Goal: Transaction & Acquisition: Purchase product/service

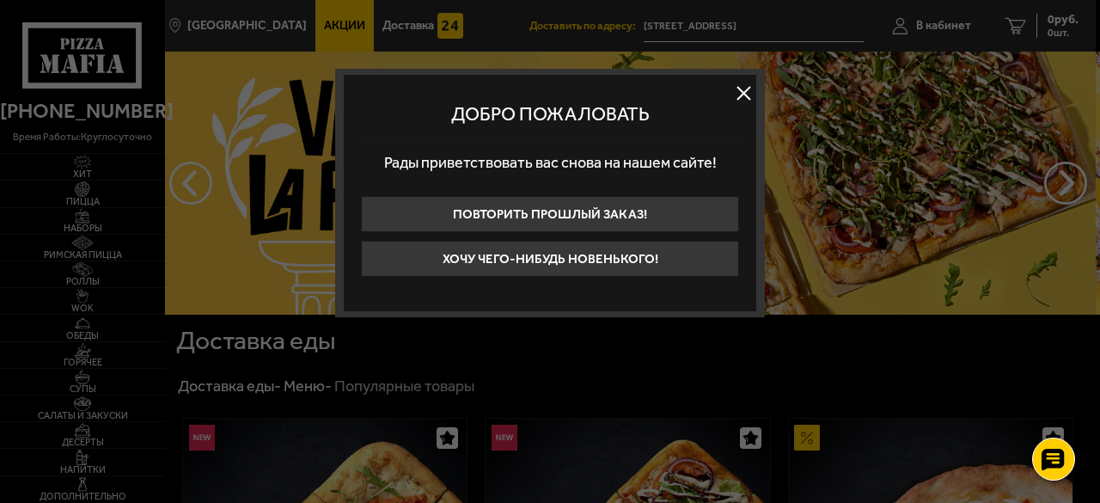
drag, startPoint x: 736, startPoint y: 102, endPoint x: 720, endPoint y: 114, distance: 20.3
click at [737, 101] on button at bounding box center [743, 93] width 26 height 26
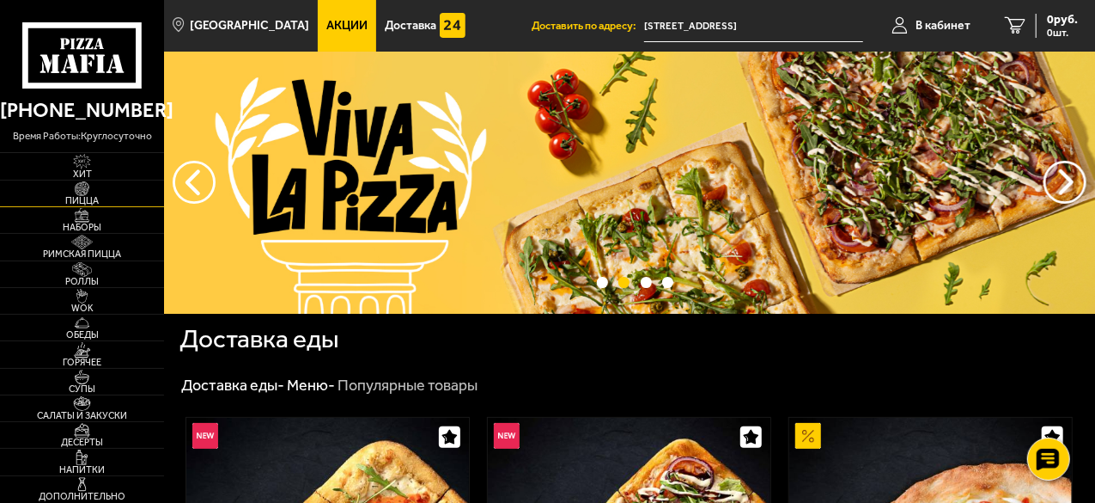
click at [82, 192] on img at bounding box center [82, 188] width 44 height 15
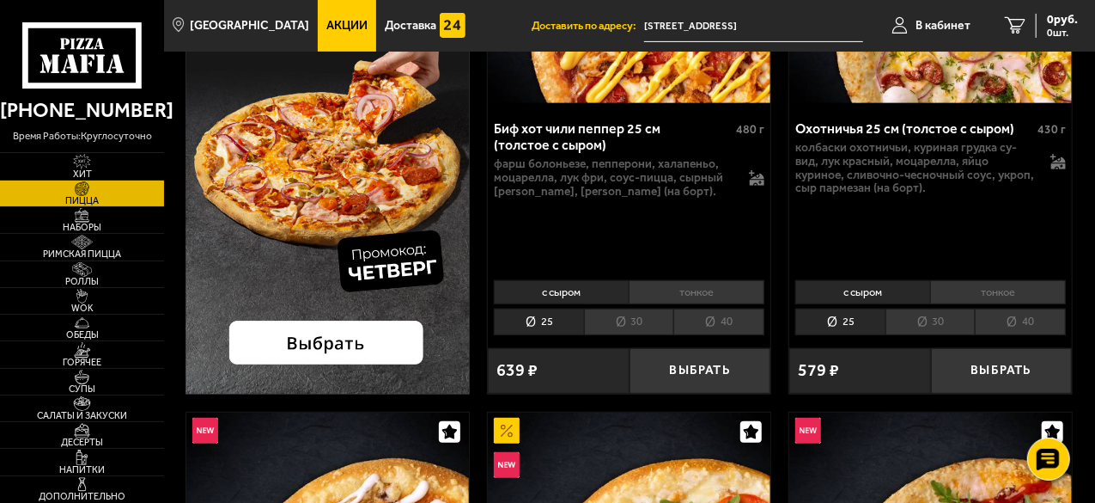
scroll to position [430, 0]
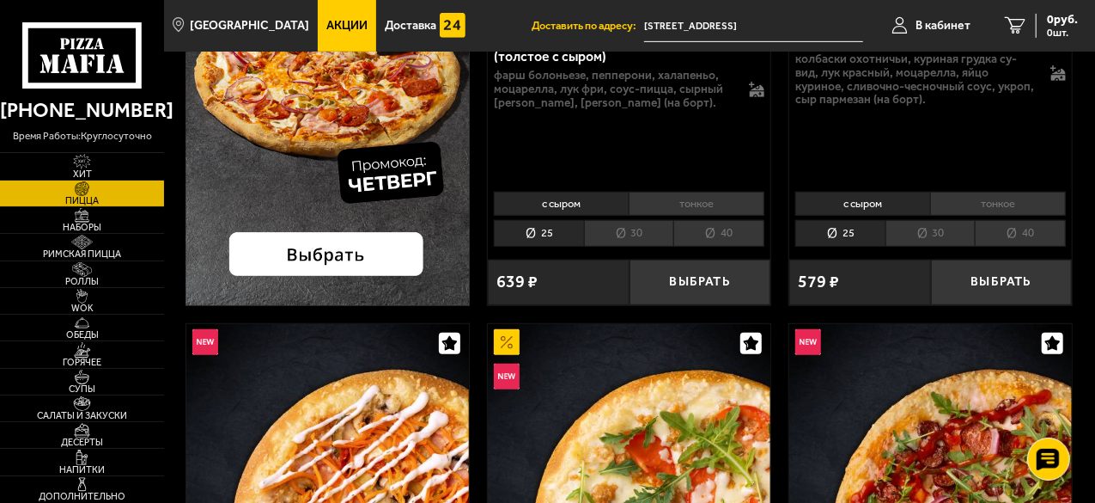
click at [333, 259] on img at bounding box center [328, 15] width 284 height 581
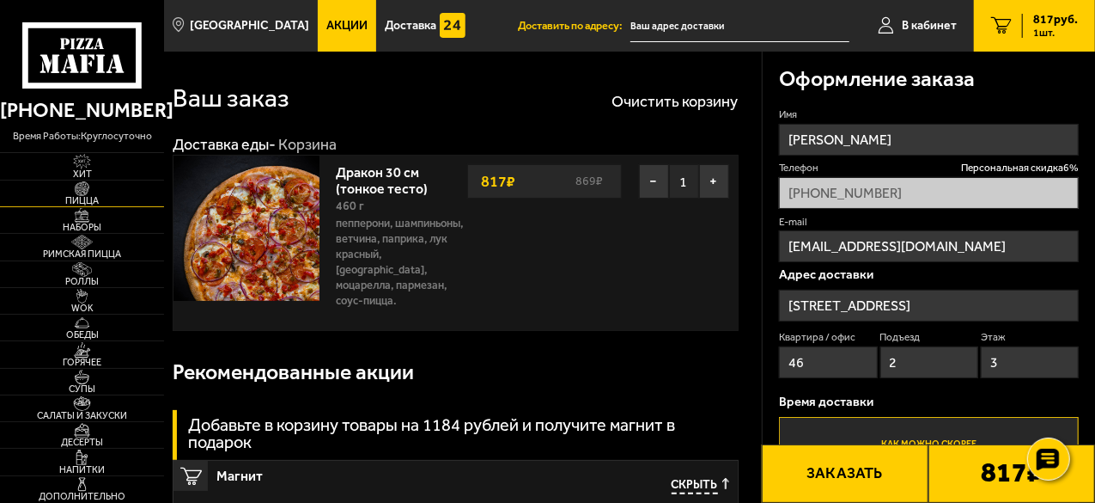
click at [82, 187] on img at bounding box center [82, 188] width 44 height 15
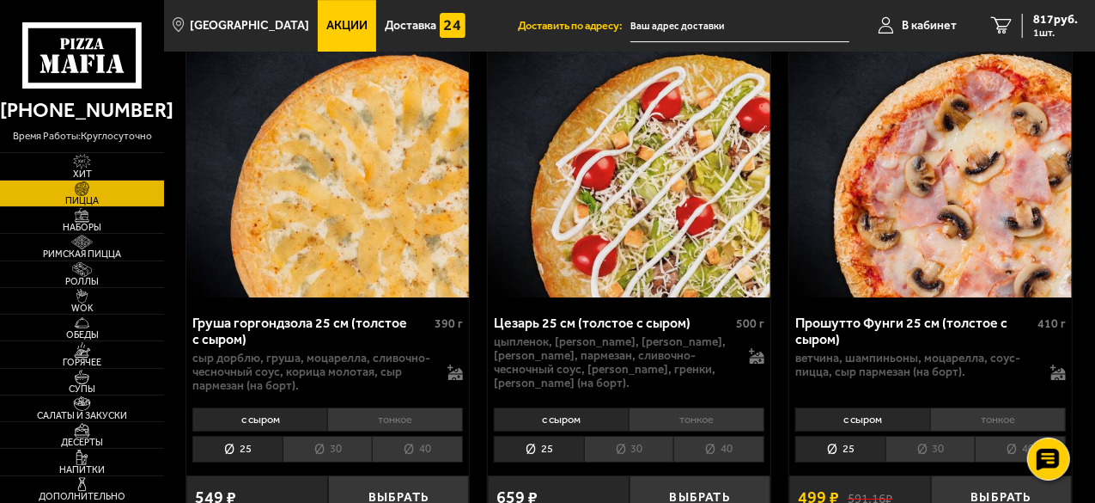
scroll to position [3007, 0]
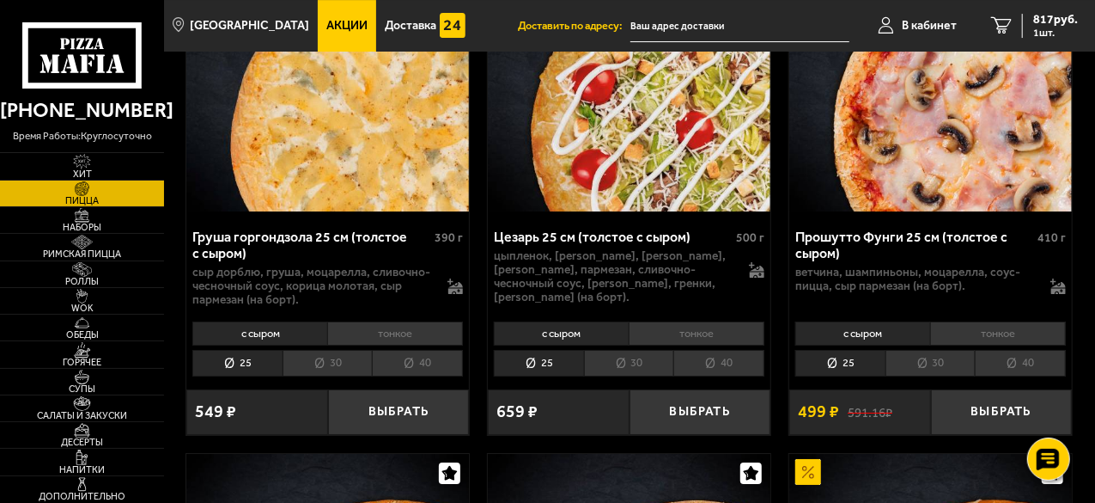
click at [359, 329] on li "тонкое" at bounding box center [395, 333] width 136 height 24
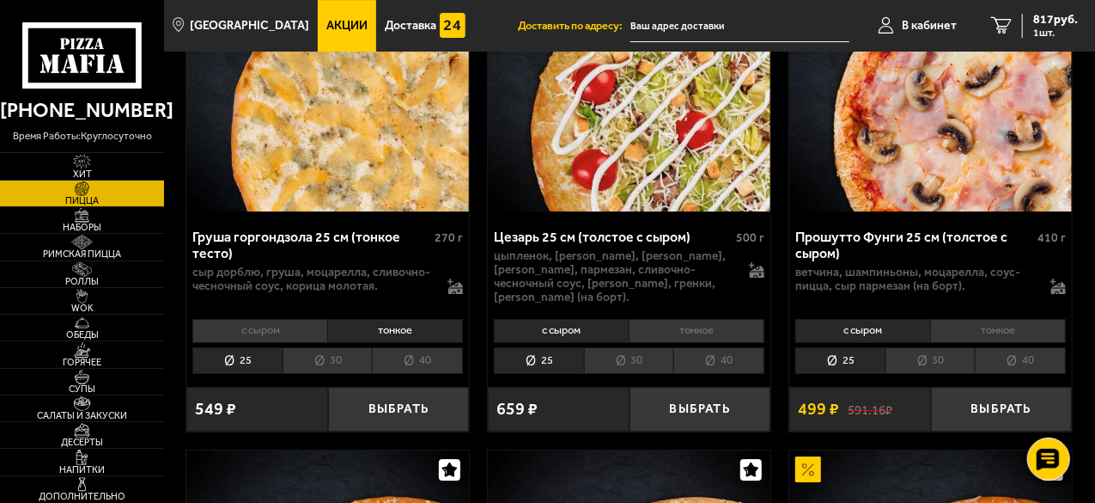
click at [334, 351] on li "30" at bounding box center [328, 360] width 90 height 27
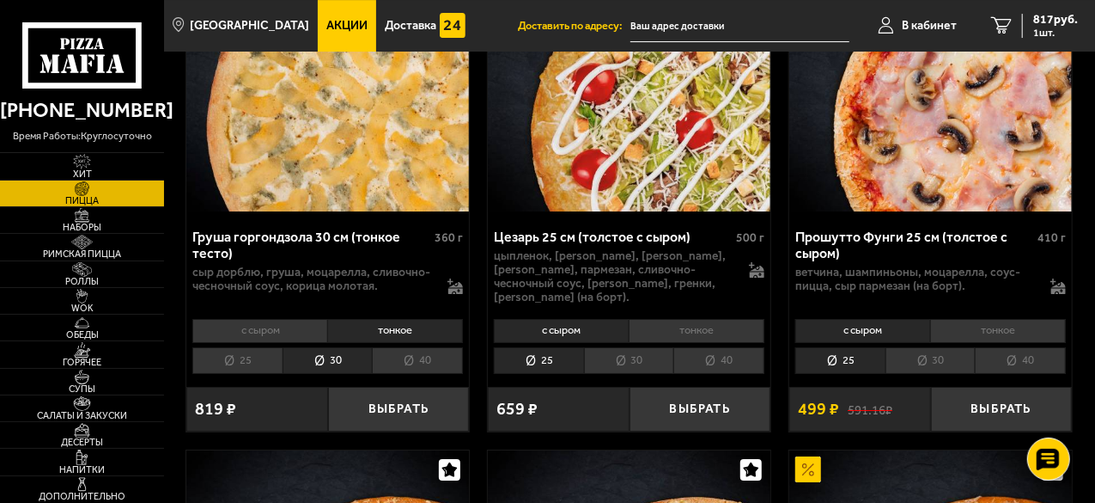
click at [397, 351] on li "40" at bounding box center [417, 360] width 91 height 27
click at [333, 350] on li "30" at bounding box center [328, 360] width 90 height 27
click at [366, 395] on button "Выбрать" at bounding box center [399, 410] width 142 height 46
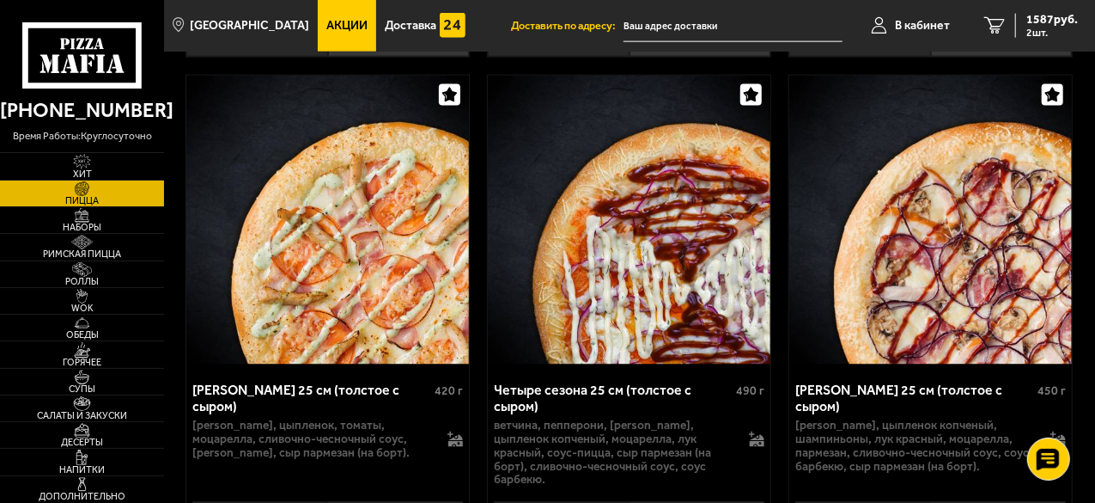
scroll to position [4554, 0]
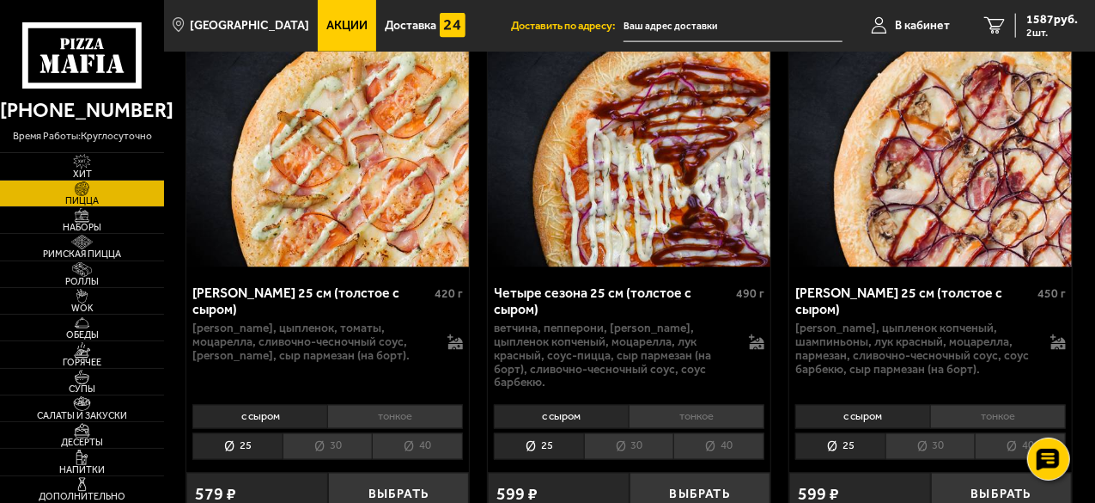
click at [979, 405] on li "тонкое" at bounding box center [998, 417] width 136 height 24
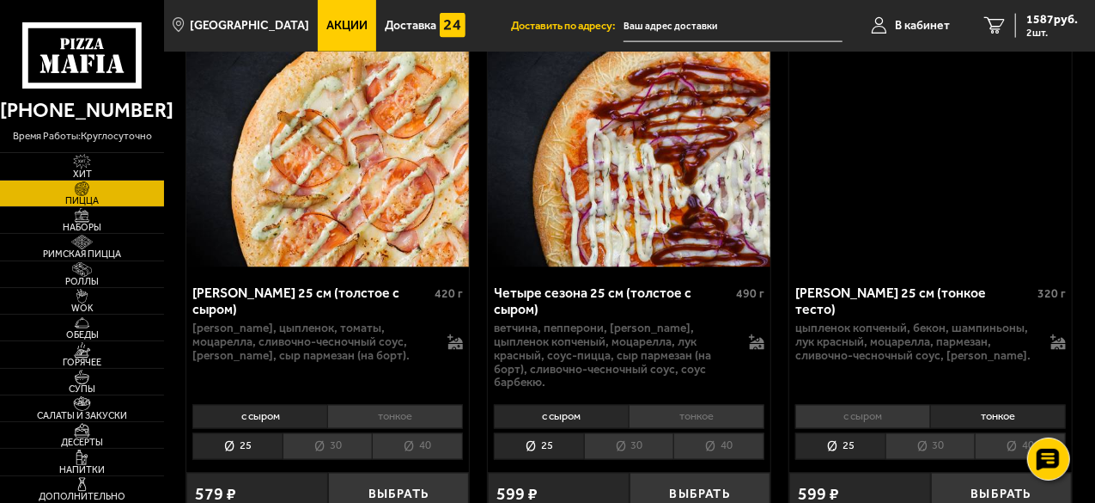
click at [937, 433] on li "30" at bounding box center [931, 446] width 90 height 27
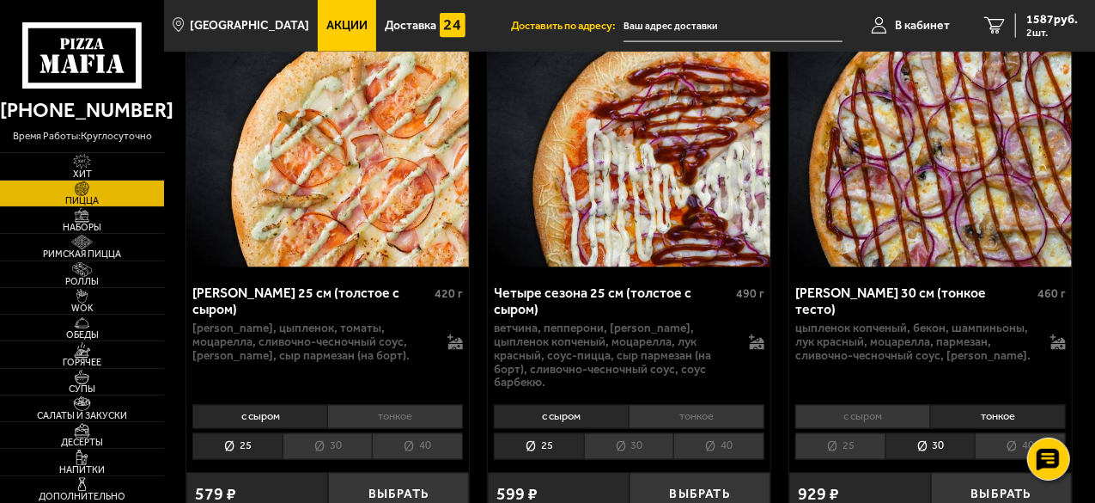
scroll to position [4811, 0]
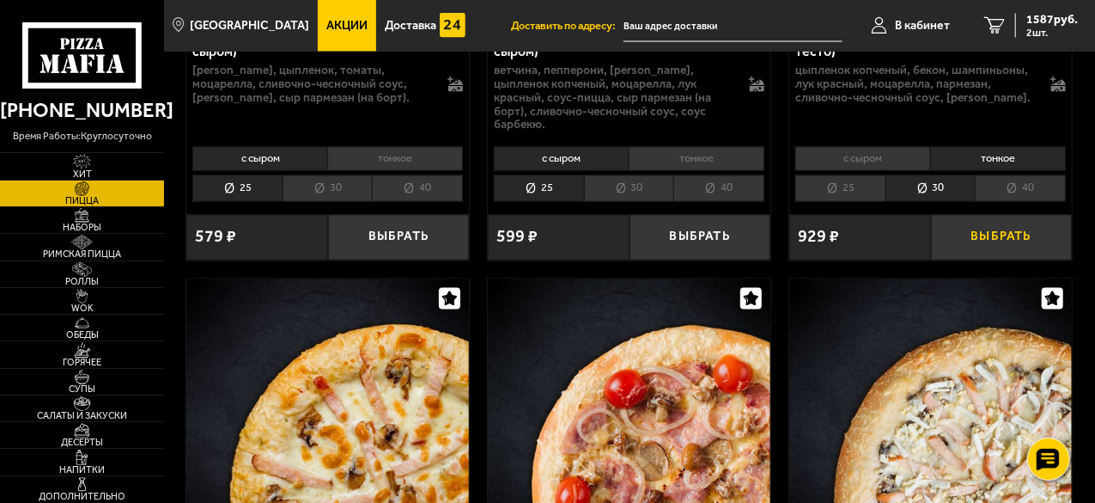
click at [980, 219] on button "Выбрать" at bounding box center [1002, 238] width 142 height 46
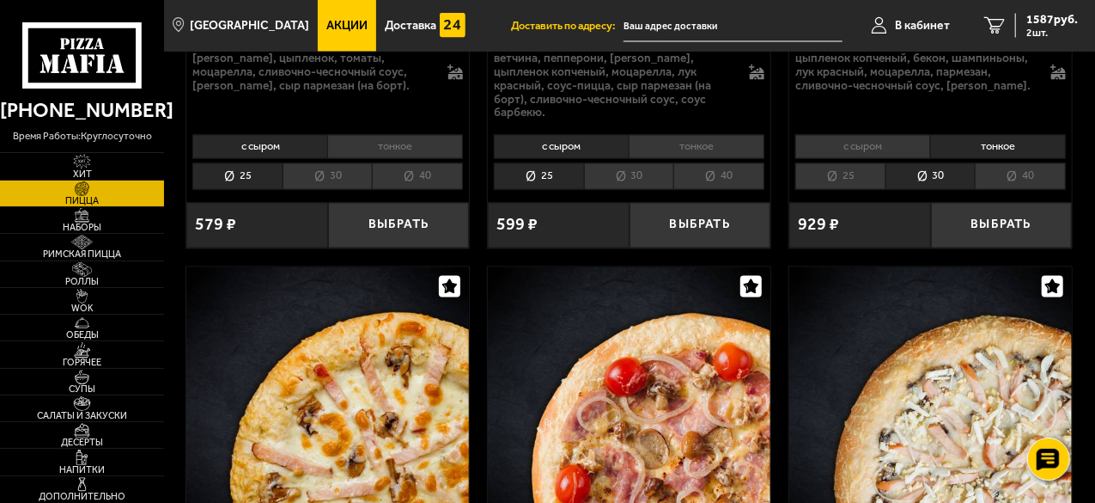
scroll to position [4725, 0]
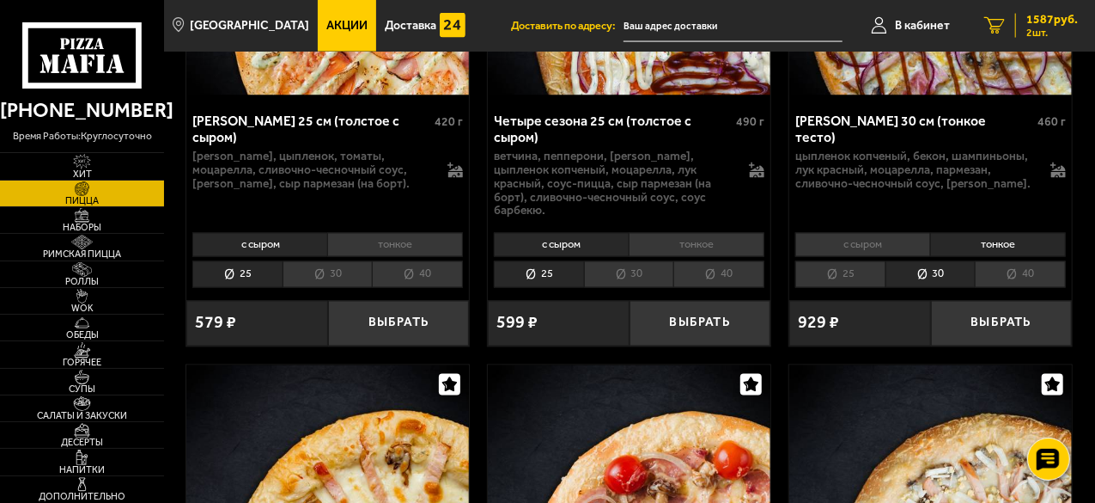
click at [1048, 30] on span "2 шт." at bounding box center [1053, 32] width 52 height 10
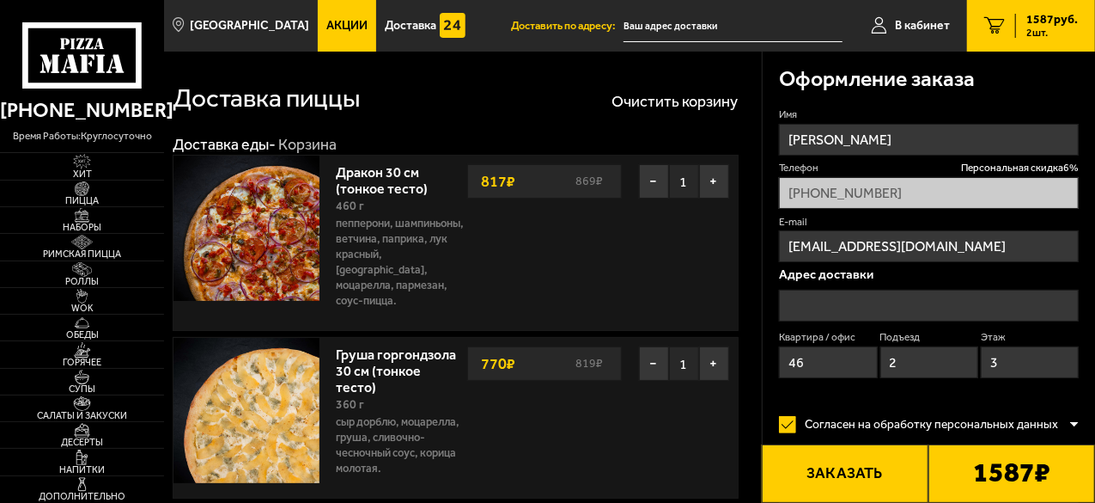
type input "[STREET_ADDRESS]"
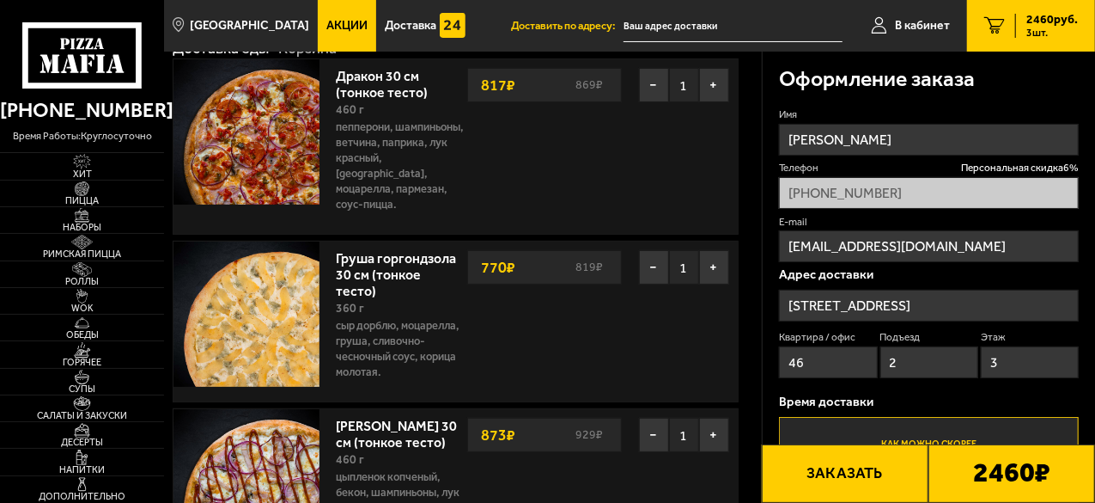
scroll to position [86, 0]
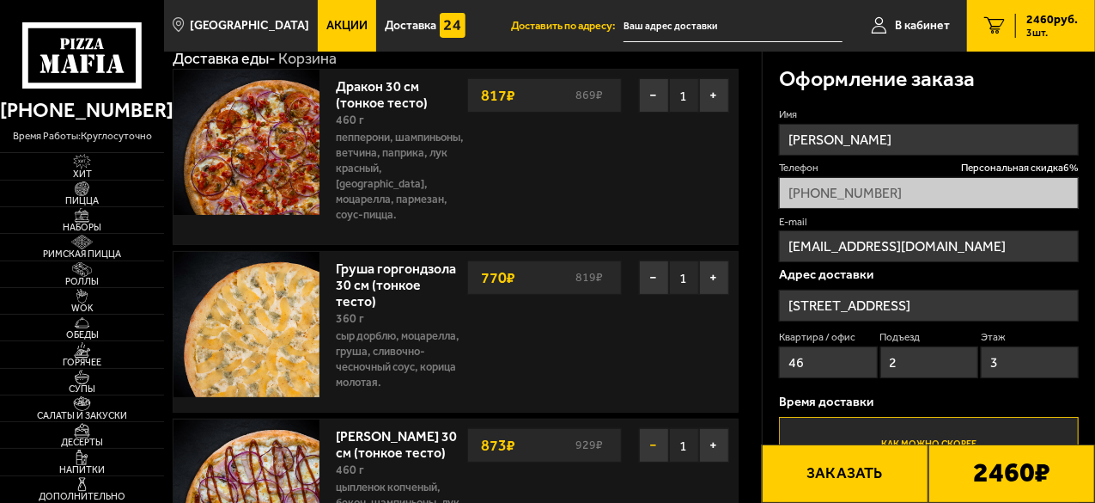
click at [644, 439] on button "−" at bounding box center [654, 445] width 30 height 34
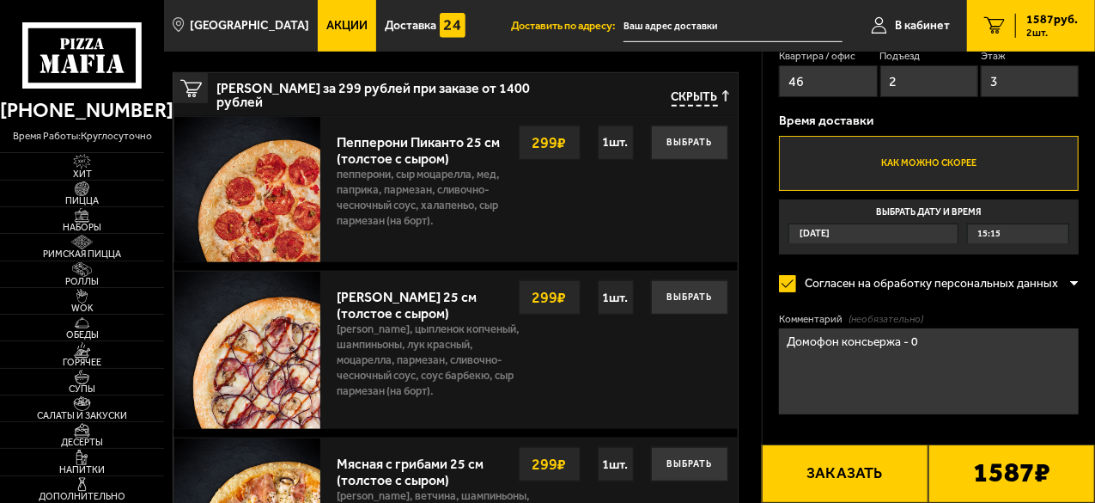
scroll to position [516, 0]
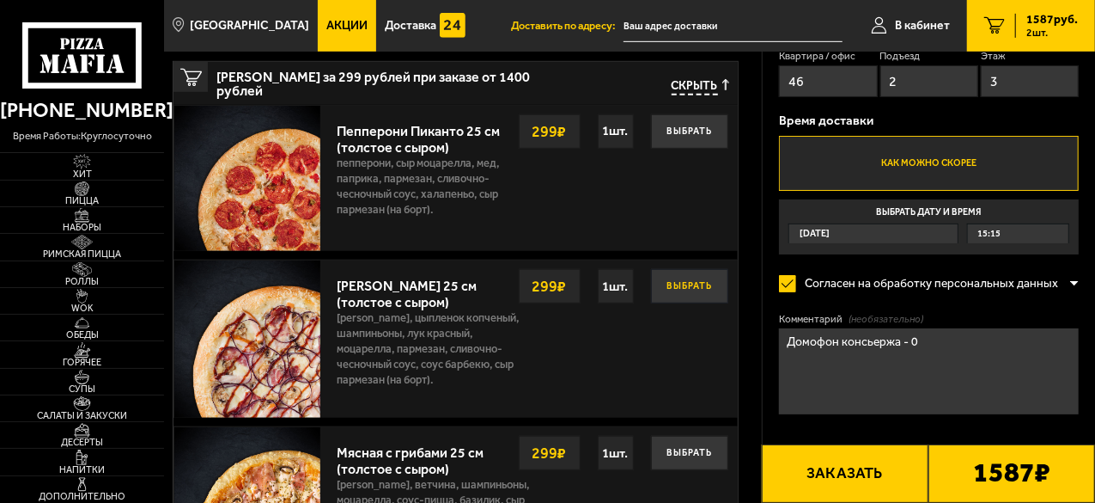
click at [695, 271] on button "Выбрать" at bounding box center [689, 286] width 77 height 34
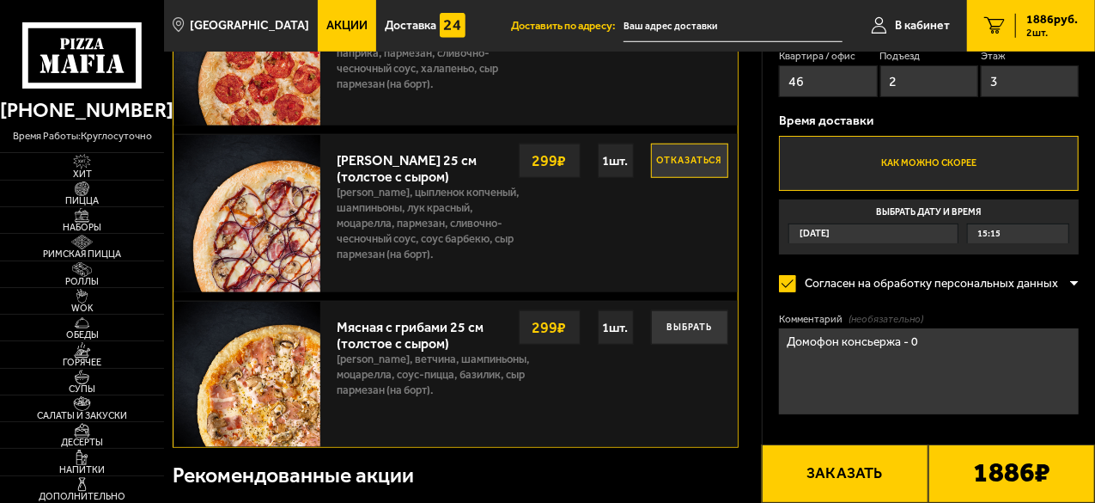
scroll to position [687, 0]
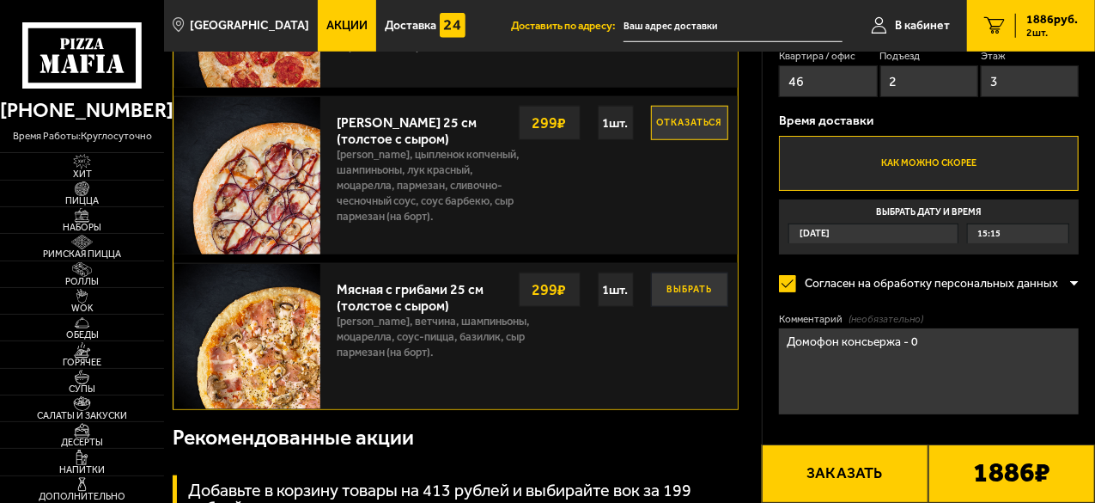
click at [692, 279] on button "Выбрать" at bounding box center [689, 289] width 77 height 34
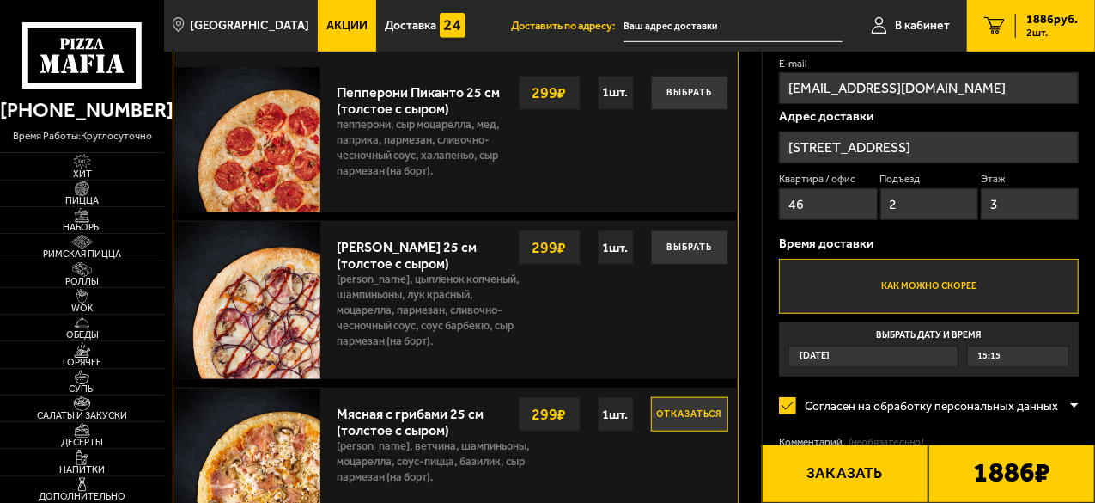
scroll to position [430, 0]
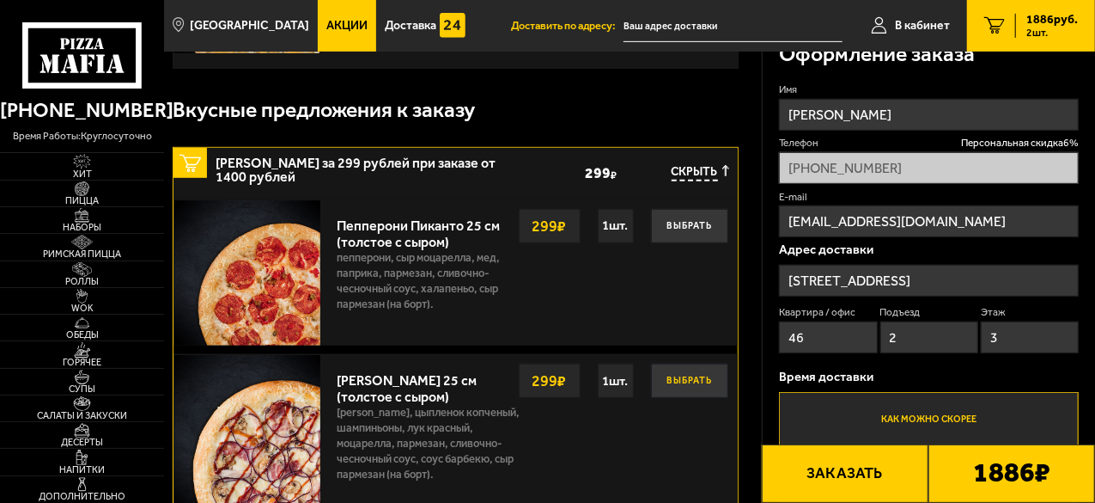
click at [686, 365] on button "Выбрать" at bounding box center [689, 380] width 77 height 34
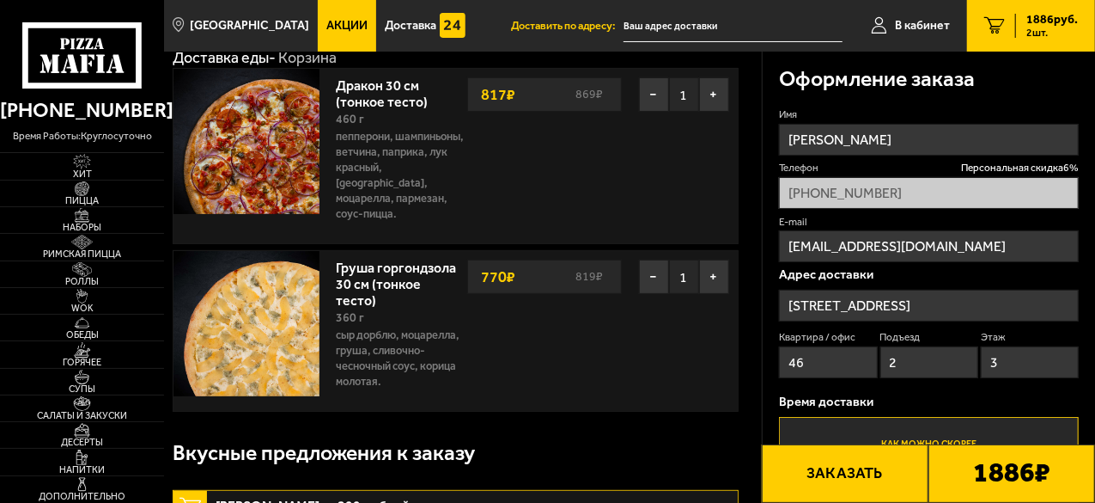
scroll to position [86, 0]
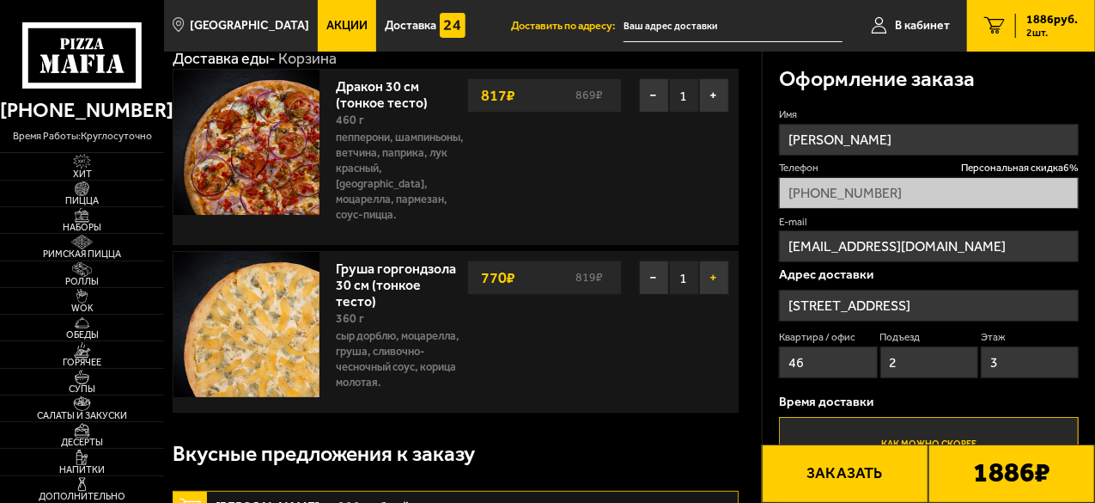
click at [713, 264] on button "+" at bounding box center [714, 277] width 30 height 34
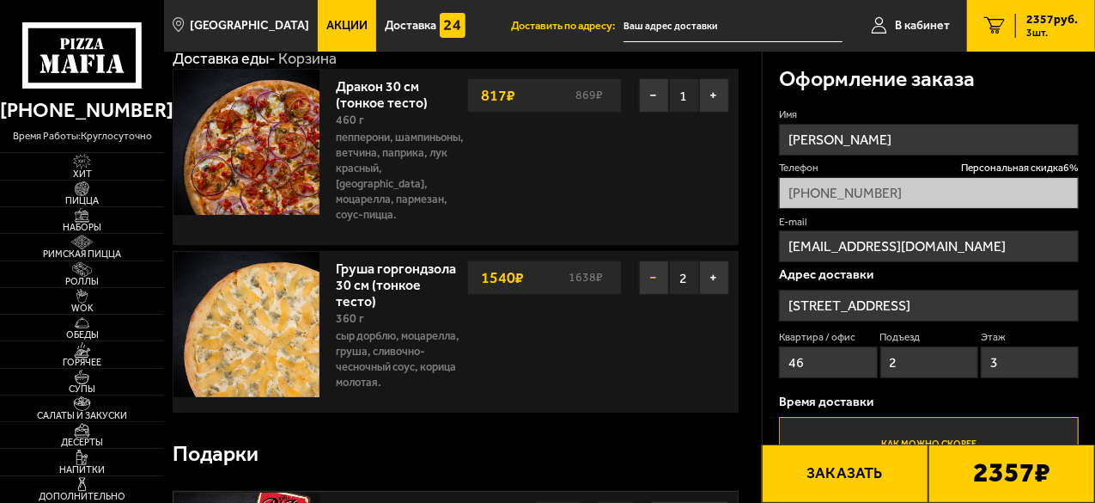
click at [653, 265] on button "−" at bounding box center [654, 277] width 30 height 34
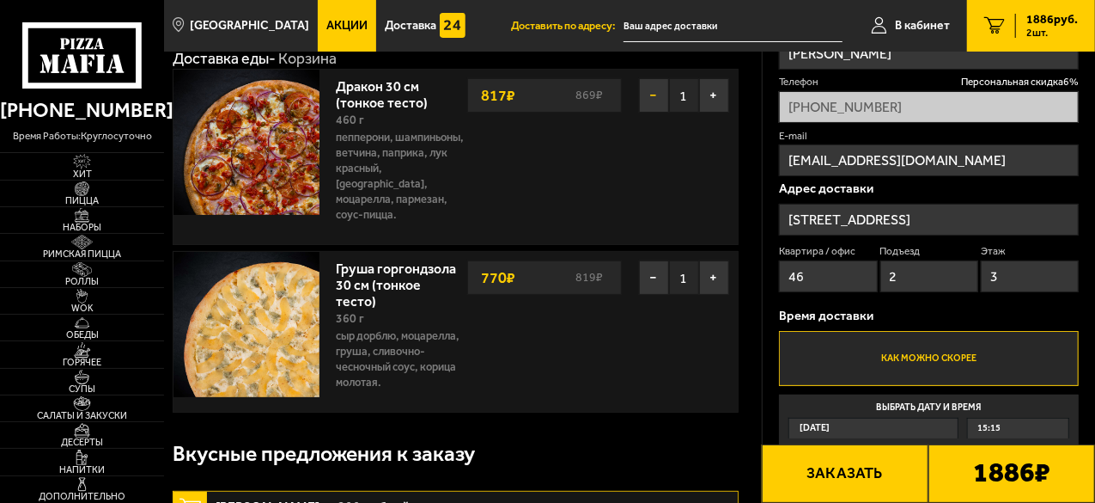
click at [644, 95] on button "−" at bounding box center [654, 95] width 30 height 34
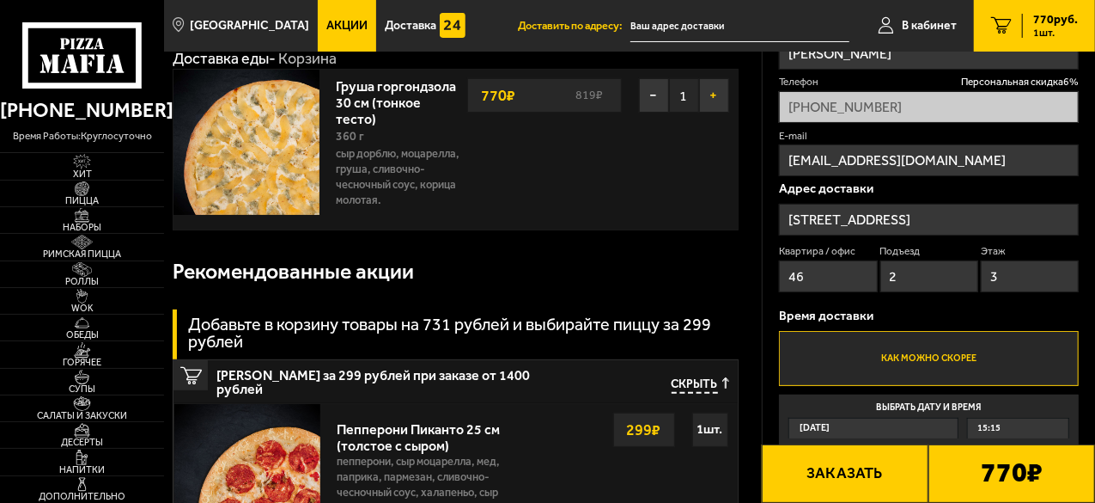
click at [717, 101] on button "+" at bounding box center [714, 95] width 30 height 34
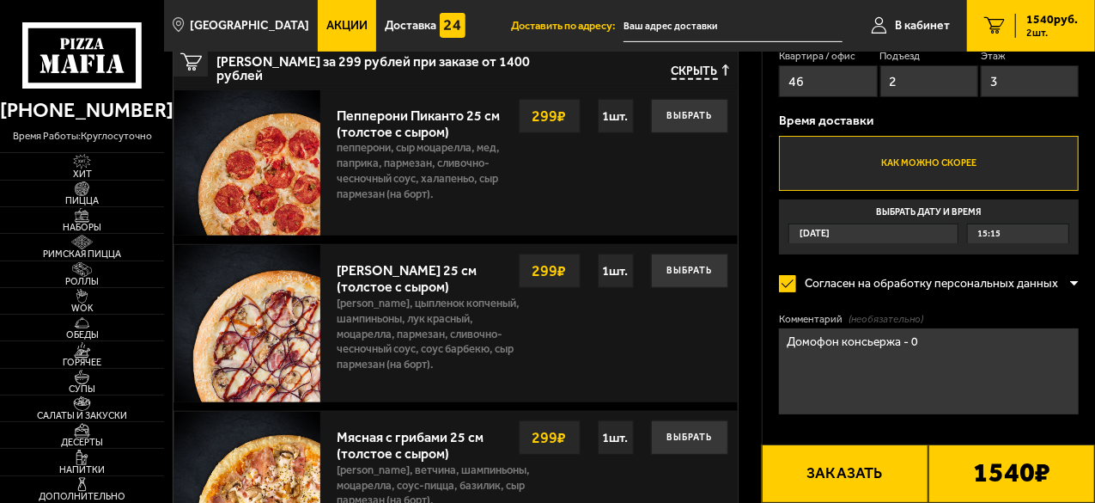
scroll to position [430, 0]
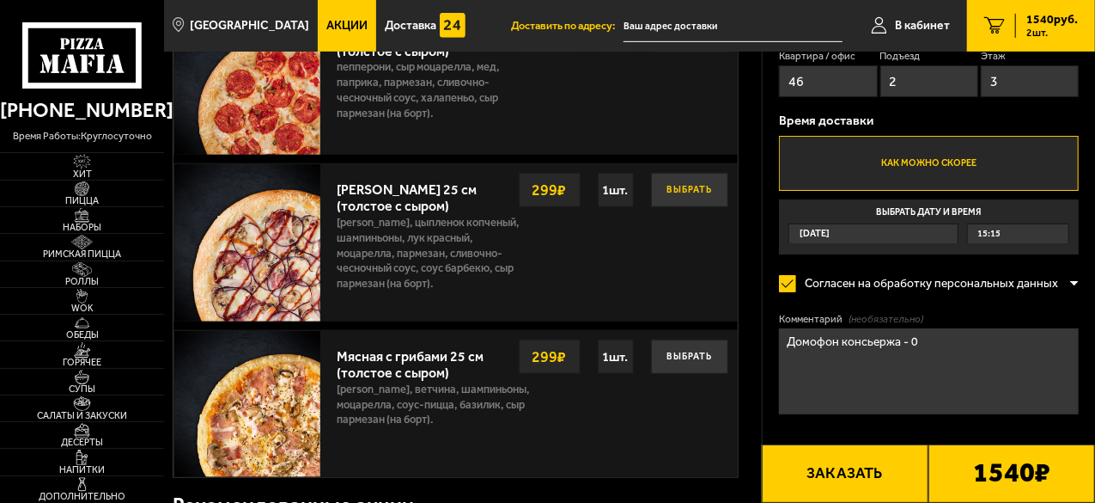
click at [692, 188] on button "Выбрать" at bounding box center [689, 190] width 77 height 34
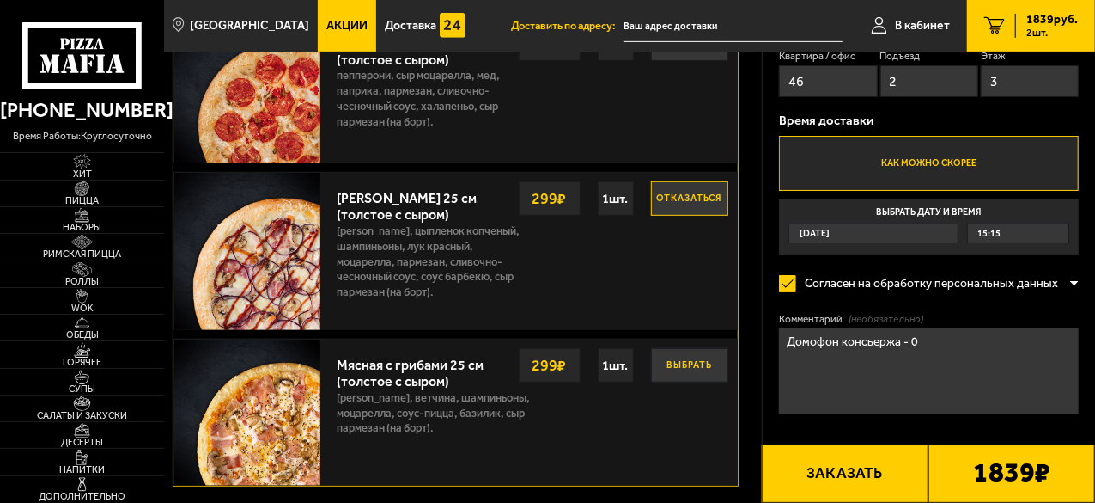
click at [667, 366] on button "Выбрать" at bounding box center [689, 365] width 77 height 34
click at [679, 201] on button "Выбрать" at bounding box center [689, 198] width 77 height 34
click at [617, 200] on div "1 шт." at bounding box center [616, 198] width 36 height 34
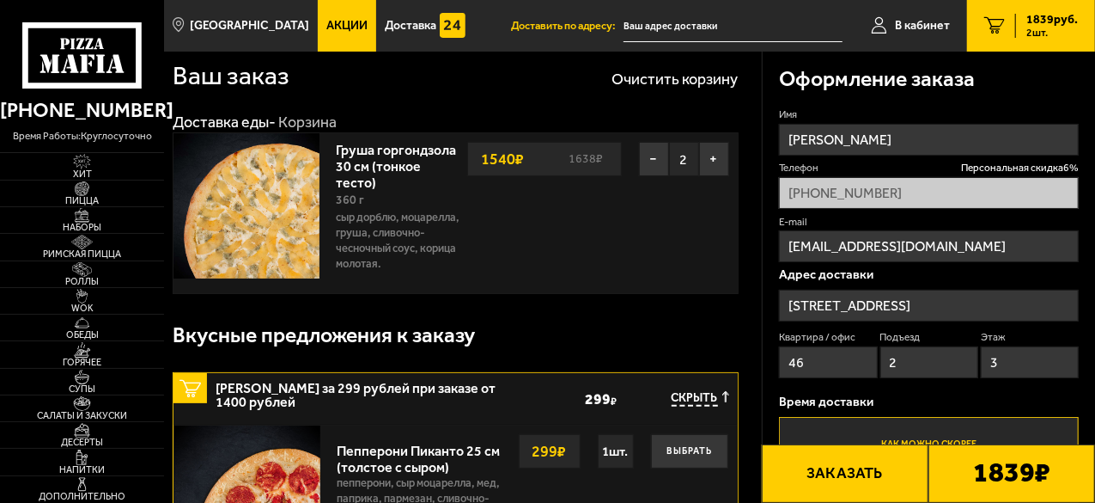
scroll to position [0, 0]
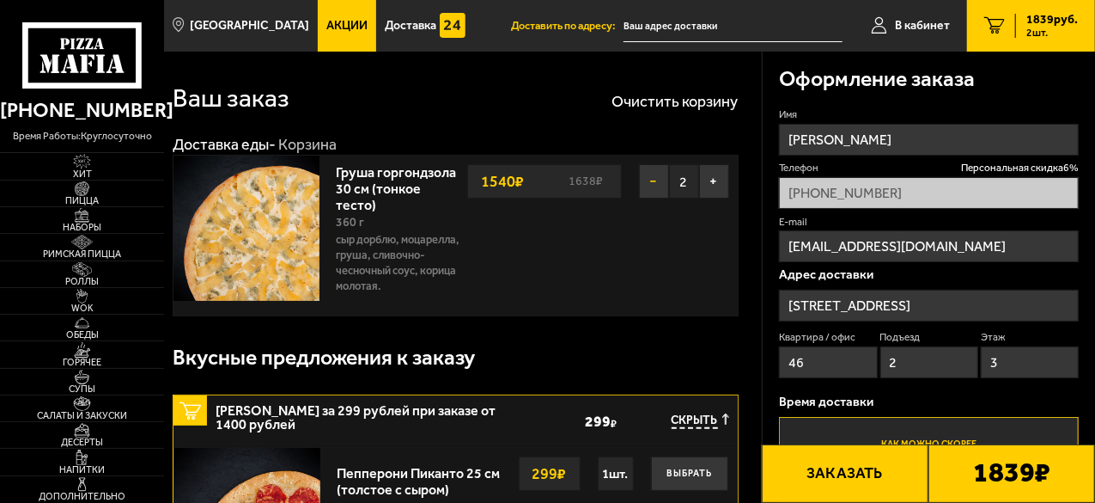
click at [652, 185] on button "−" at bounding box center [654, 181] width 30 height 34
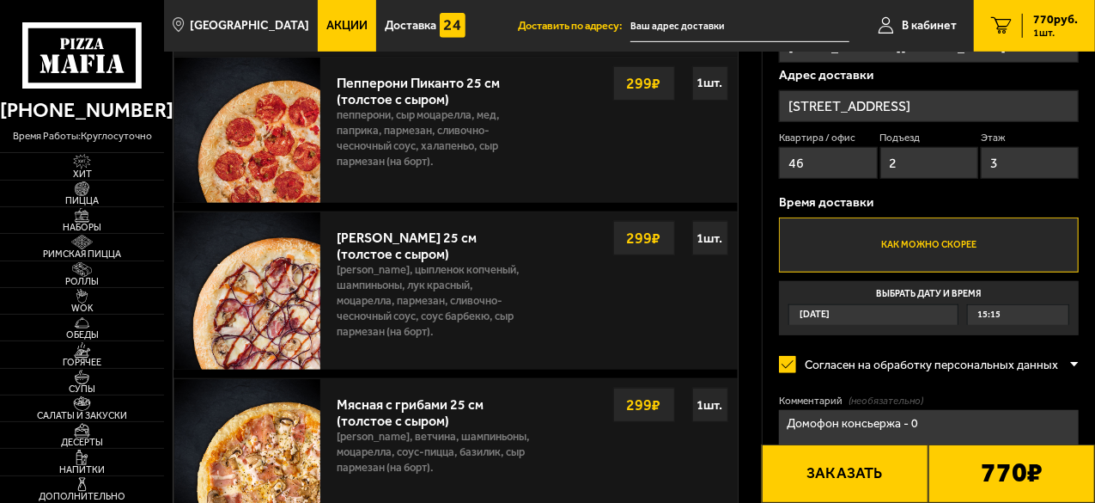
scroll to position [344, 0]
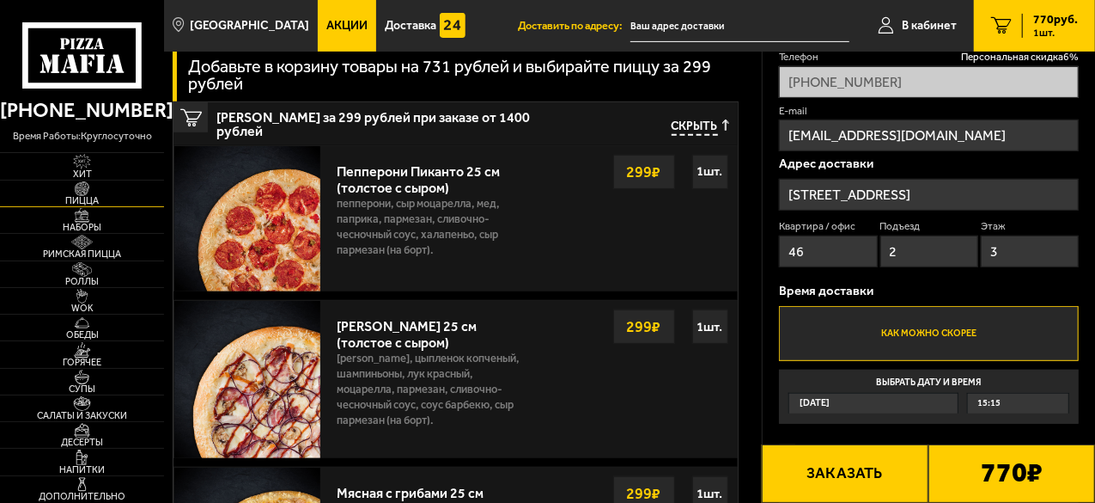
click at [92, 194] on img at bounding box center [82, 188] width 44 height 15
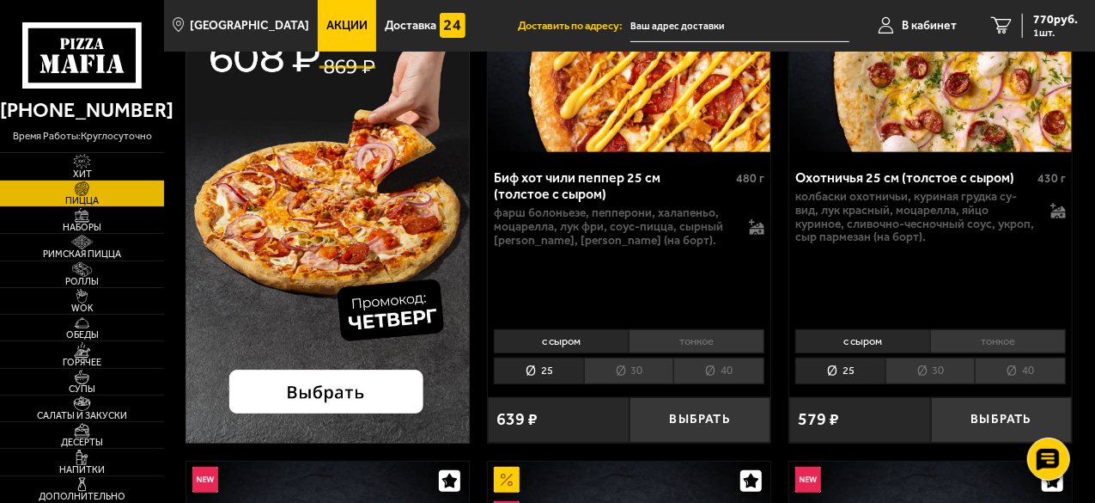
scroll to position [344, 0]
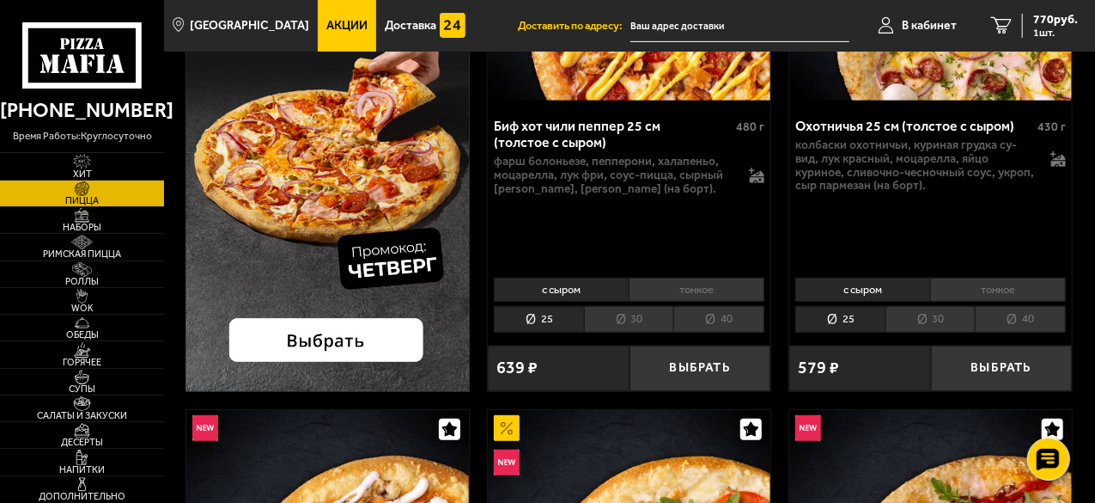
click at [319, 346] on img at bounding box center [328, 101] width 284 height 581
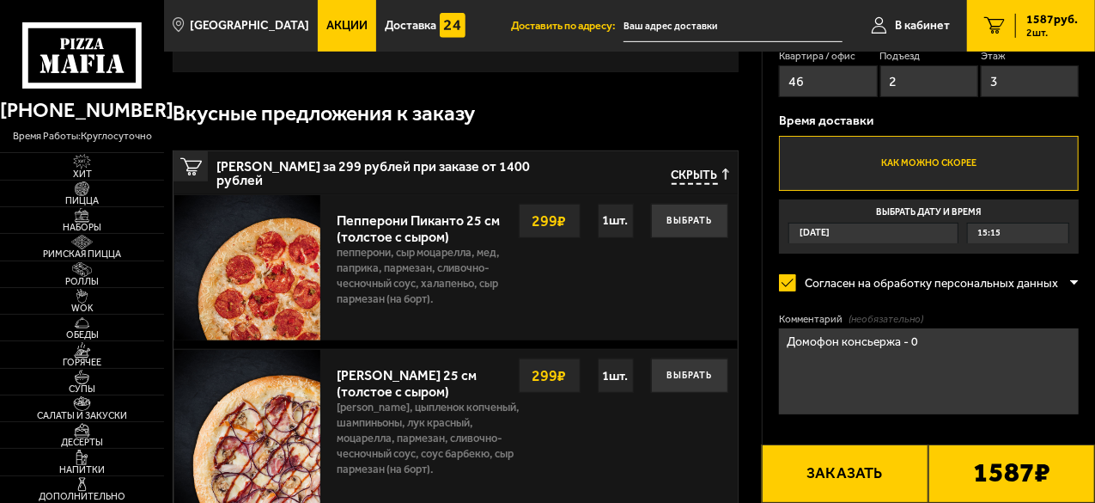
scroll to position [430, 0]
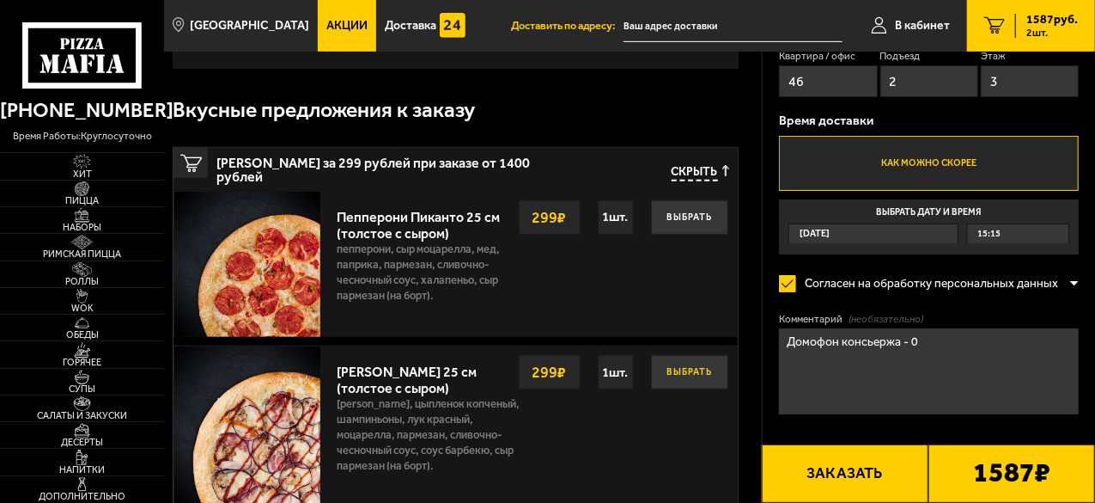
click at [682, 355] on button "Выбрать" at bounding box center [689, 372] width 77 height 34
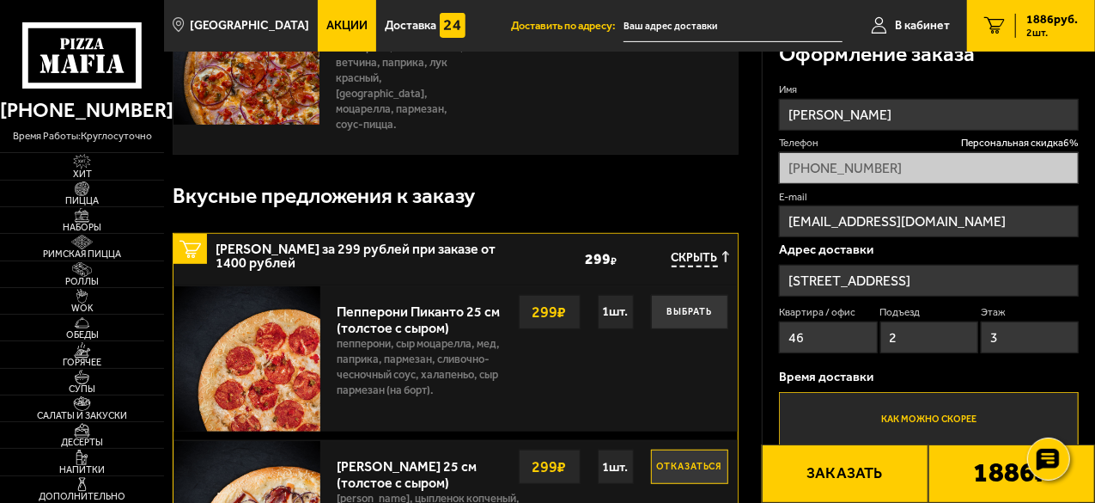
scroll to position [516, 0]
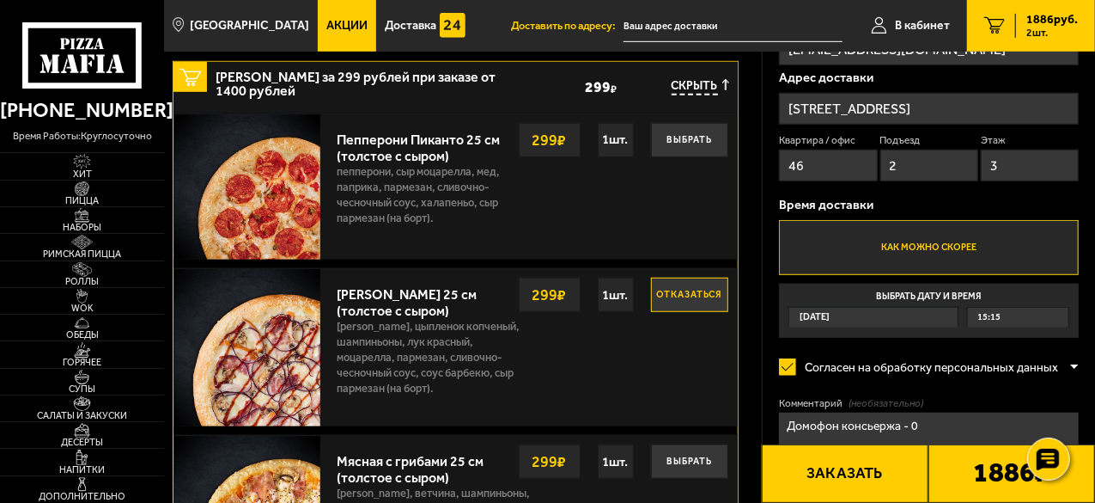
click at [994, 315] on span "15:15" at bounding box center [989, 318] width 23 height 20
click at [0, 0] on input "Выбрать дату и время [DATE] 15:15" at bounding box center [0, 0] width 0 height 0
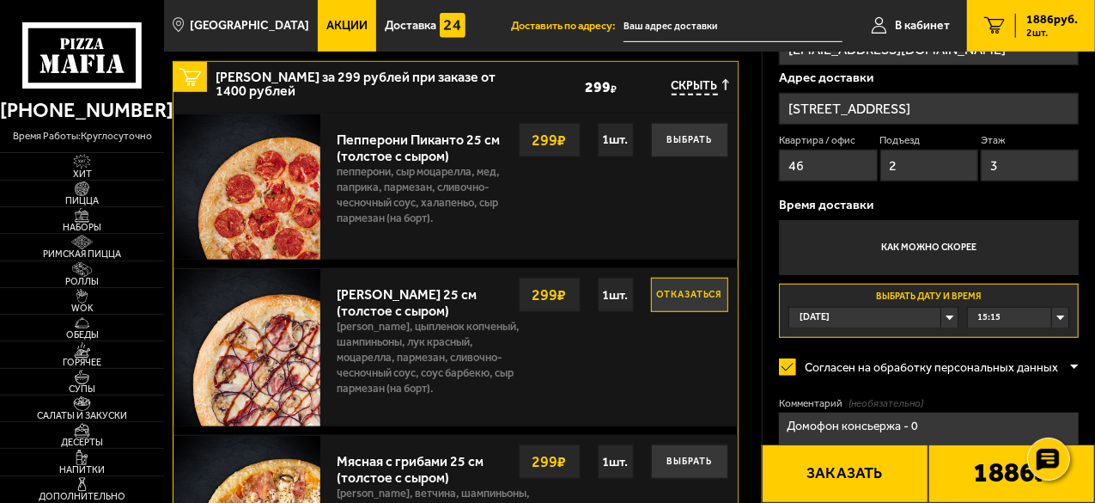
click at [1006, 319] on div "15:15" at bounding box center [1018, 318] width 101 height 20
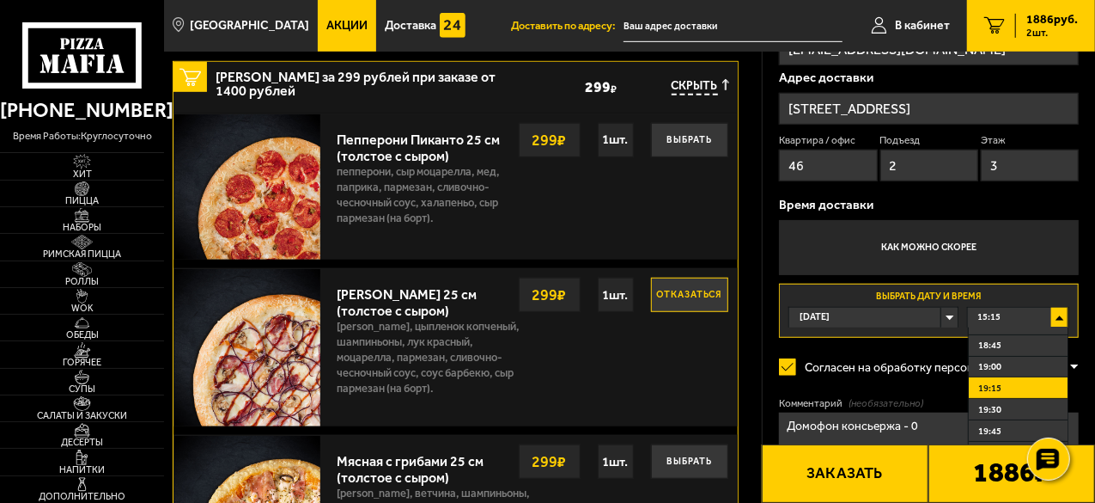
scroll to position [258, 0]
click at [1003, 393] on li "19:00" at bounding box center [1018, 401] width 99 height 21
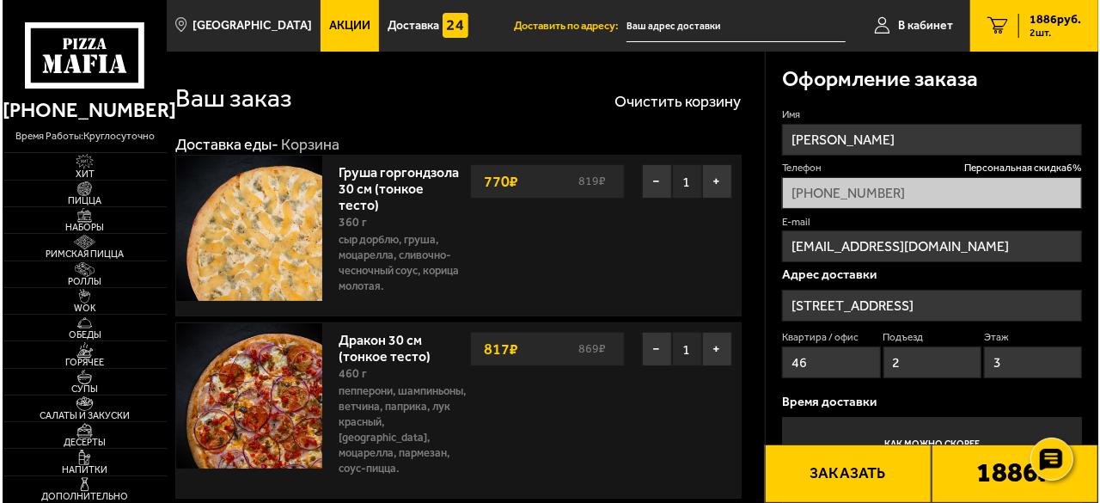
scroll to position [172, 0]
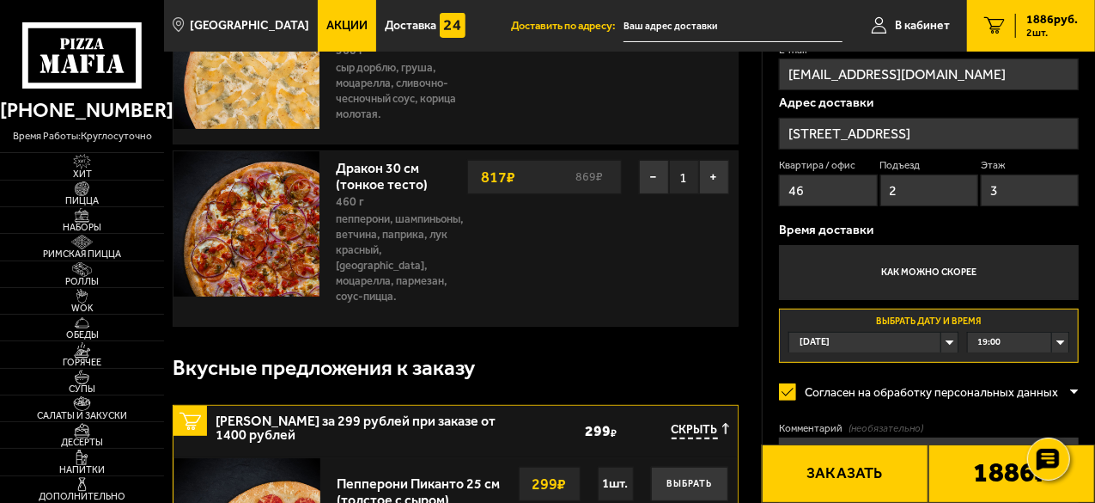
click at [814, 461] on button "Заказать" at bounding box center [845, 473] width 167 height 58
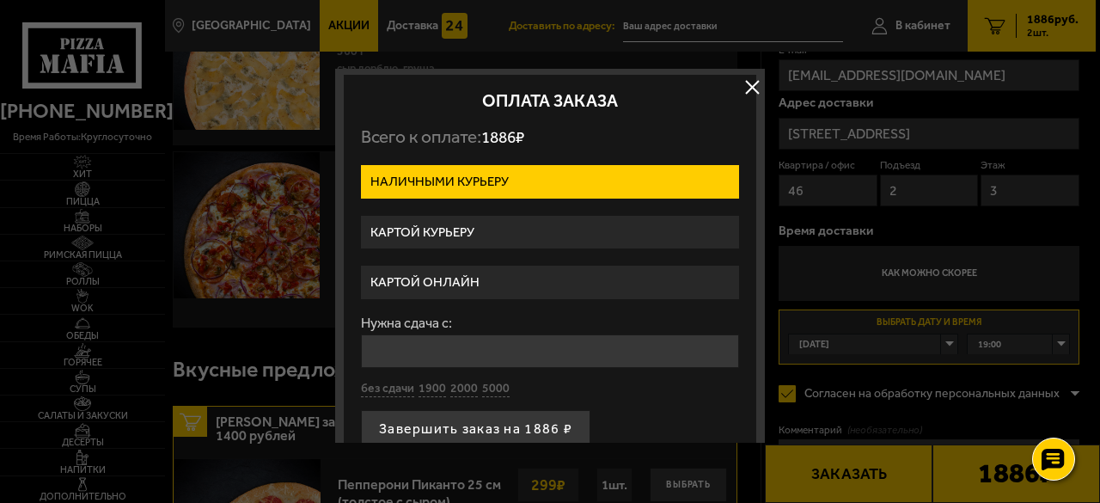
click at [431, 235] on label "Картой курьеру" at bounding box center [550, 233] width 378 height 34
click at [0, 0] on input "Картой курьеру" at bounding box center [0, 0] width 0 height 0
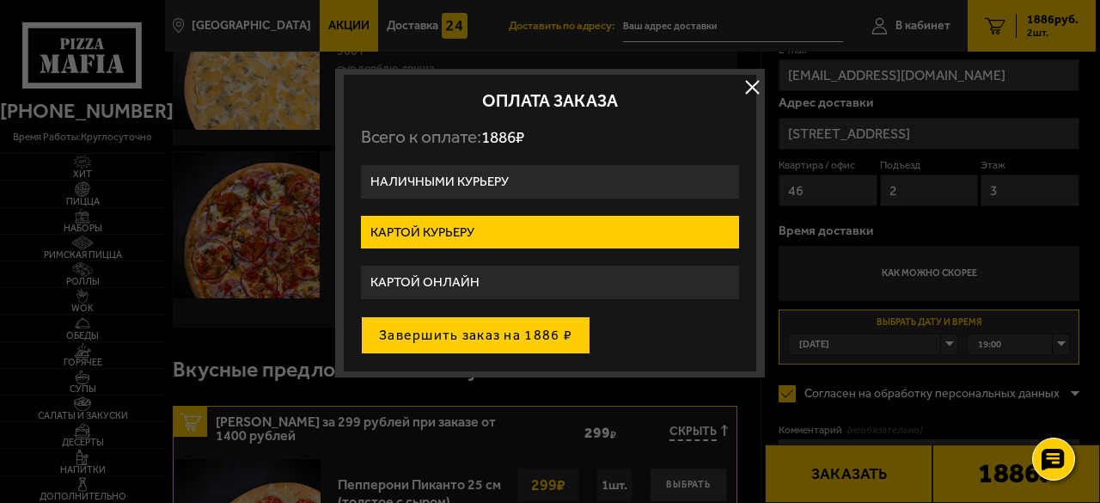
click at [462, 329] on button "Завершить заказ на 1886 ₽" at bounding box center [475, 335] width 229 height 38
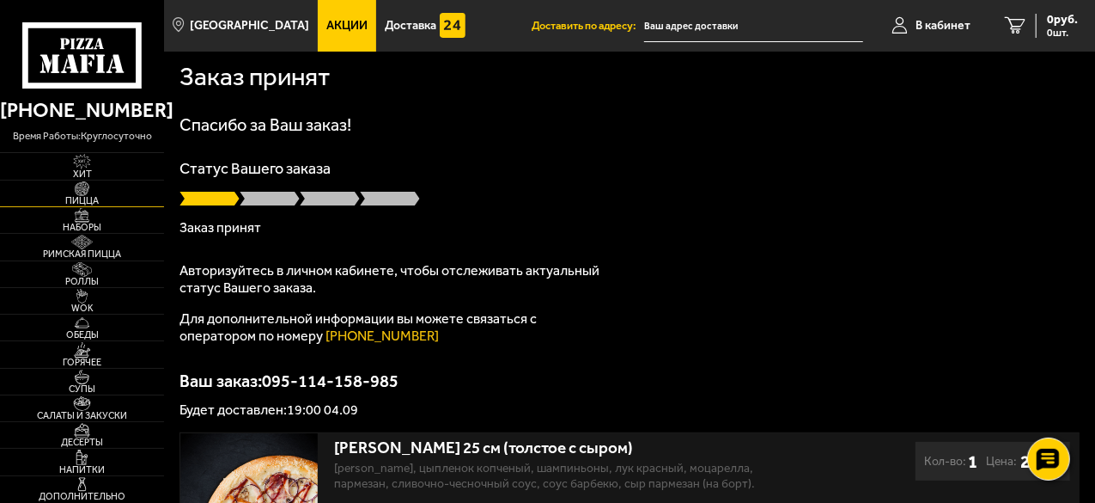
click at [82, 196] on span "Пицца" at bounding box center [82, 200] width 164 height 9
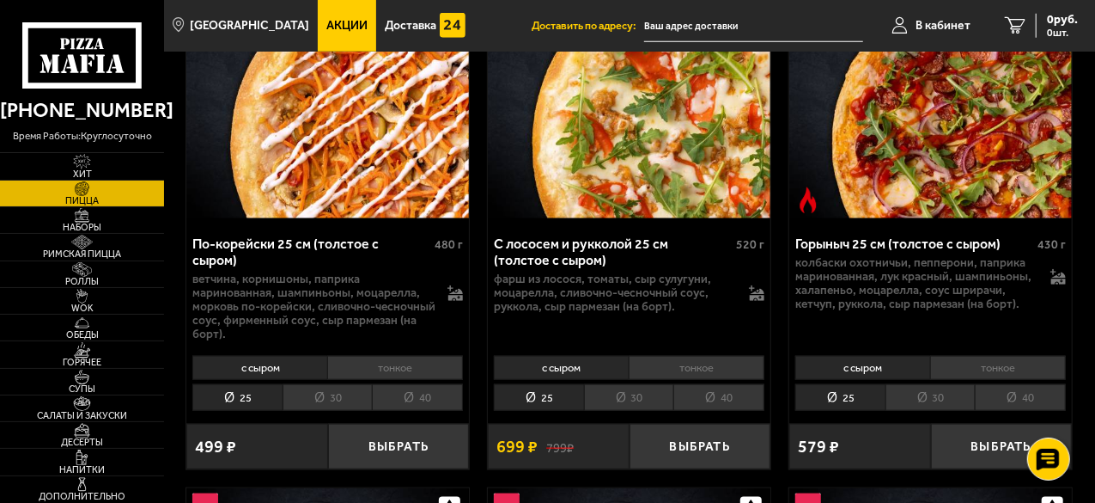
scroll to position [859, 0]
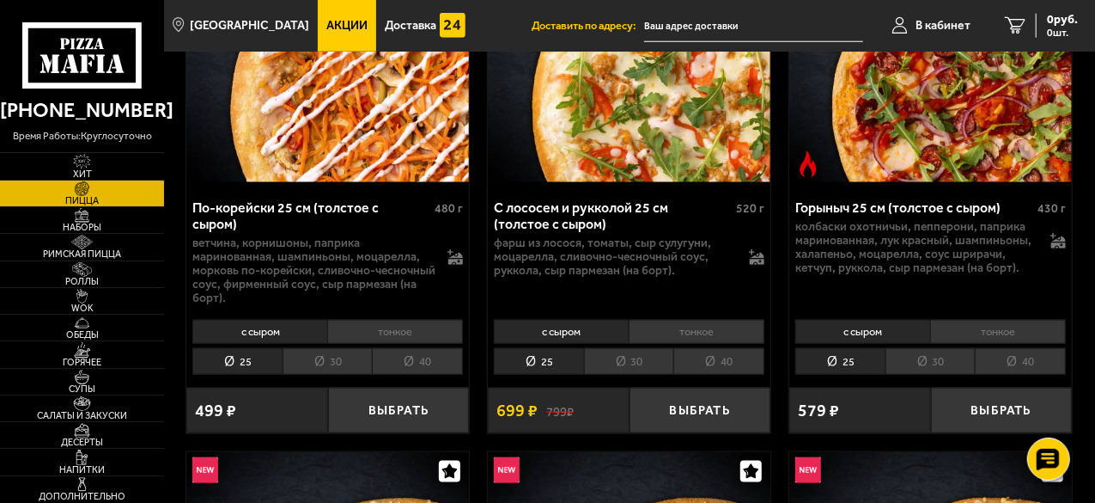
click at [687, 327] on li "тонкое" at bounding box center [697, 332] width 136 height 24
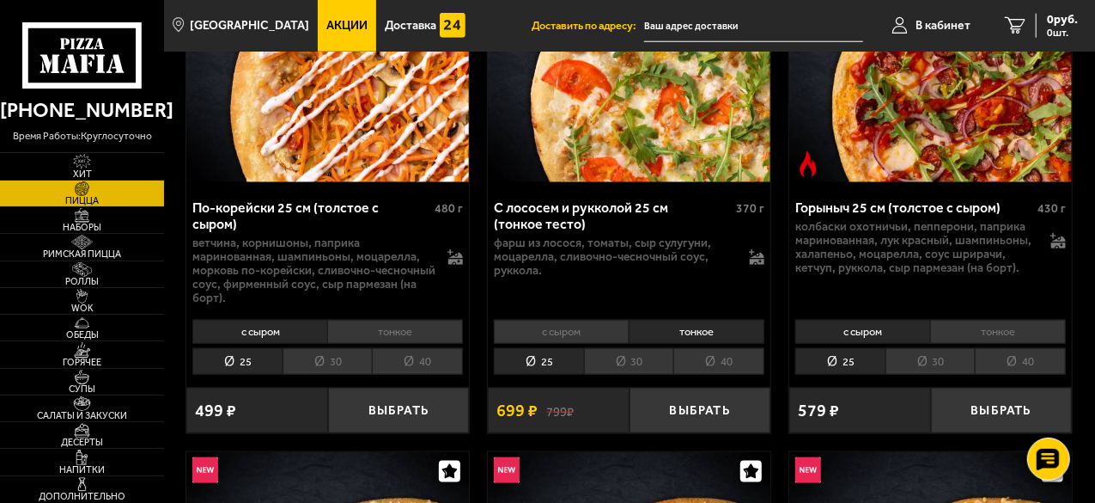
click at [641, 362] on li "30" at bounding box center [629, 361] width 90 height 27
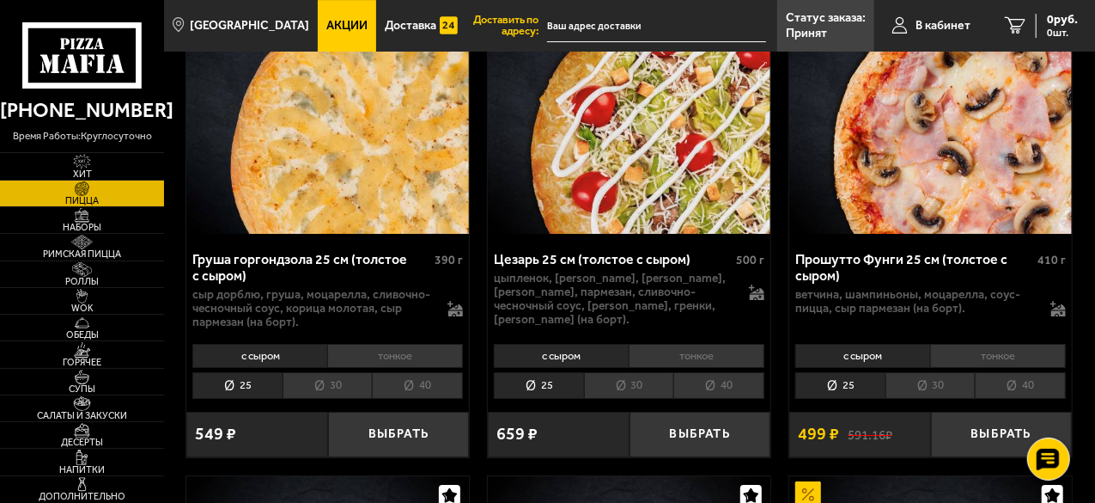
scroll to position [3007, 0]
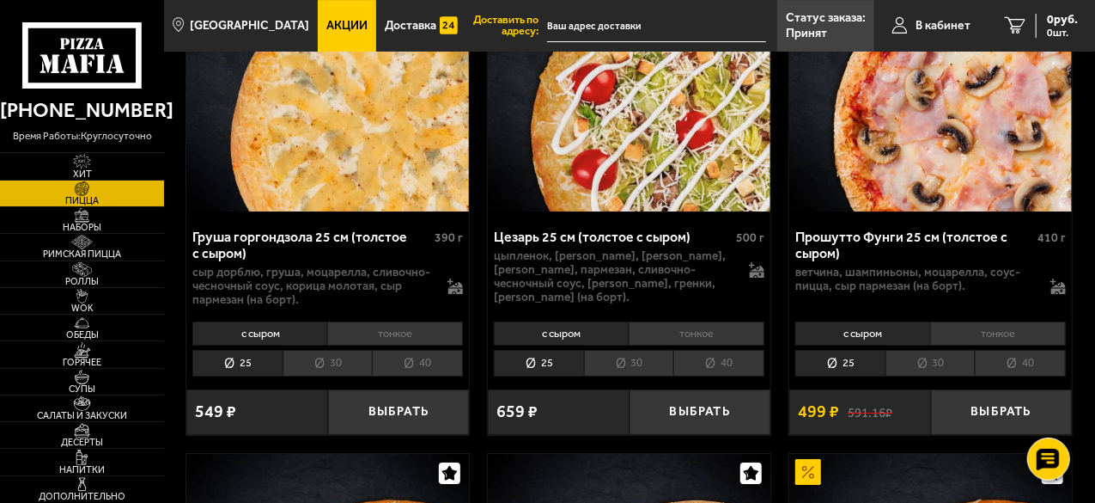
click at [979, 322] on li "тонкое" at bounding box center [998, 333] width 136 height 24
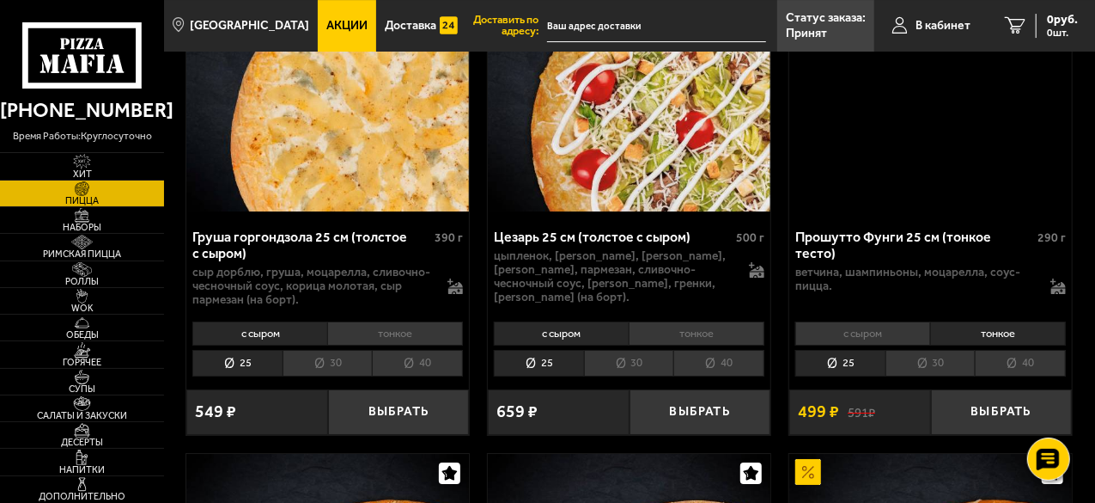
click at [919, 354] on li "30" at bounding box center [931, 363] width 90 height 27
click at [1002, 398] on button "Выбрать" at bounding box center [1002, 412] width 142 height 46
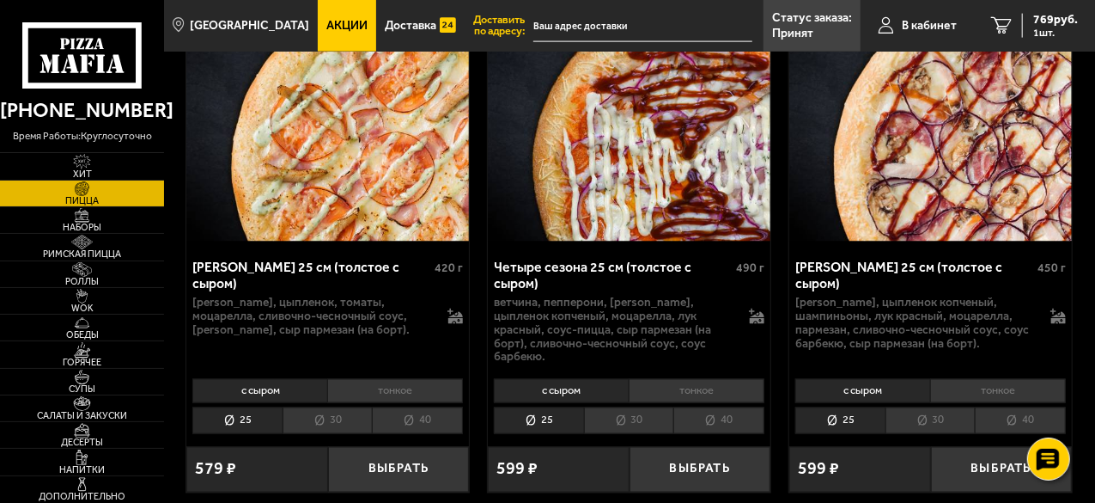
scroll to position [4640, 0]
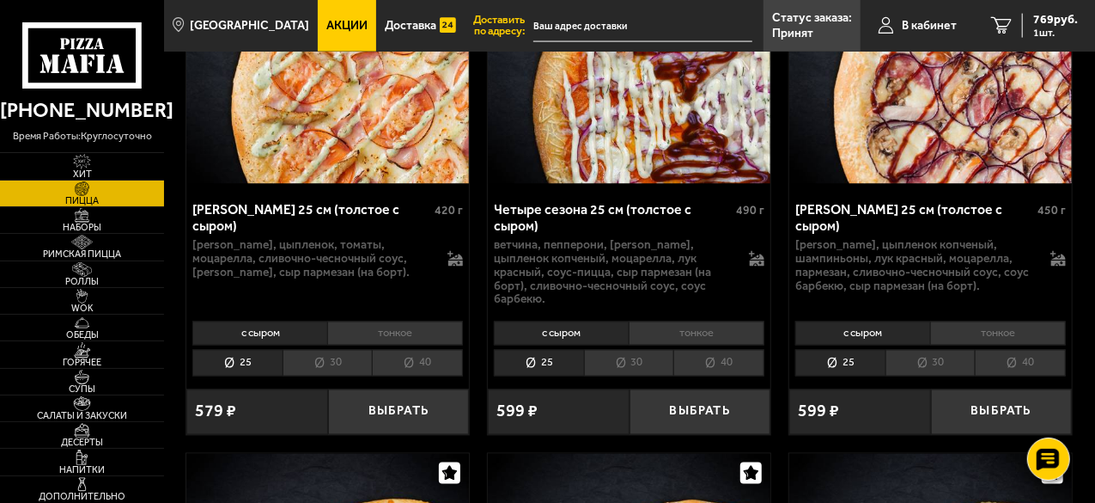
click at [1000, 321] on li "тонкое" at bounding box center [998, 333] width 136 height 24
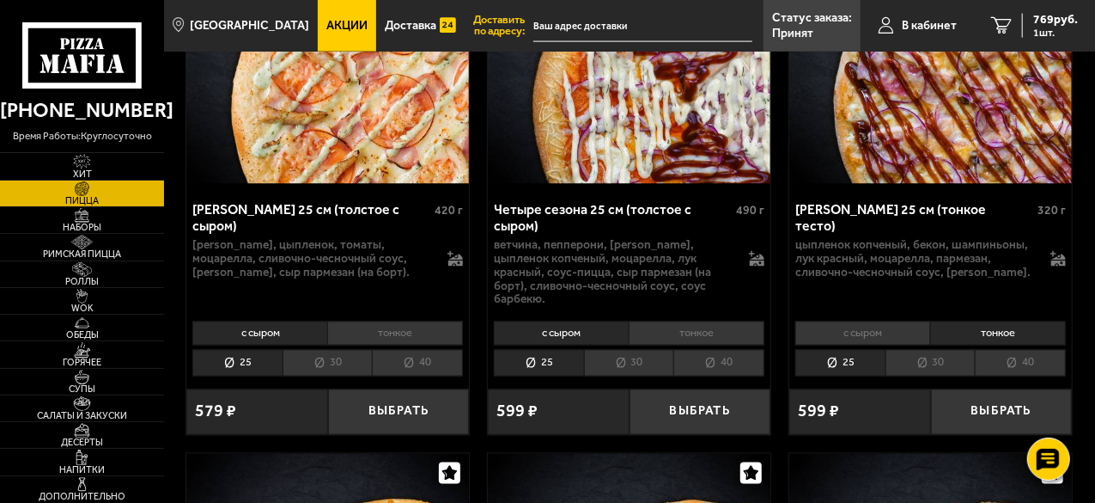
click at [927, 350] on li "30" at bounding box center [931, 363] width 90 height 27
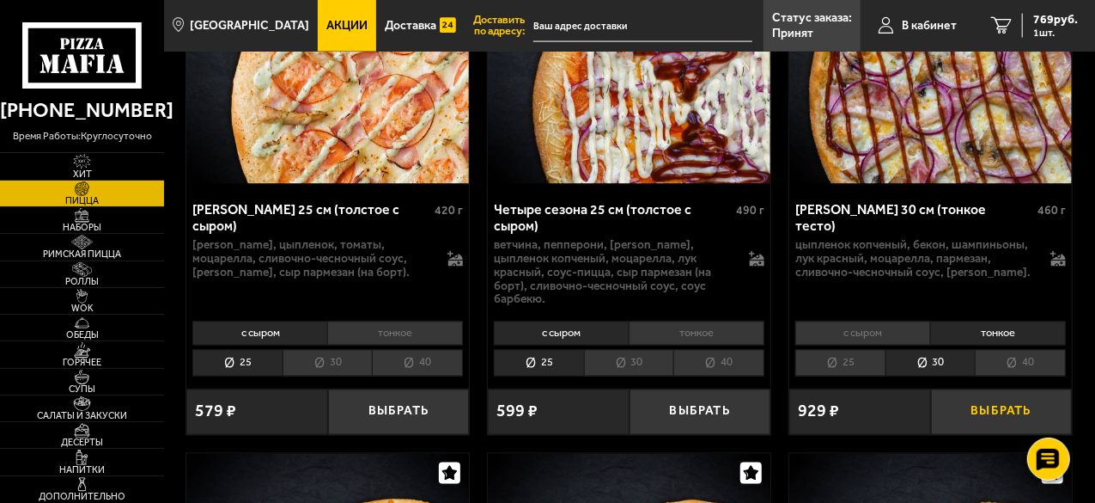
click at [963, 389] on button "Выбрать" at bounding box center [1002, 412] width 142 height 46
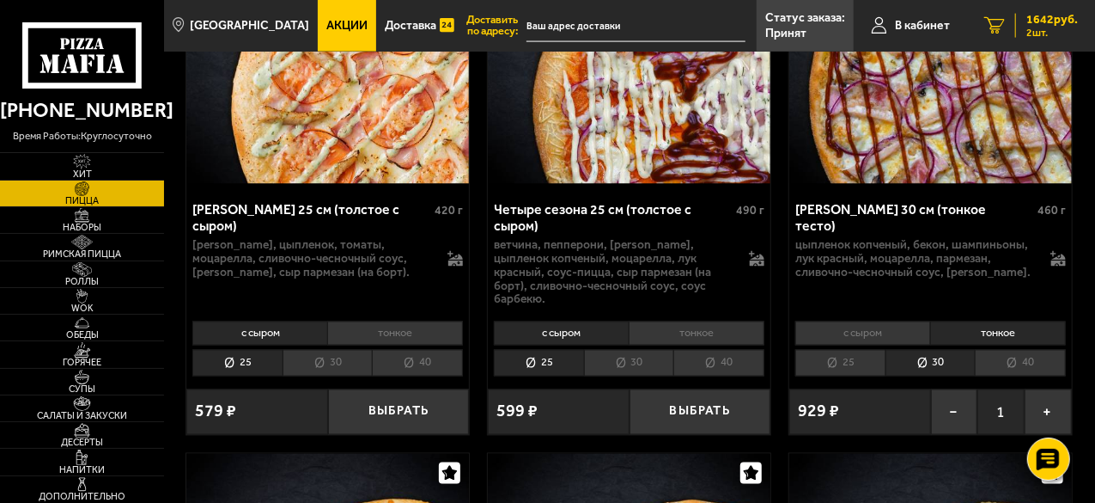
click at [1052, 20] on span "1642 руб." at bounding box center [1053, 20] width 52 height 12
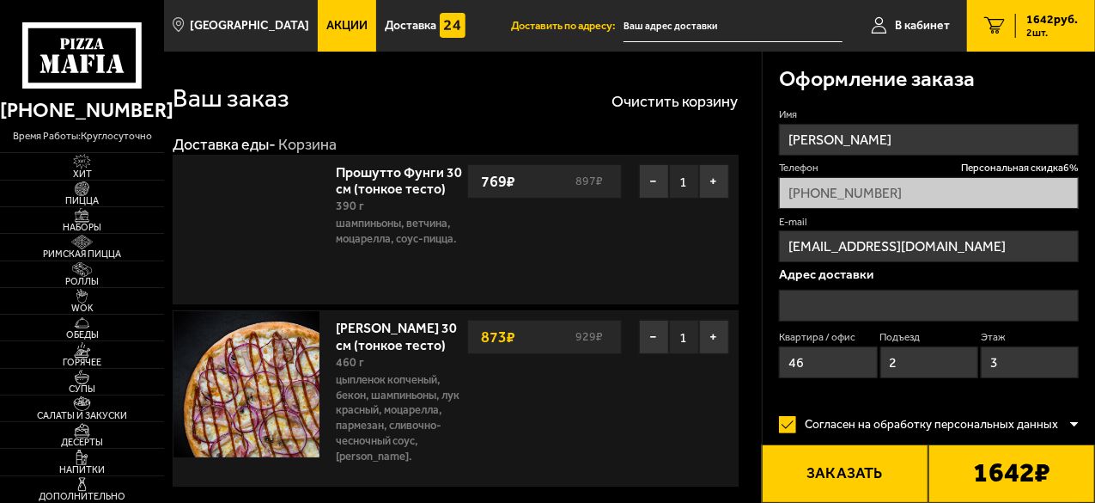
type input "[STREET_ADDRESS]"
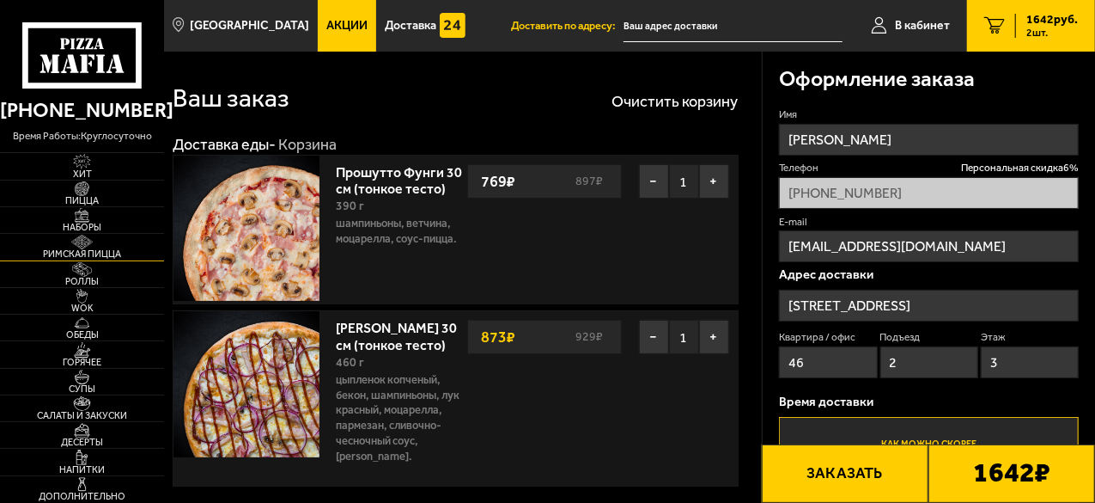
click at [79, 243] on img at bounding box center [82, 242] width 44 height 15
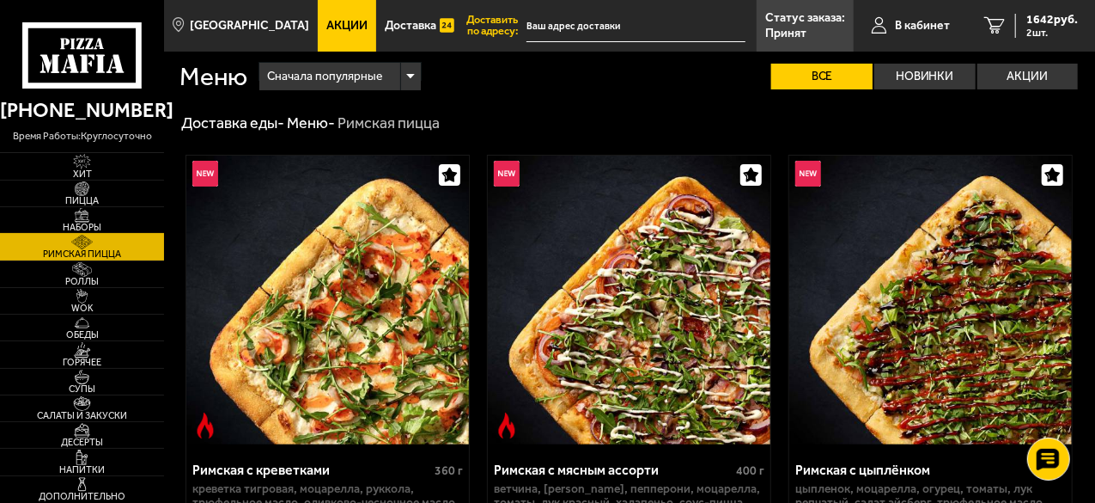
click at [88, 228] on span "Наборы" at bounding box center [82, 227] width 164 height 9
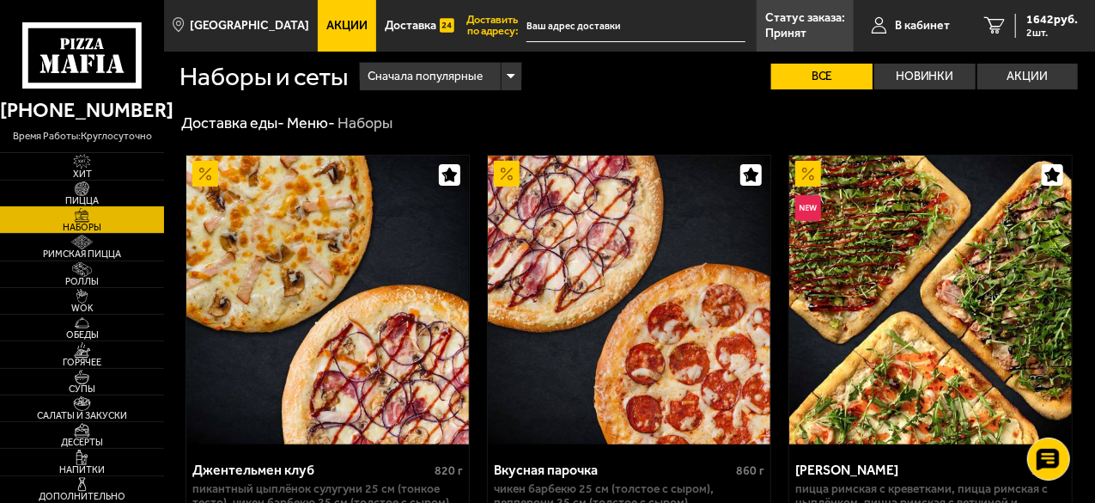
click at [91, 197] on span "Пицца" at bounding box center [82, 200] width 164 height 9
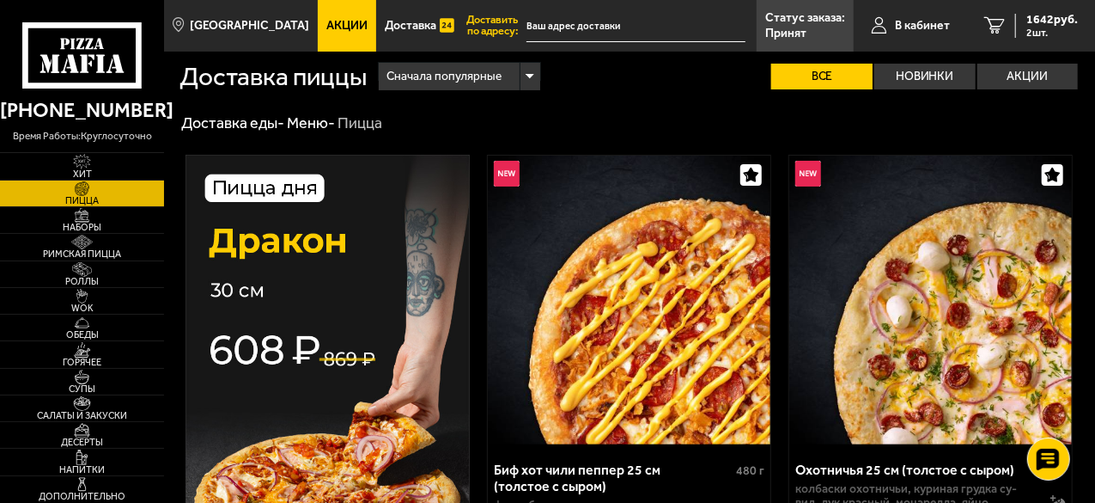
click at [448, 84] on span "Сначала популярные" at bounding box center [444, 76] width 115 height 33
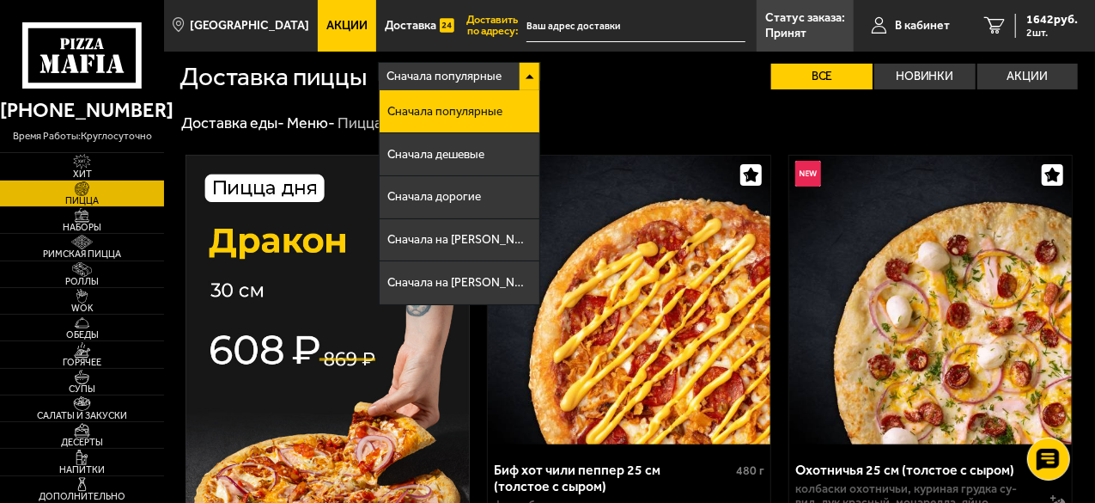
click at [448, 84] on span "Сначала популярные" at bounding box center [444, 76] width 115 height 33
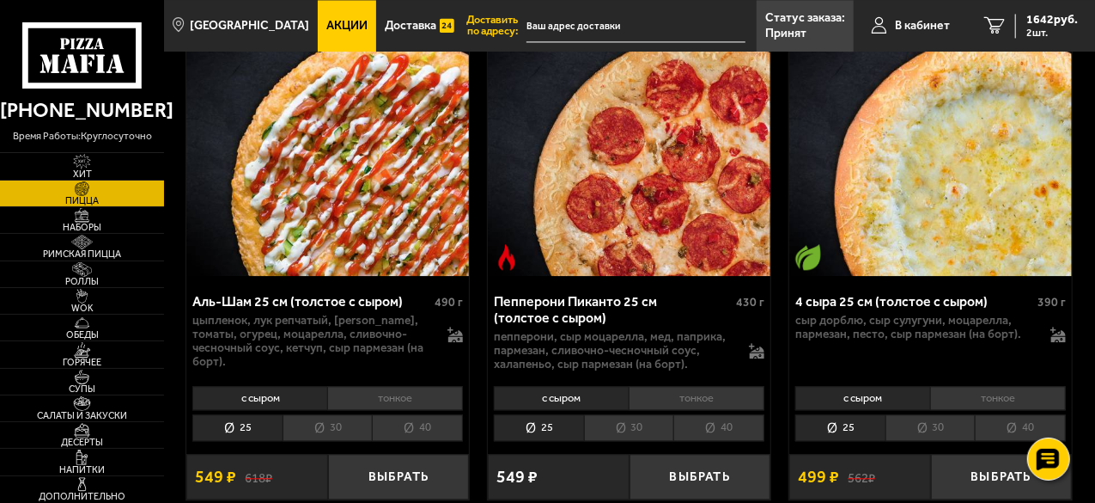
scroll to position [1976, 0]
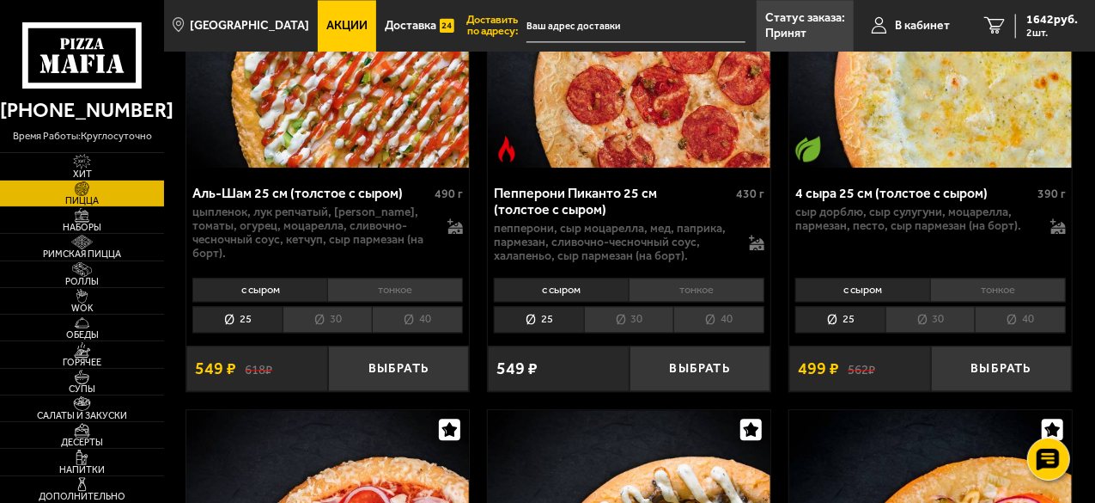
click at [991, 278] on li "тонкое" at bounding box center [998, 290] width 136 height 24
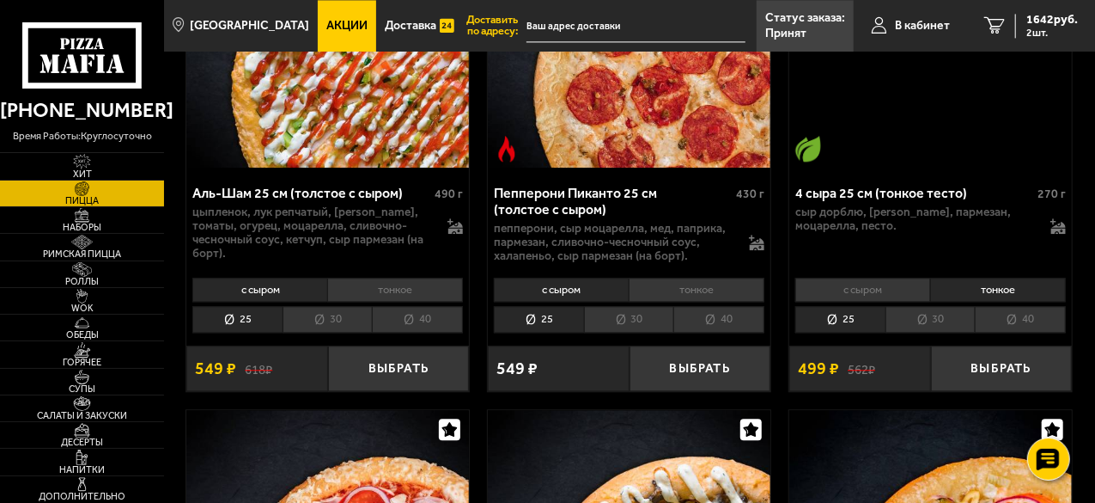
click at [940, 315] on li "30" at bounding box center [931, 319] width 90 height 27
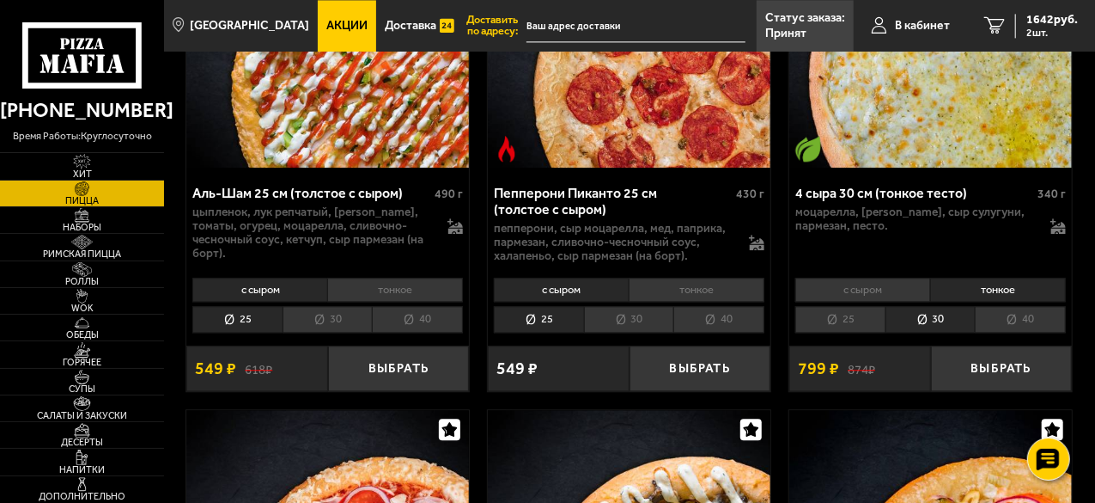
click at [831, 310] on li "25" at bounding box center [841, 319] width 90 height 27
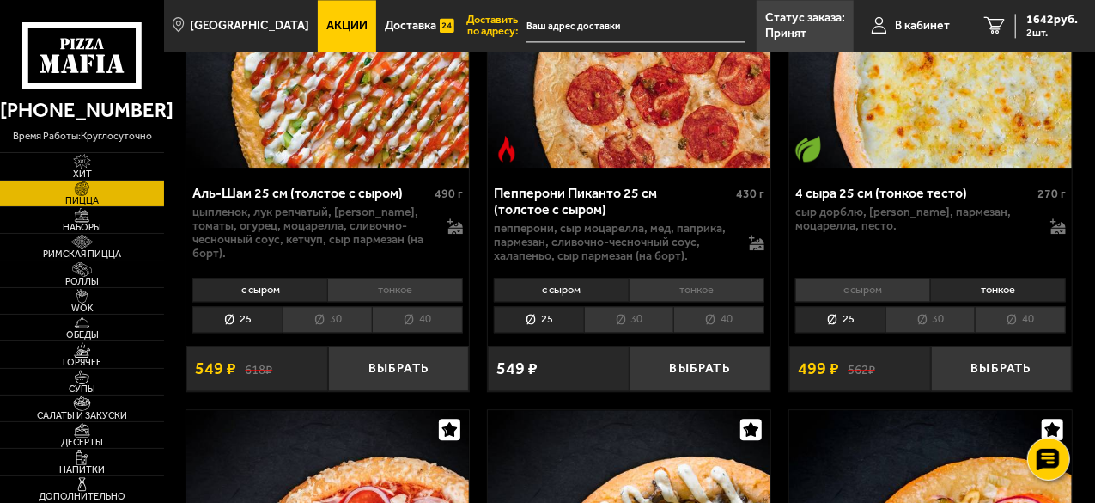
click at [936, 309] on li "30" at bounding box center [931, 319] width 90 height 27
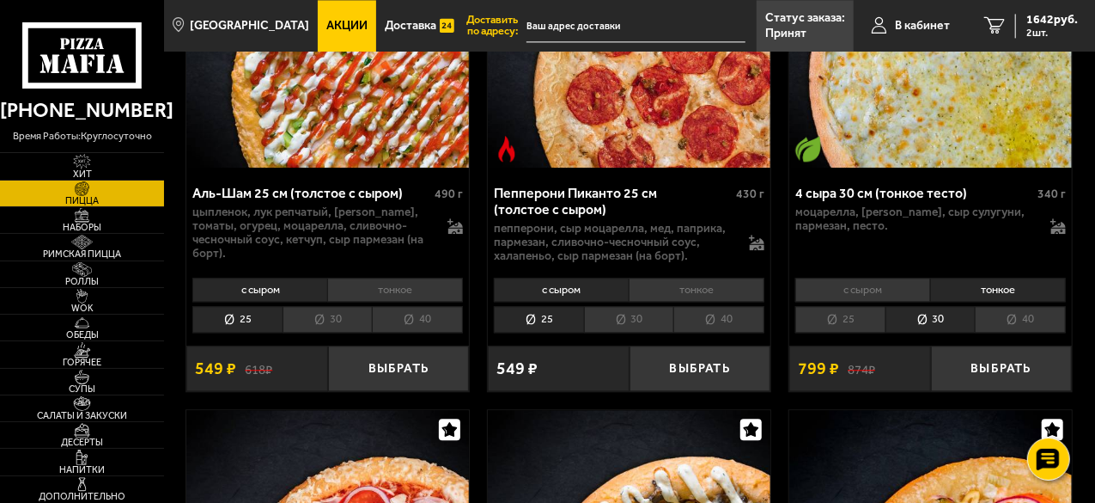
click at [1020, 308] on li "40" at bounding box center [1020, 319] width 91 height 27
click at [929, 311] on li "30" at bounding box center [931, 319] width 90 height 27
click at [988, 351] on button "Выбрать" at bounding box center [1002, 368] width 142 height 46
click at [1049, 34] on span "2 шт." at bounding box center [1053, 32] width 52 height 10
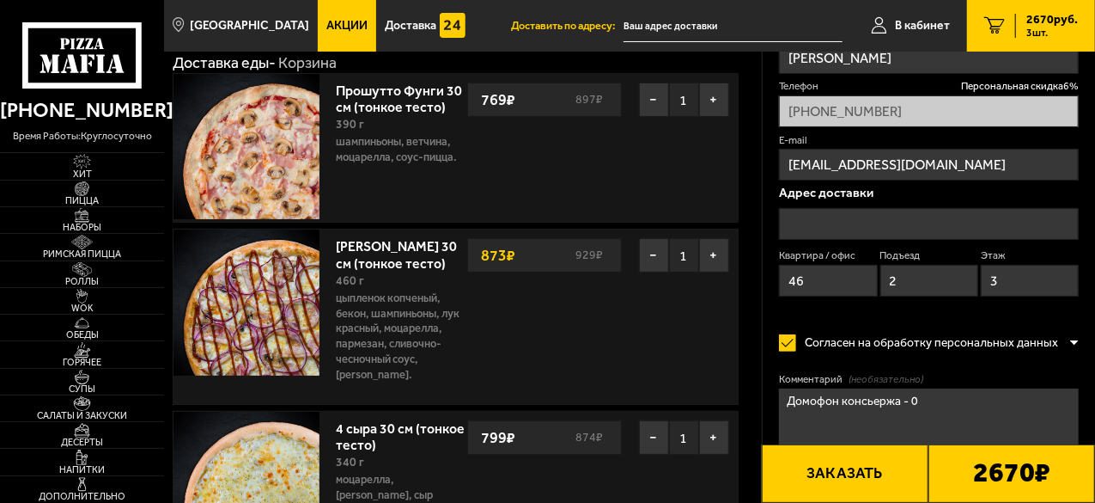
type input "[STREET_ADDRESS]"
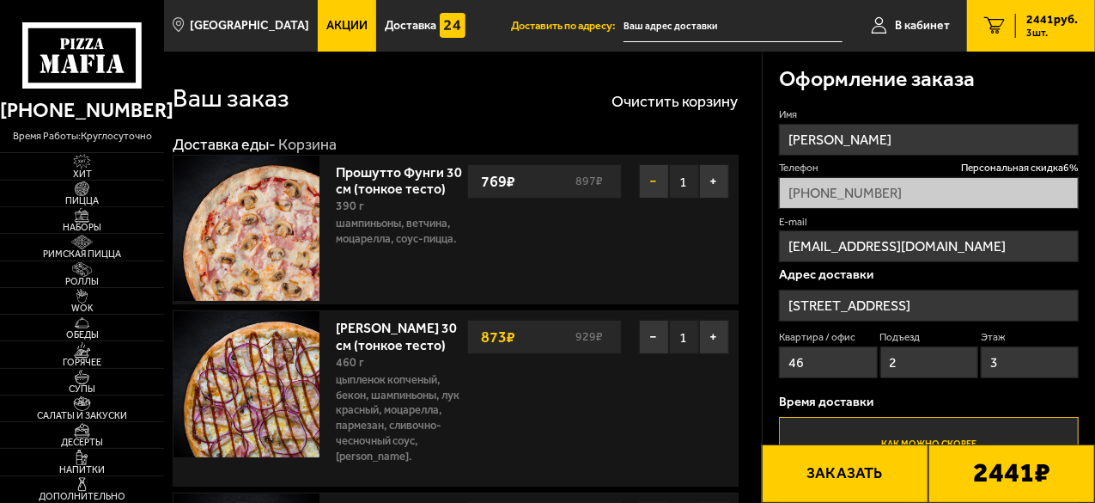
click at [646, 180] on button "−" at bounding box center [654, 181] width 30 height 34
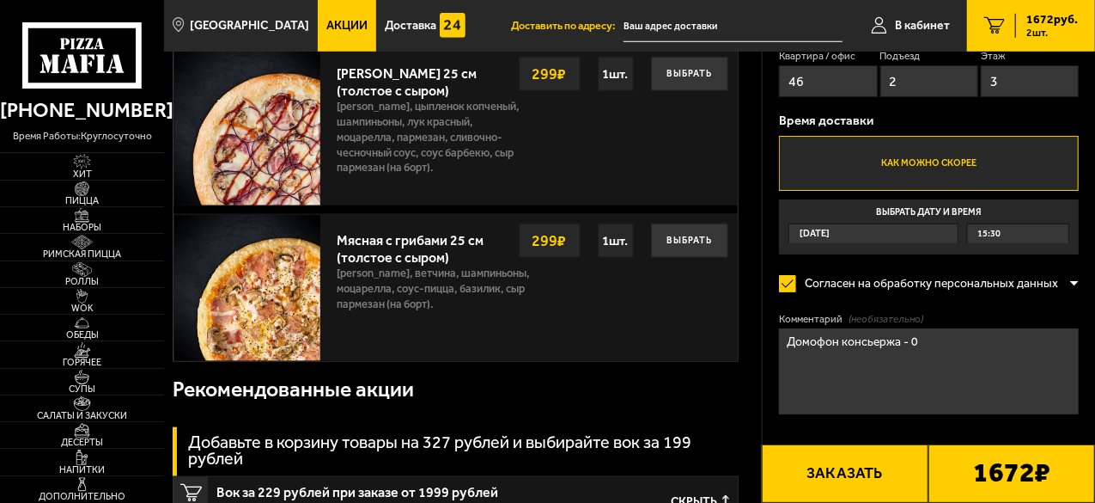
scroll to position [773, 0]
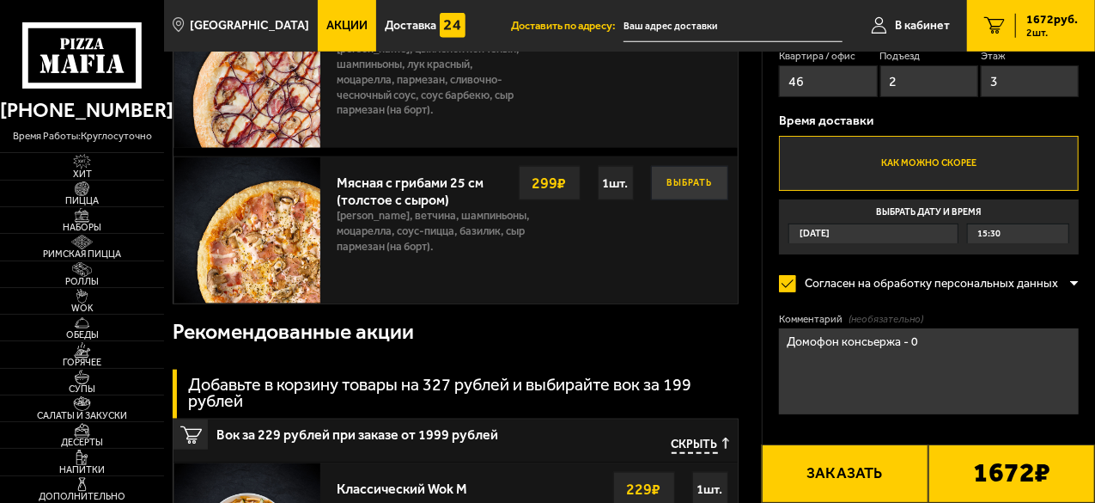
click at [692, 193] on button "Выбрать" at bounding box center [689, 183] width 77 height 34
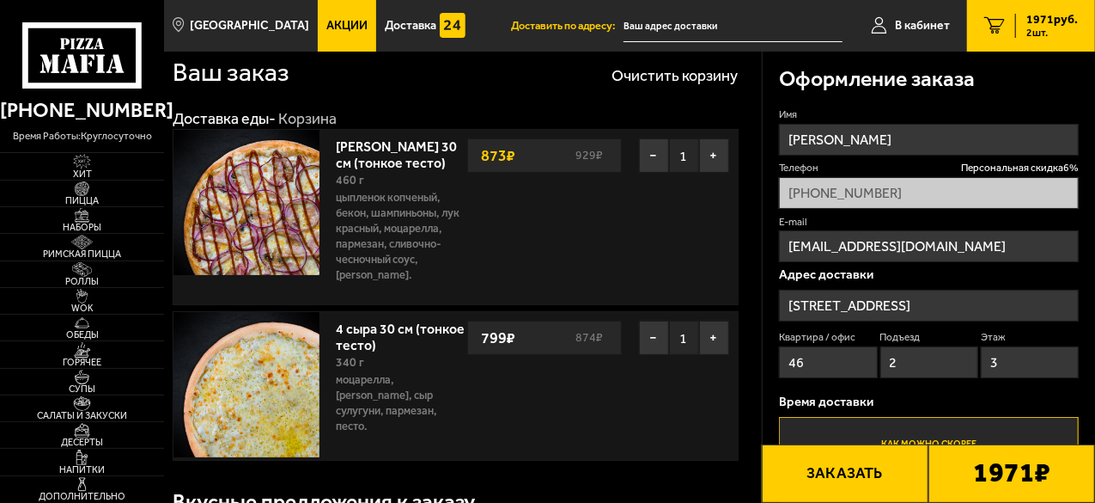
scroll to position [0, 0]
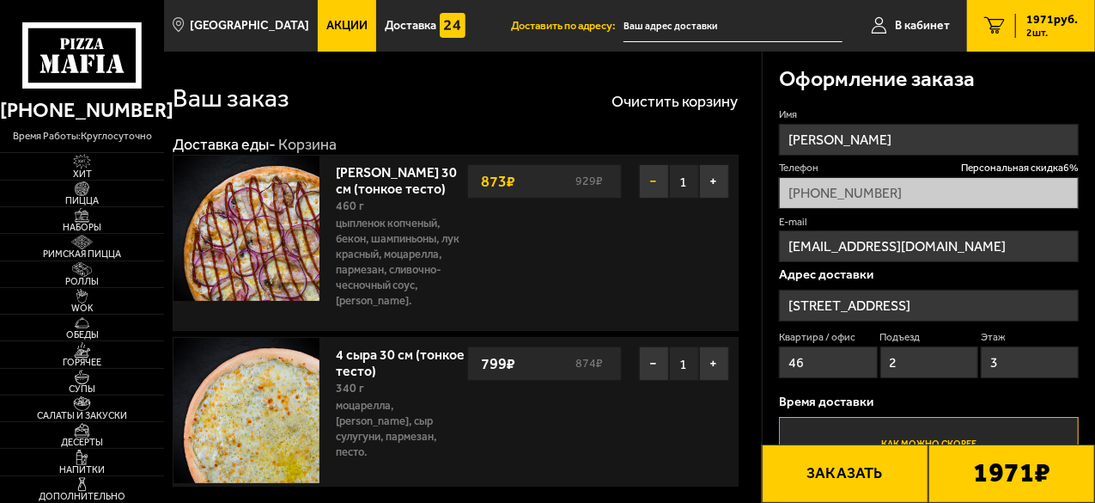
click at [653, 186] on button "−" at bounding box center [654, 181] width 30 height 34
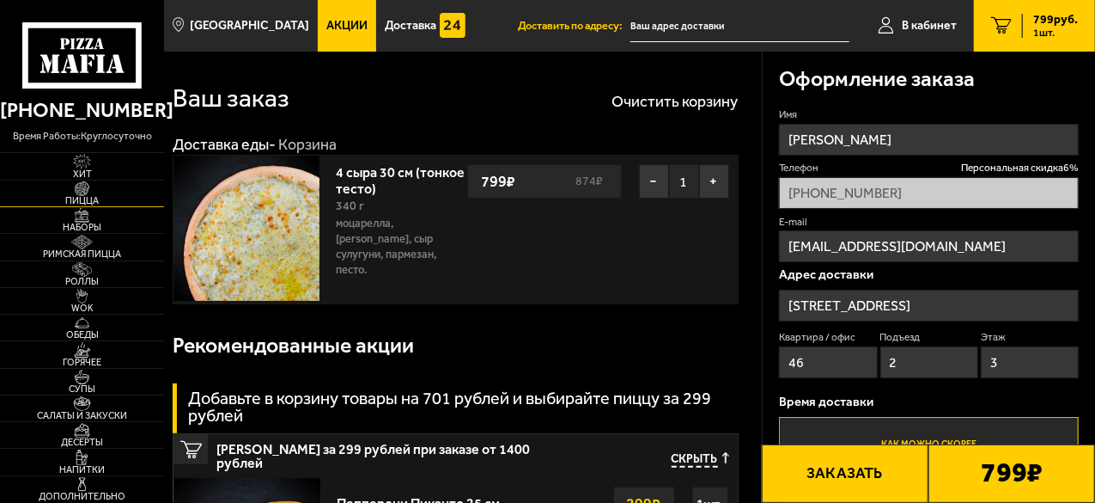
click at [84, 199] on span "Пицца" at bounding box center [82, 200] width 164 height 9
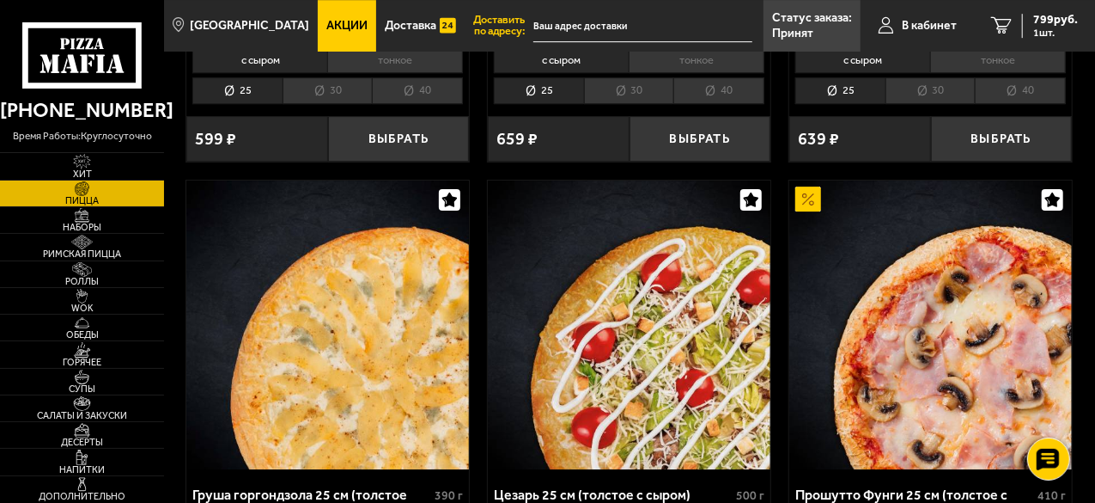
scroll to position [2921, 0]
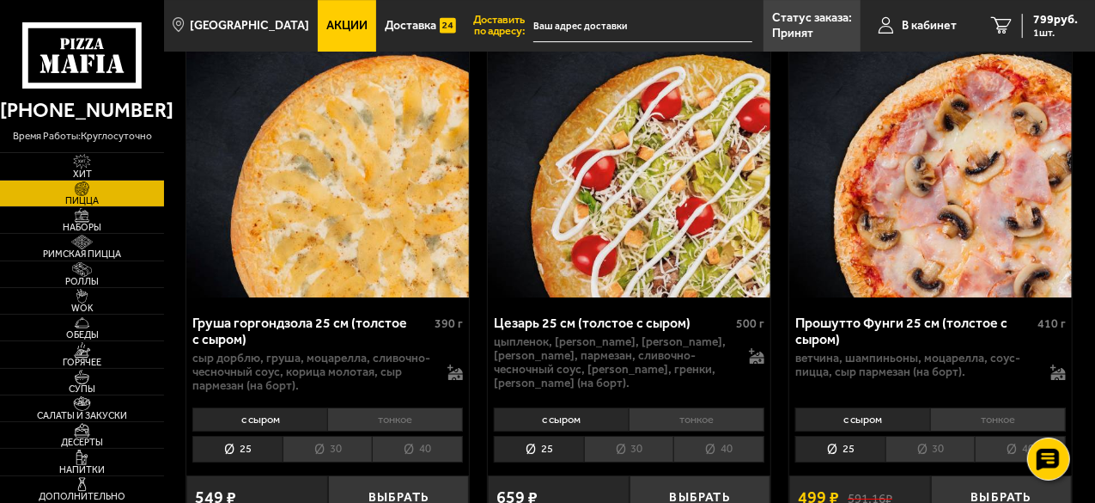
click at [261, 409] on li "с сыром" at bounding box center [259, 419] width 135 height 24
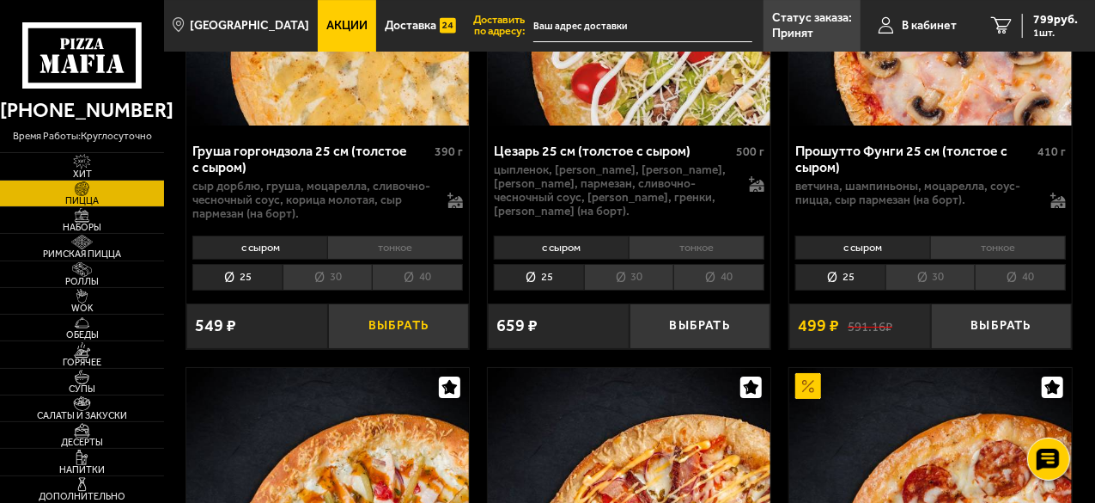
click at [363, 314] on button "Выбрать" at bounding box center [399, 326] width 142 height 46
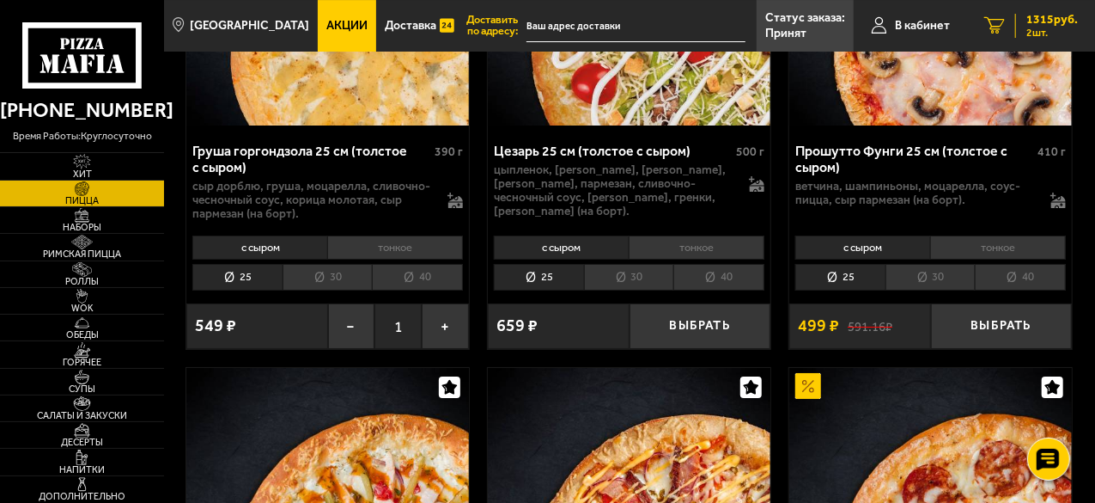
click at [1058, 25] on span "1315 руб." at bounding box center [1053, 20] width 52 height 12
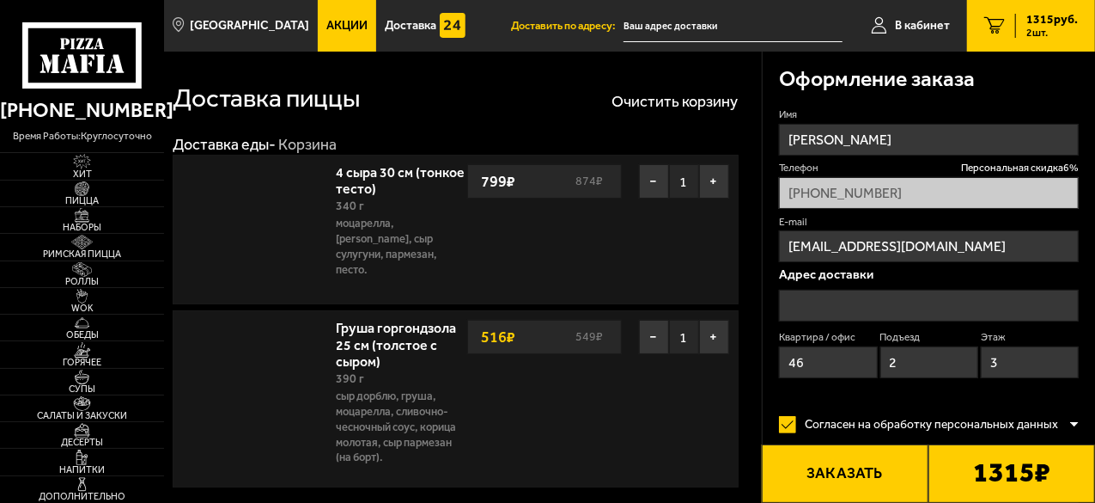
type input "[STREET_ADDRESS]"
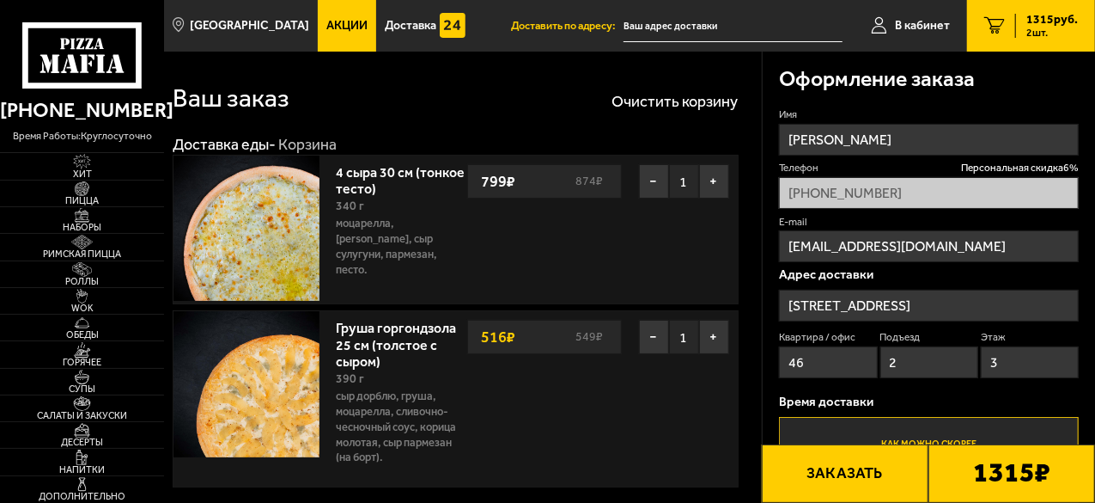
click at [381, 331] on link "Груша горгондзола 25 см (толстое с сыром)" at bounding box center [397, 341] width 120 height 54
click at [380, 327] on link "Груша горгондзола 25 см (толстое с сыром)" at bounding box center [397, 341] width 120 height 54
click at [380, 336] on link "Груша горгондзола 25 см (толстое с сыром)" at bounding box center [397, 341] width 120 height 54
click at [349, 327] on link "Груша горгондзола 25 см (толстое с сыром)" at bounding box center [397, 341] width 120 height 54
click at [715, 331] on button "+" at bounding box center [714, 337] width 30 height 34
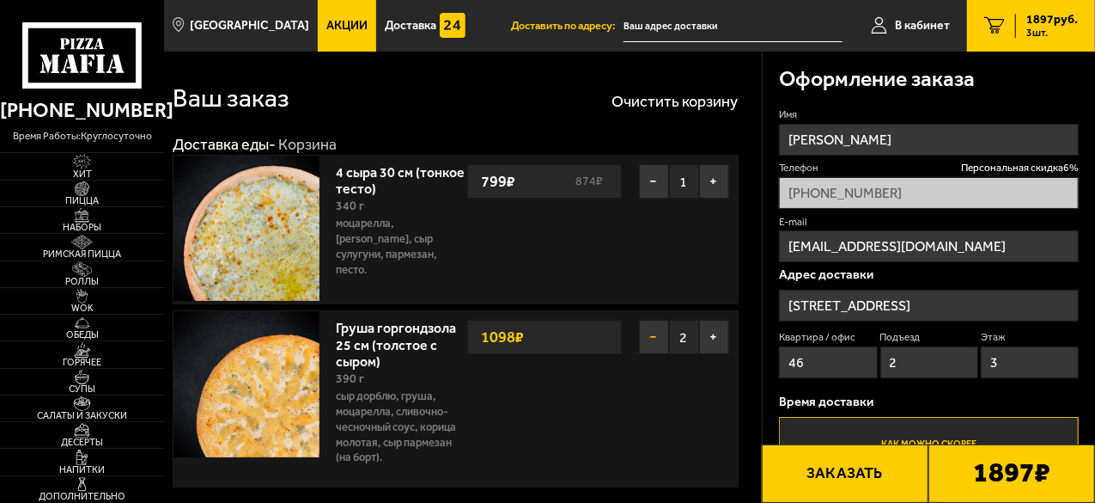
click at [639, 340] on button "−" at bounding box center [654, 337] width 30 height 34
click at [77, 186] on img at bounding box center [82, 188] width 44 height 15
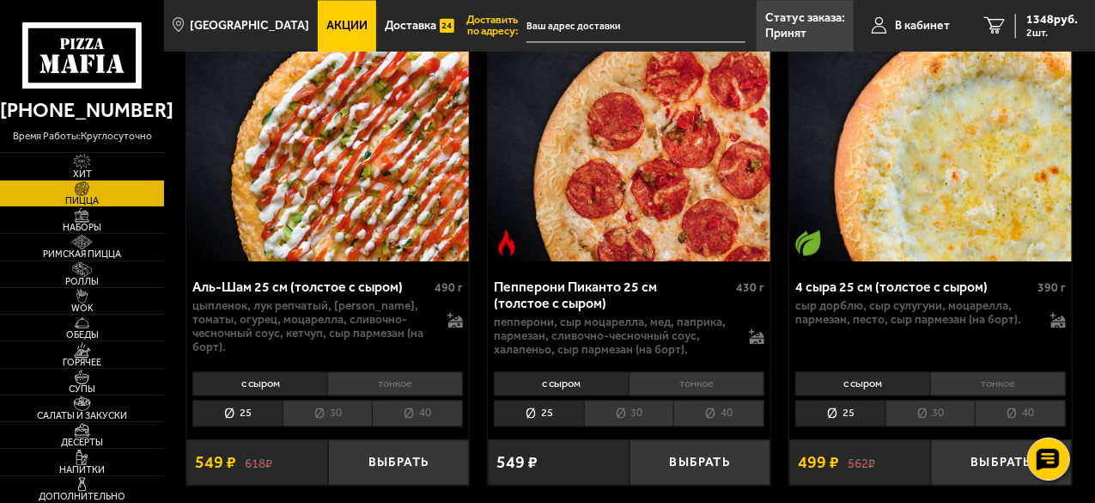
scroll to position [1890, 0]
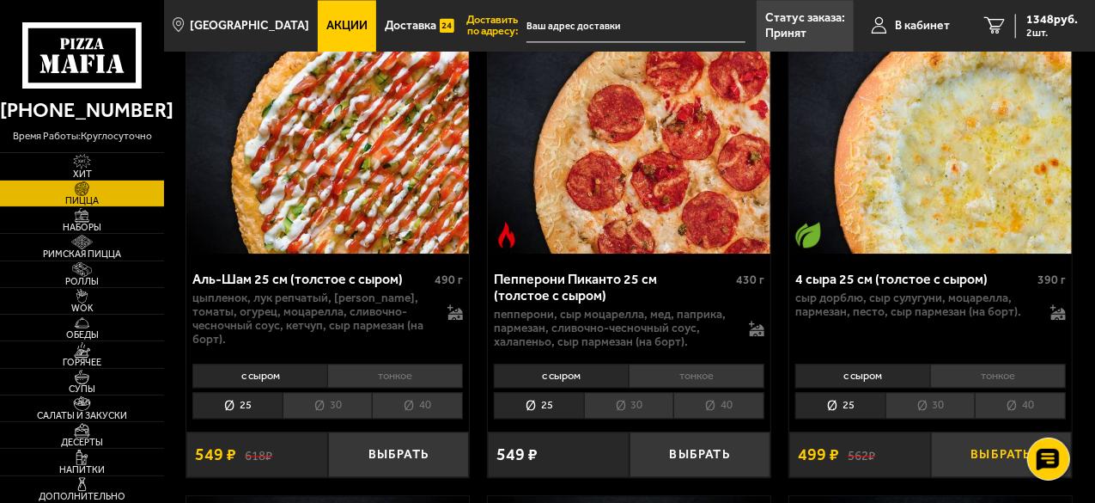
click at [976, 438] on button "Выбрать" at bounding box center [1002, 454] width 142 height 46
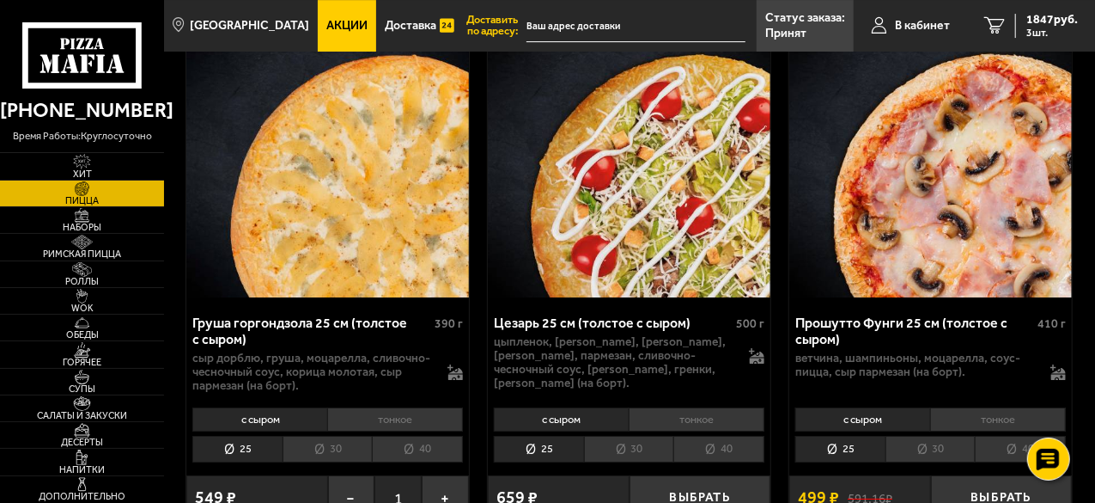
scroll to position [3093, 0]
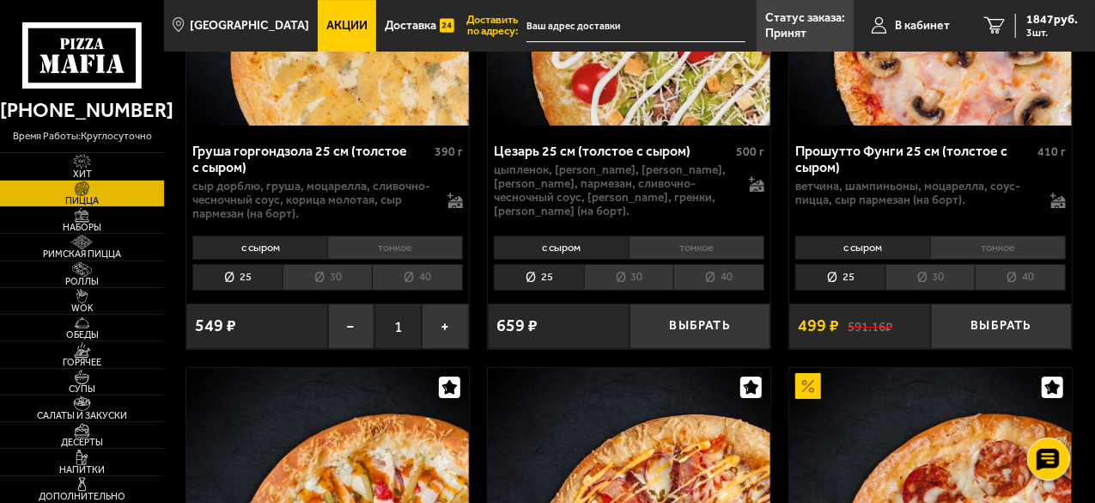
click at [356, 235] on li "тонкое" at bounding box center [395, 247] width 136 height 24
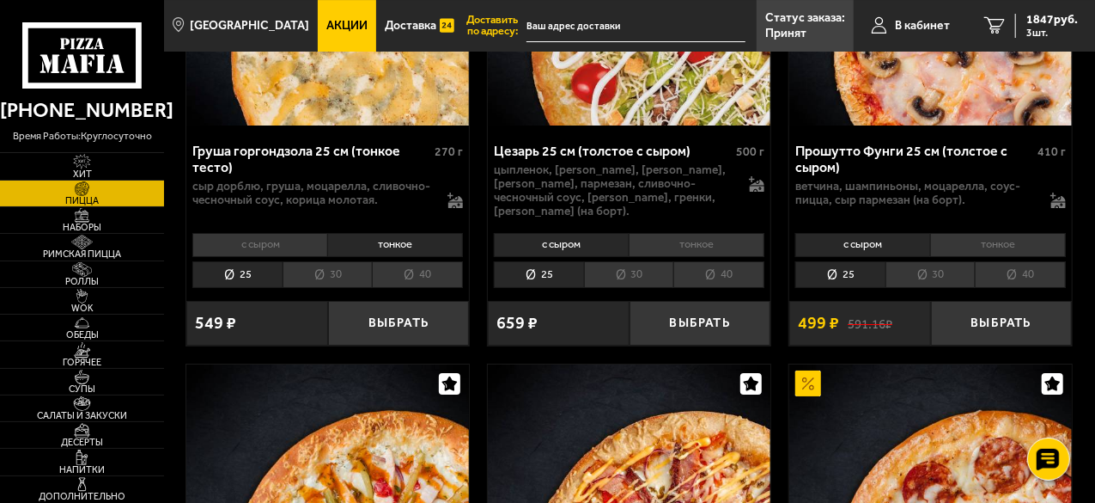
click at [337, 262] on li "30" at bounding box center [328, 274] width 90 height 27
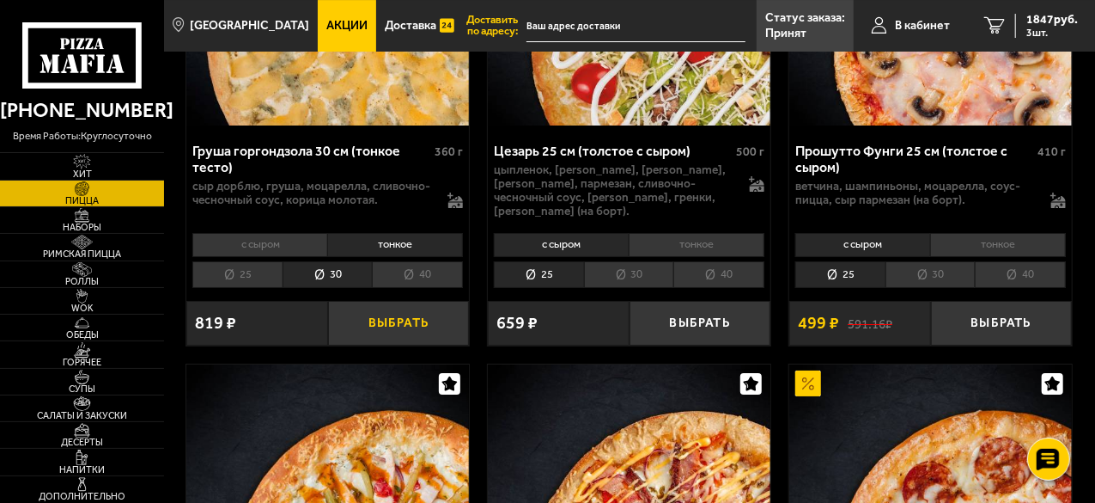
click at [383, 317] on button "Выбрать" at bounding box center [399, 324] width 142 height 46
click at [1059, 19] on span "2666 руб." at bounding box center [1053, 20] width 52 height 12
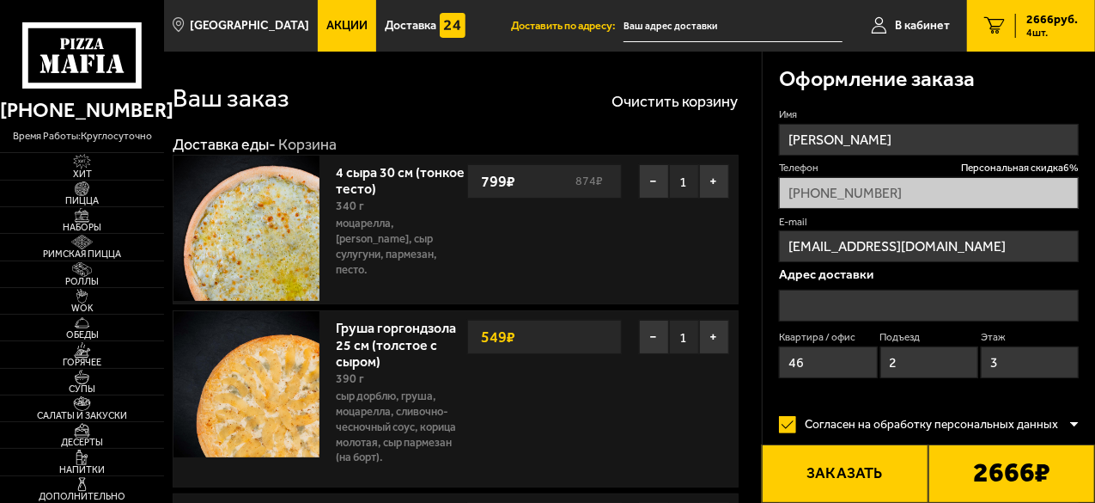
type input "[STREET_ADDRESS]"
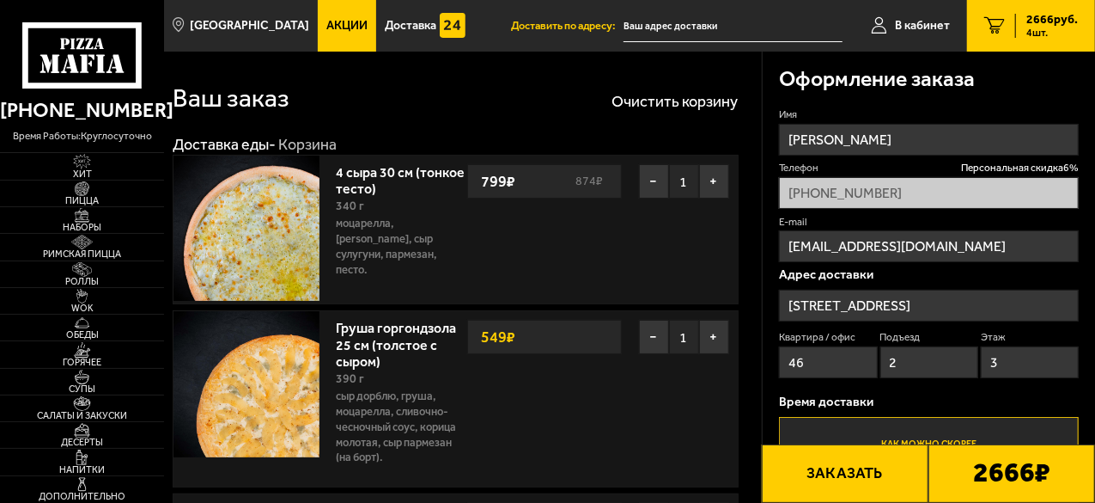
scroll to position [86, 0]
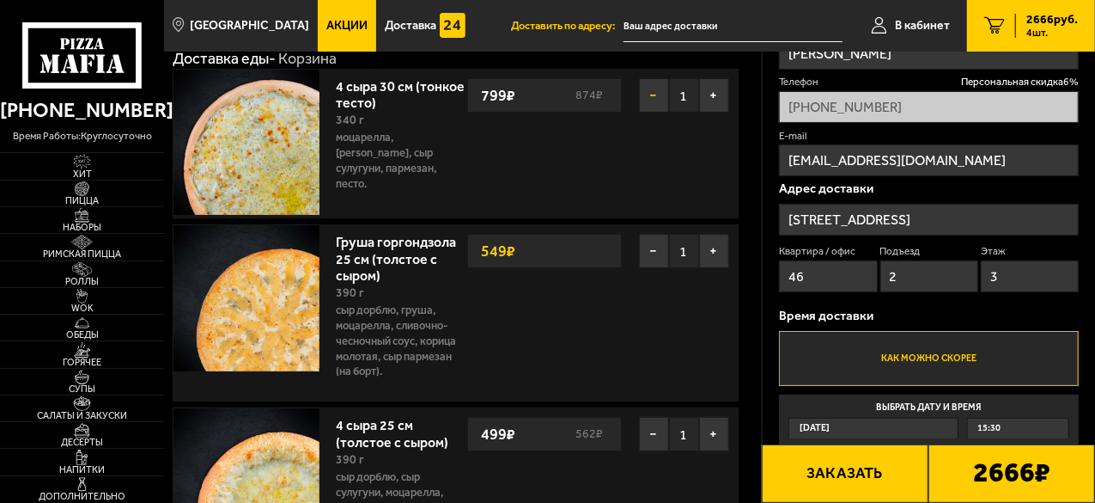
click at [655, 96] on button "−" at bounding box center [654, 95] width 30 height 34
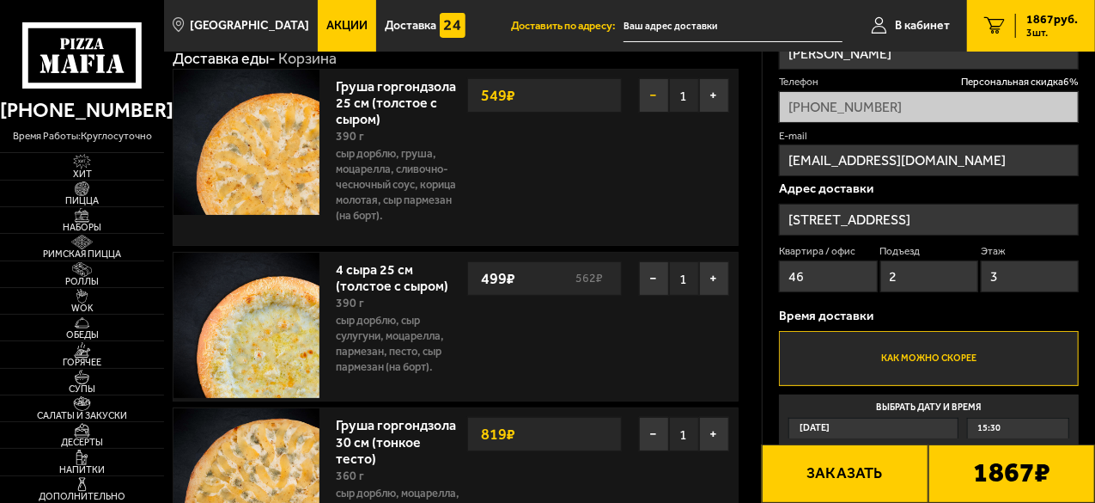
click at [652, 87] on button "−" at bounding box center [654, 95] width 30 height 34
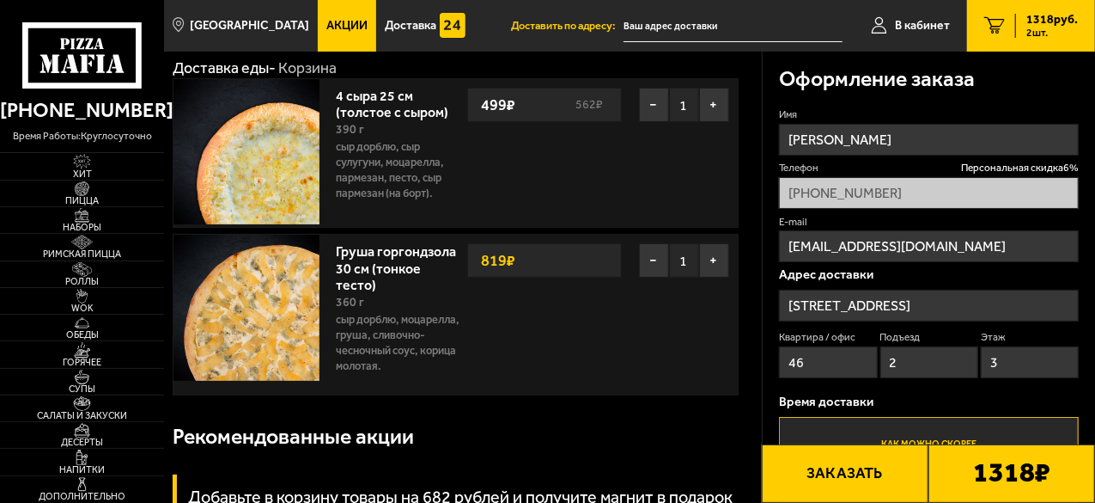
scroll to position [0, 0]
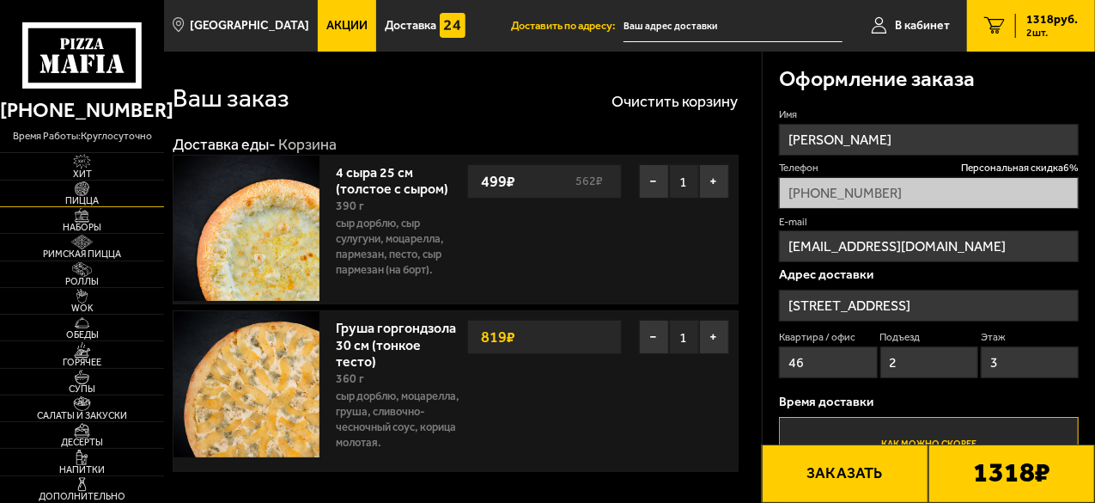
click at [76, 198] on span "Пицца" at bounding box center [82, 200] width 164 height 9
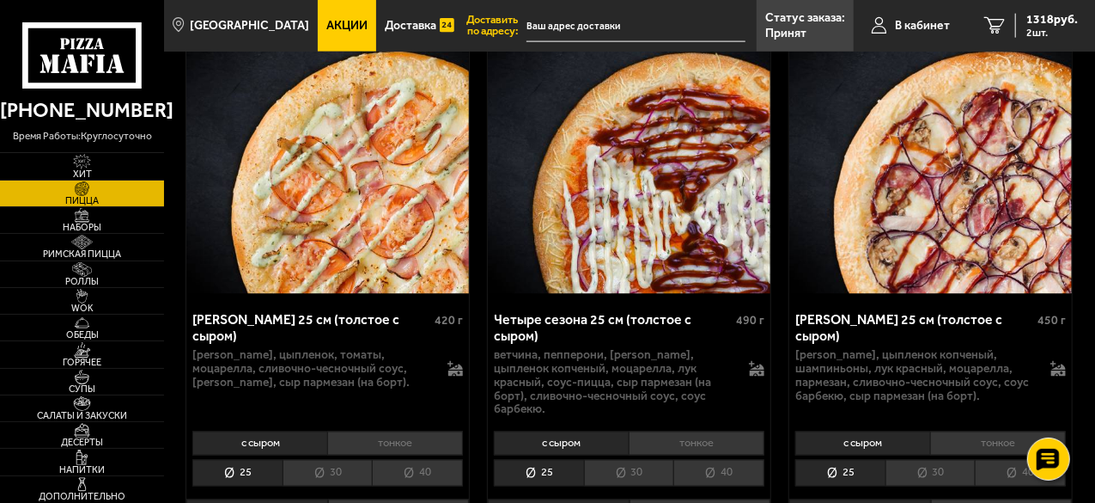
scroll to position [4554, 0]
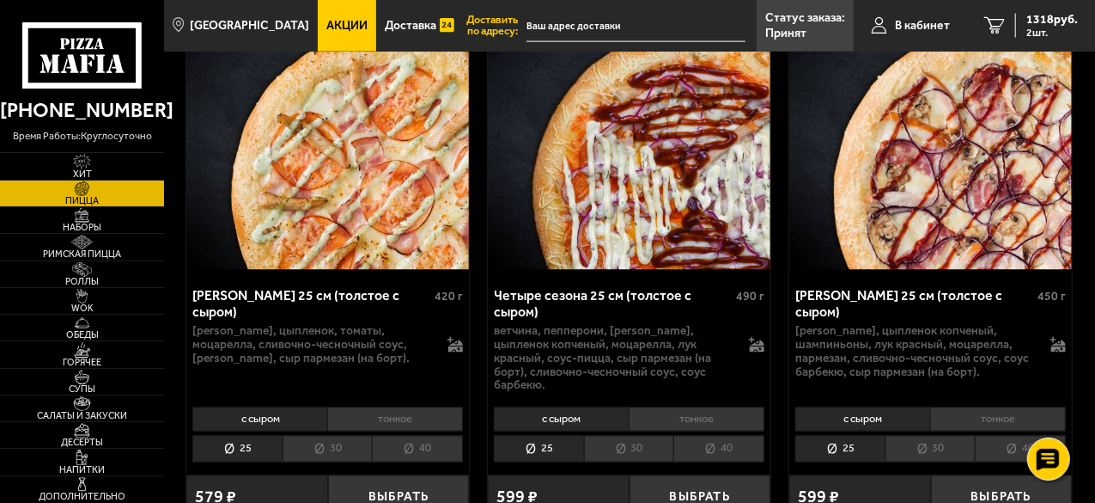
click at [967, 407] on li "тонкое" at bounding box center [998, 419] width 136 height 24
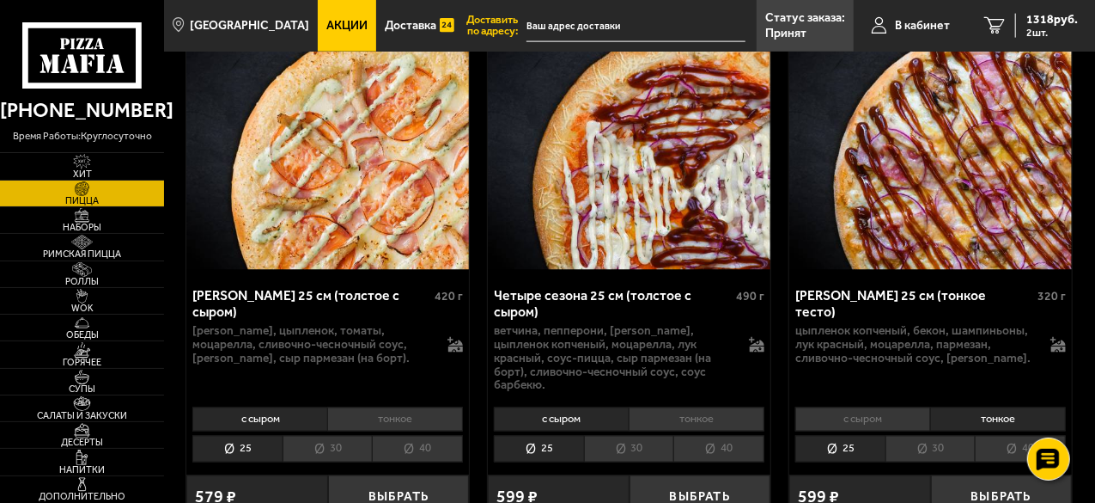
click at [919, 436] on li "30" at bounding box center [931, 449] width 90 height 27
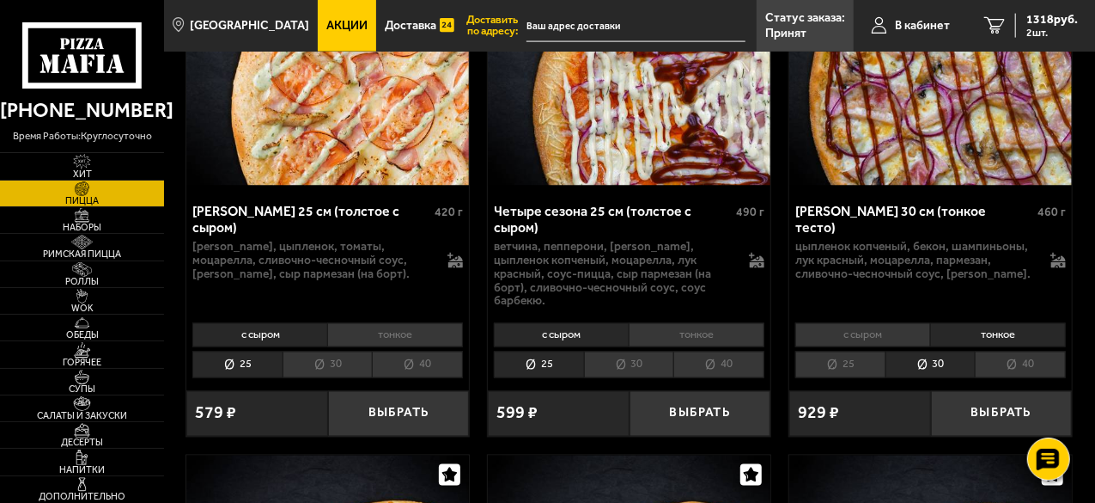
scroll to position [4725, 0]
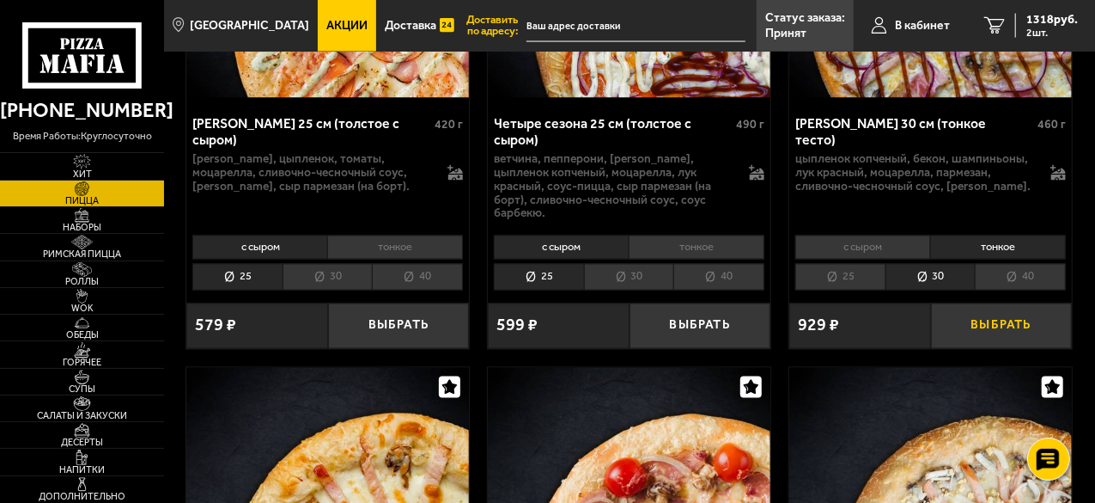
click at [989, 303] on button "Выбрать" at bounding box center [1002, 326] width 142 height 46
drag, startPoint x: 1087, startPoint y: 0, endPoint x: 739, endPoint y: 123, distance: 369.0
click at [739, 123] on div "Четыре сезона 25 см (толстое с сыром) 490 г" at bounding box center [629, 133] width 271 height 37
click at [1041, 17] on span "2247 руб." at bounding box center [1053, 20] width 52 height 12
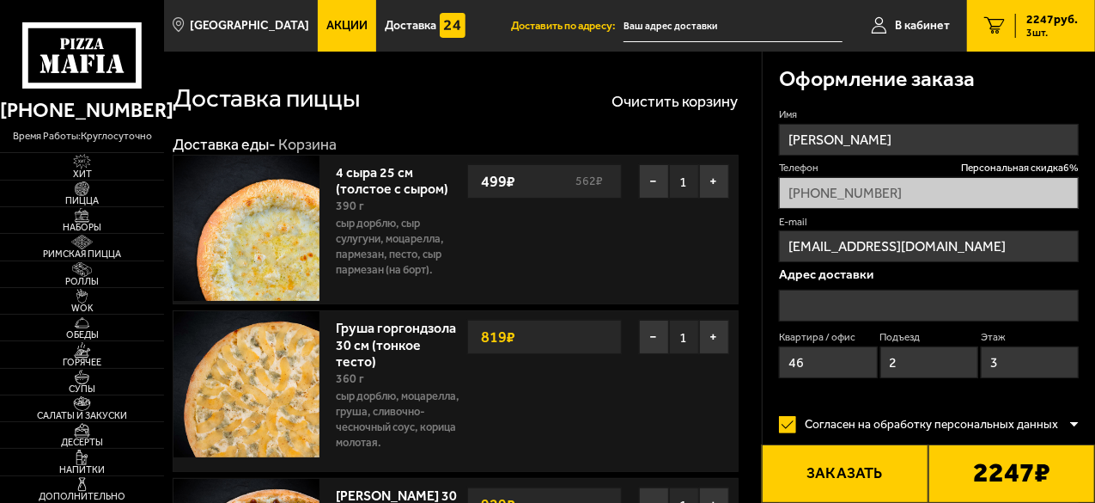
type input "[STREET_ADDRESS]"
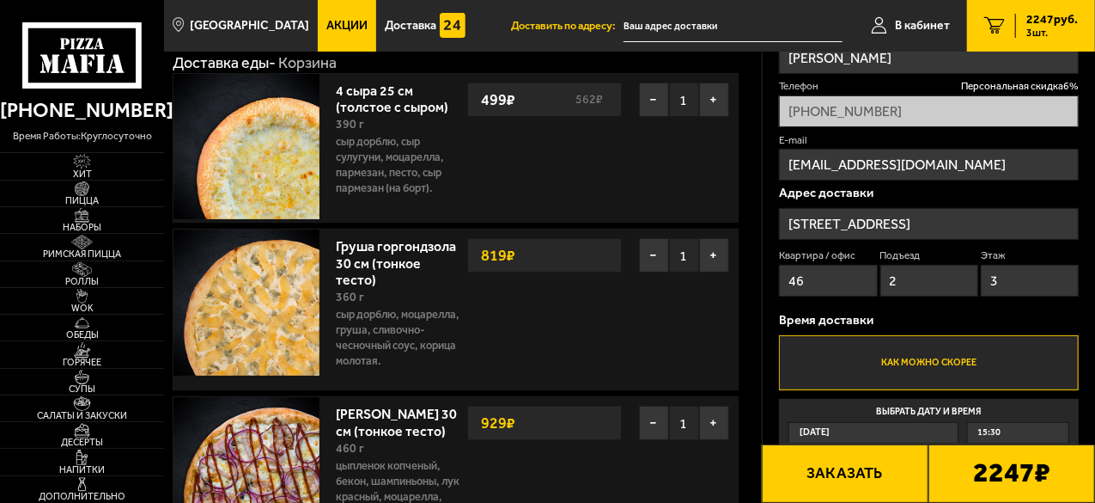
scroll to position [172, 0]
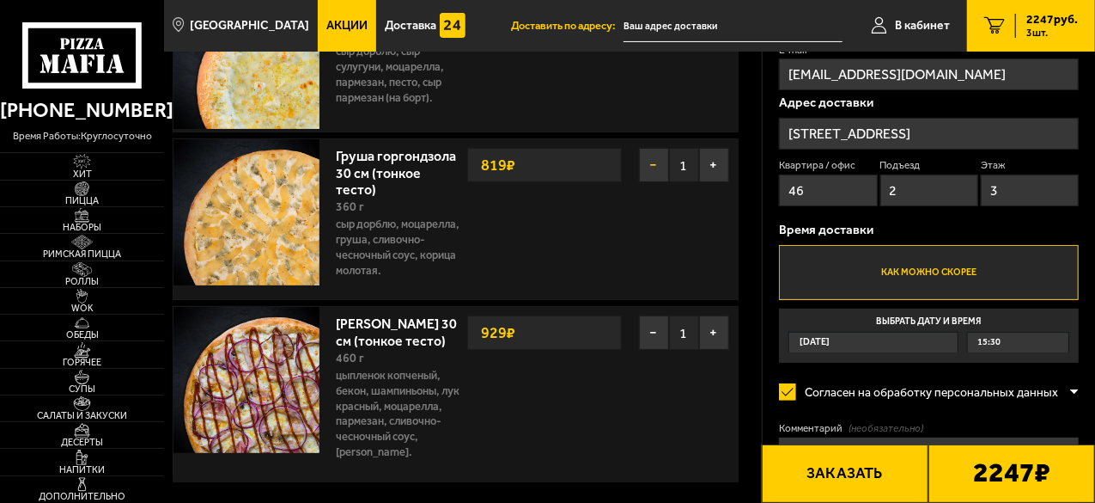
click at [646, 168] on button "−" at bounding box center [654, 165] width 30 height 34
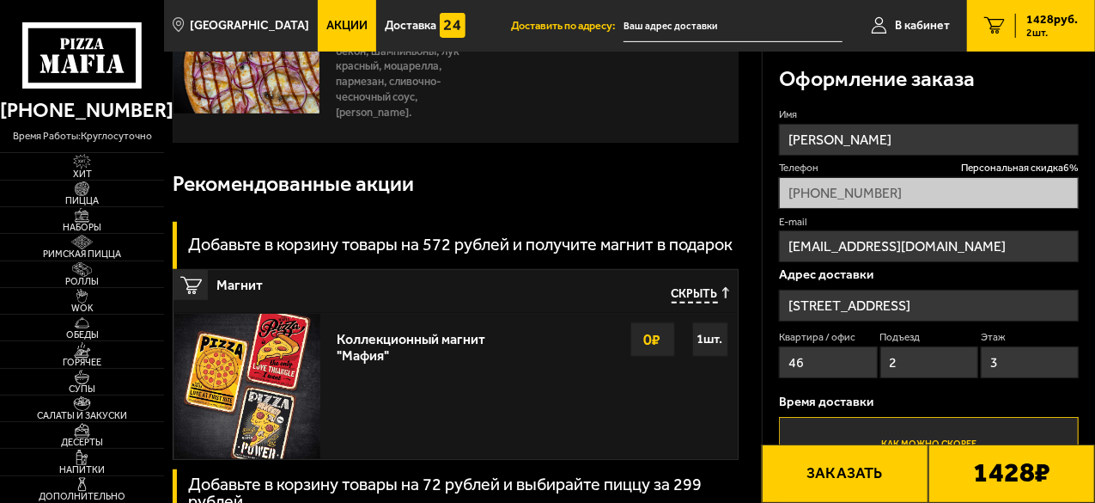
scroll to position [86, 0]
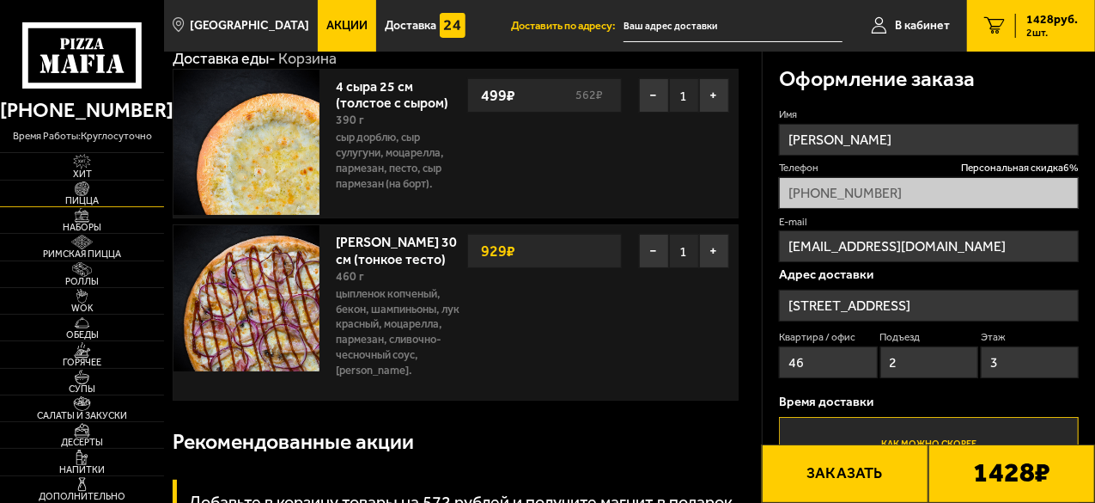
click at [87, 196] on span "Пицца" at bounding box center [82, 200] width 164 height 9
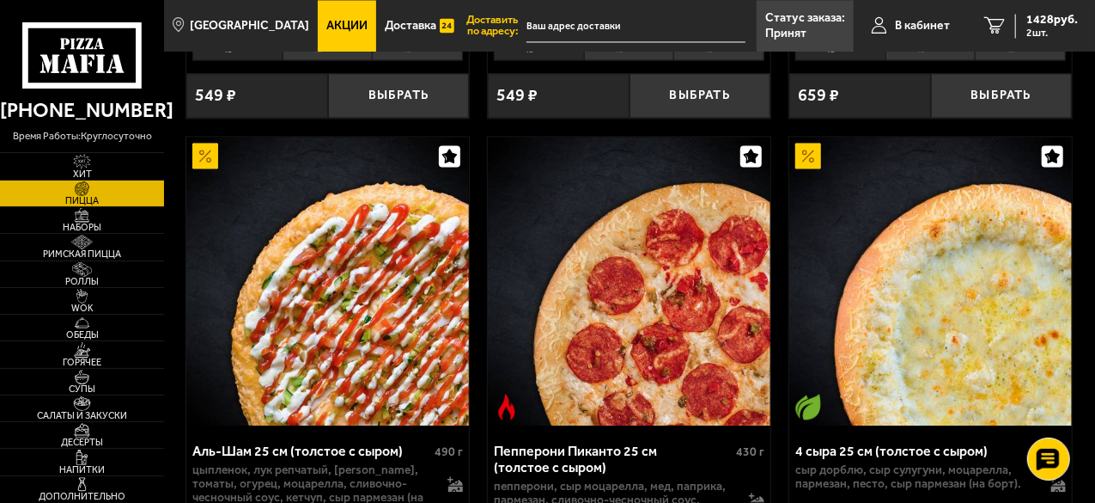
scroll to position [1976, 0]
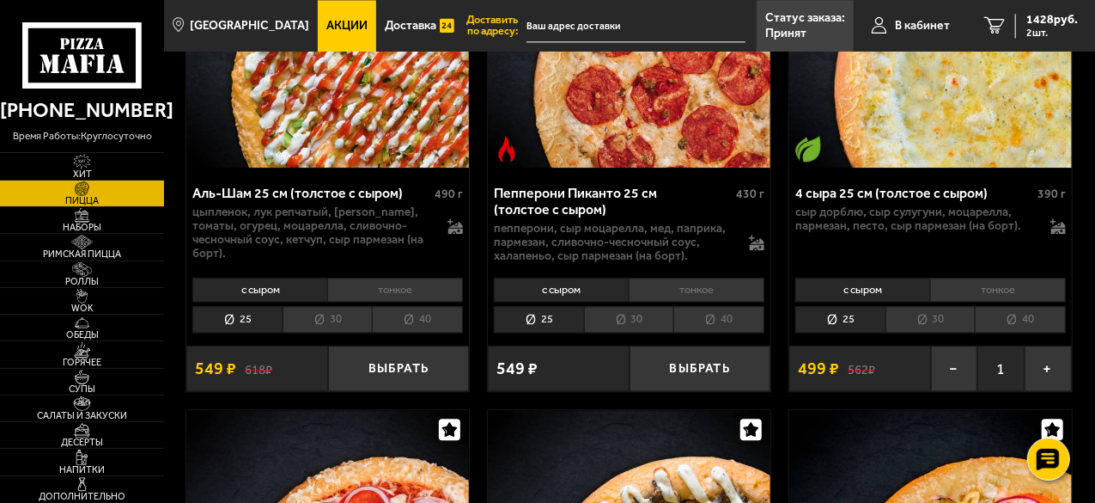
click at [981, 278] on li "тонкое" at bounding box center [998, 290] width 136 height 24
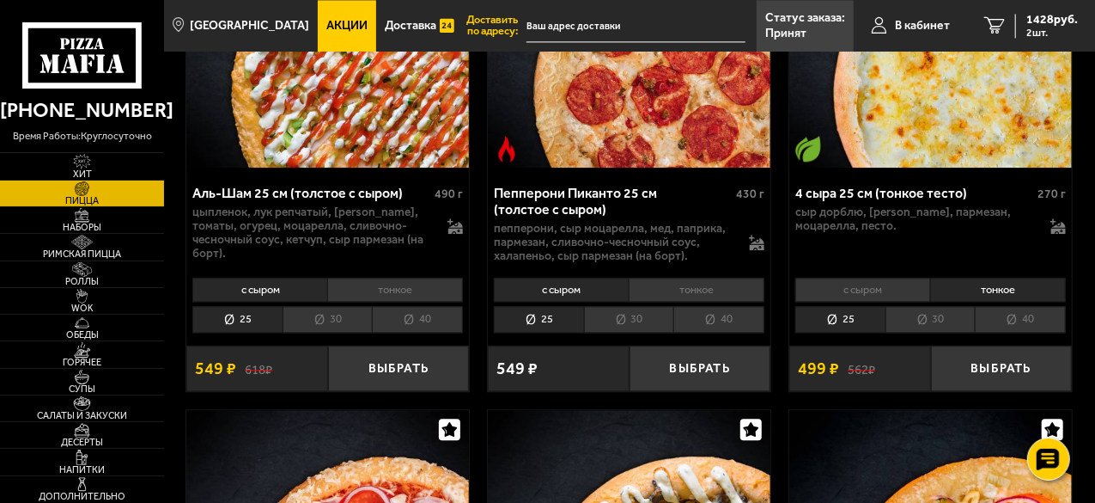
click at [921, 311] on li "30" at bounding box center [931, 319] width 90 height 27
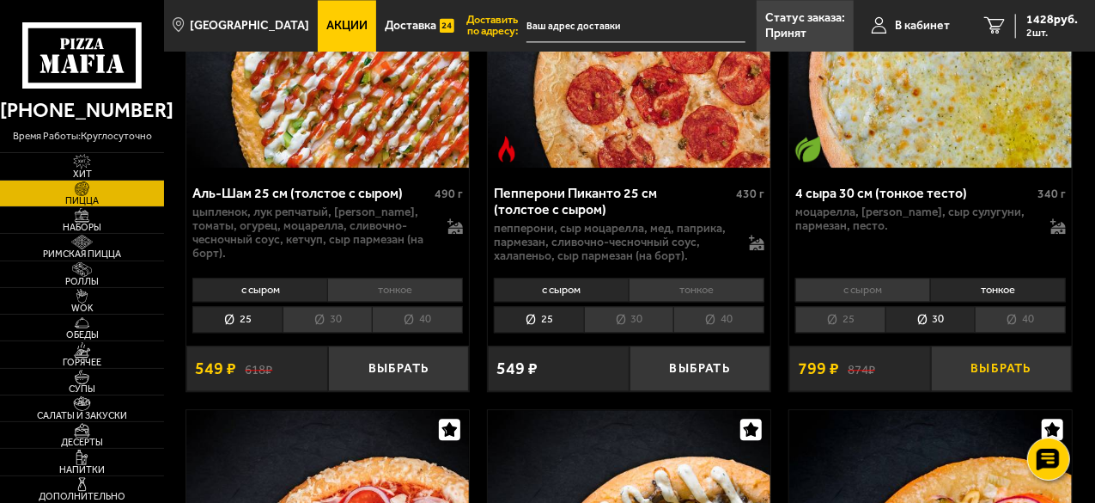
click at [965, 351] on button "Выбрать" at bounding box center [1002, 368] width 142 height 46
click at [1050, 26] on span "2456 руб." at bounding box center [1053, 20] width 52 height 12
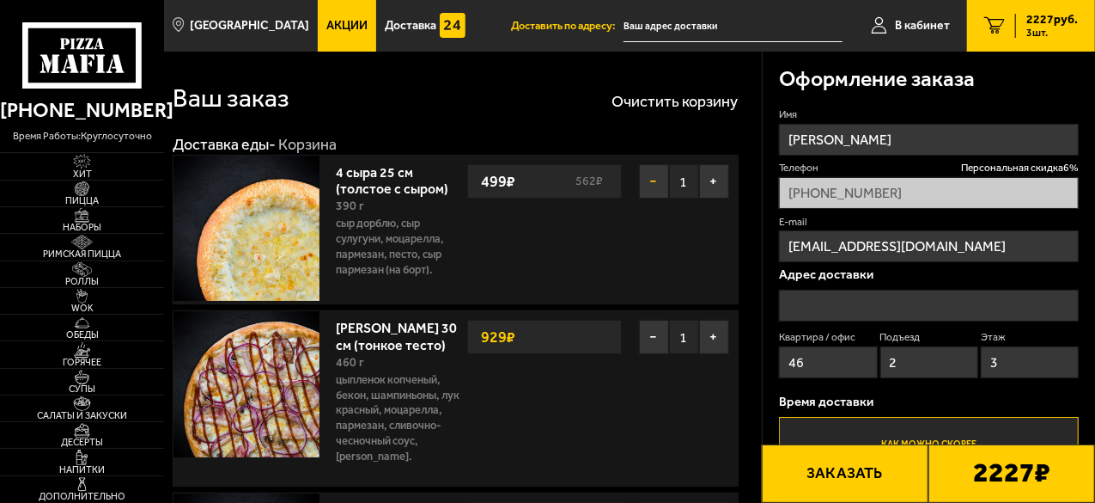
type input "[STREET_ADDRESS]"
click at [650, 179] on button "−" at bounding box center [654, 181] width 30 height 34
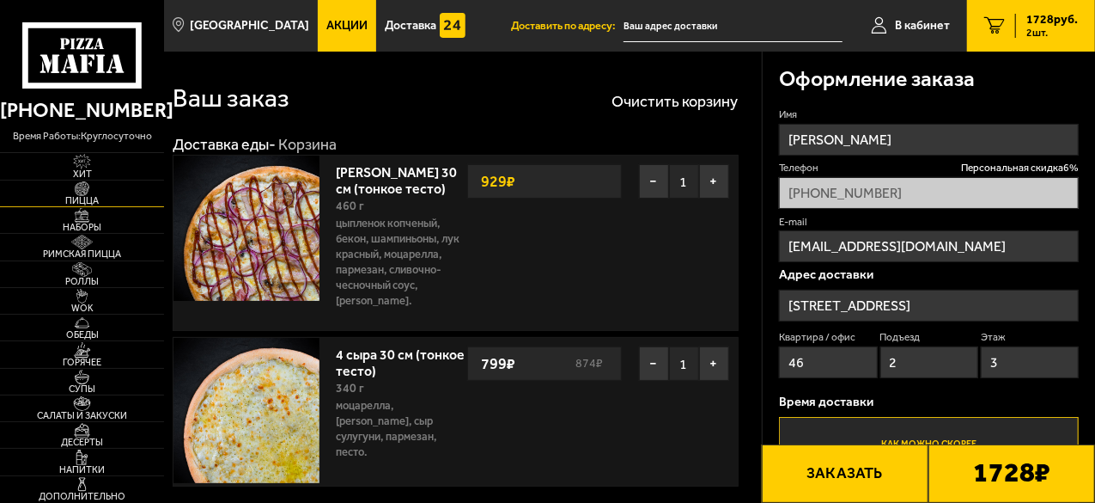
click at [91, 191] on img at bounding box center [82, 188] width 44 height 15
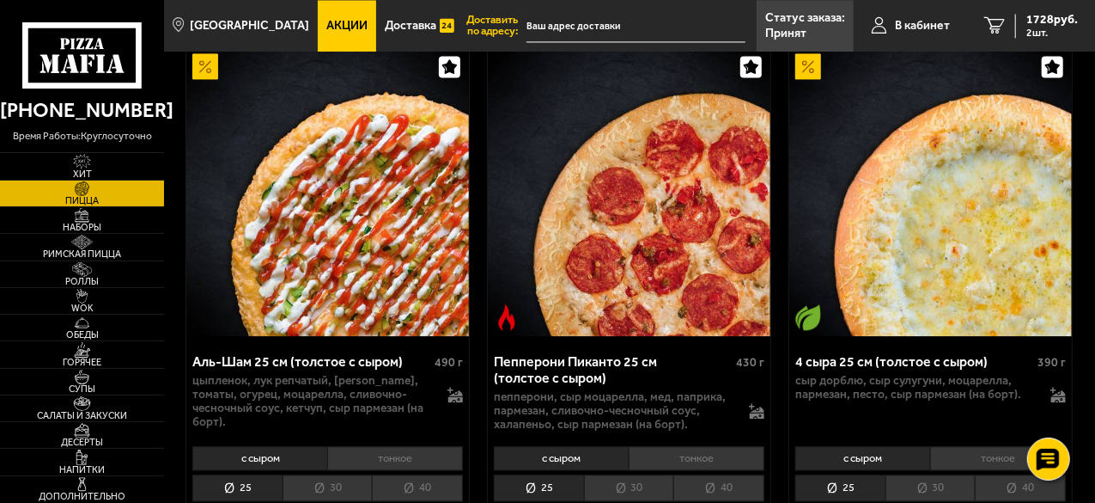
scroll to position [1890, 0]
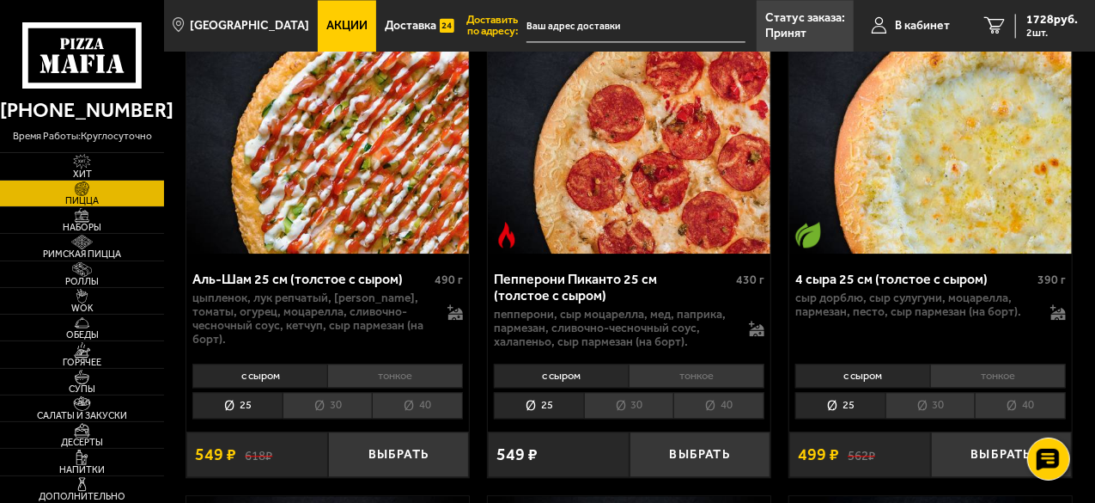
click at [972, 366] on li "тонкое" at bounding box center [998, 375] width 136 height 24
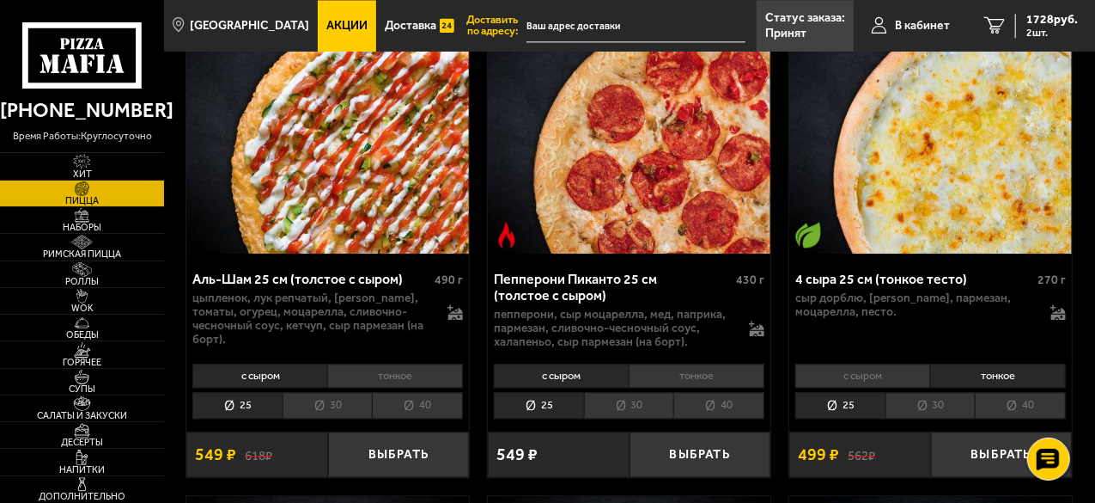
click at [859, 392] on li "25" at bounding box center [841, 405] width 90 height 27
click at [935, 397] on li "30" at bounding box center [931, 405] width 90 height 27
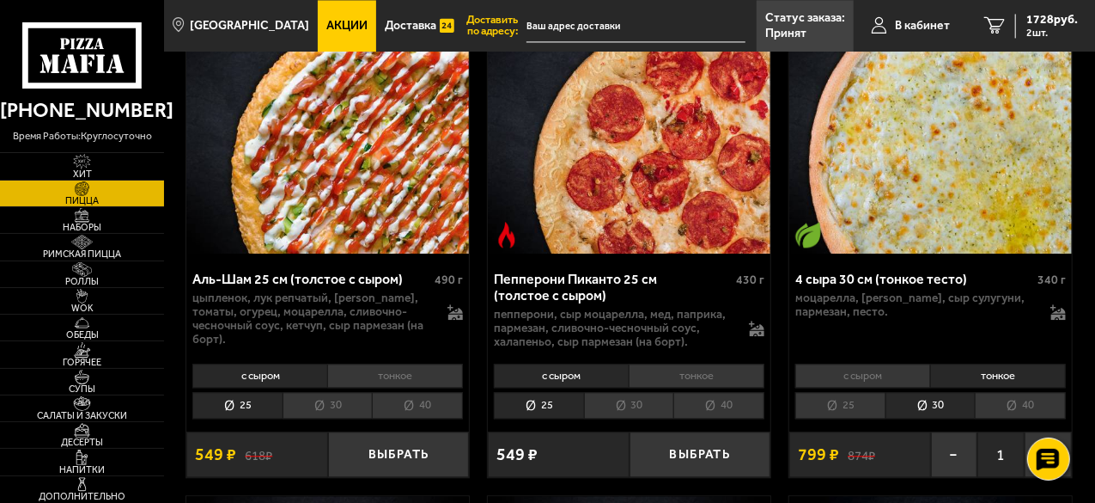
click at [853, 405] on li "25" at bounding box center [841, 405] width 90 height 27
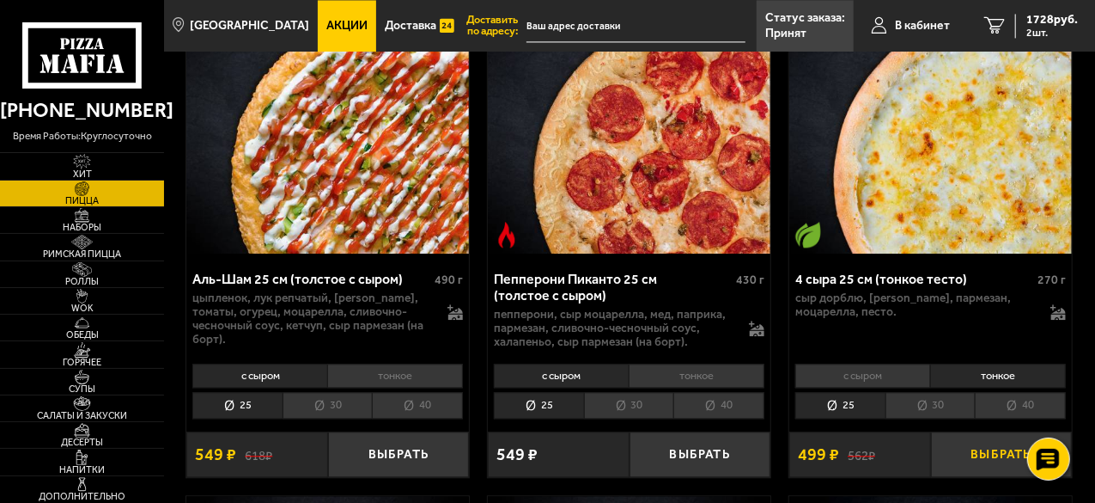
click at [976, 436] on button "Выбрать" at bounding box center [1002, 454] width 142 height 46
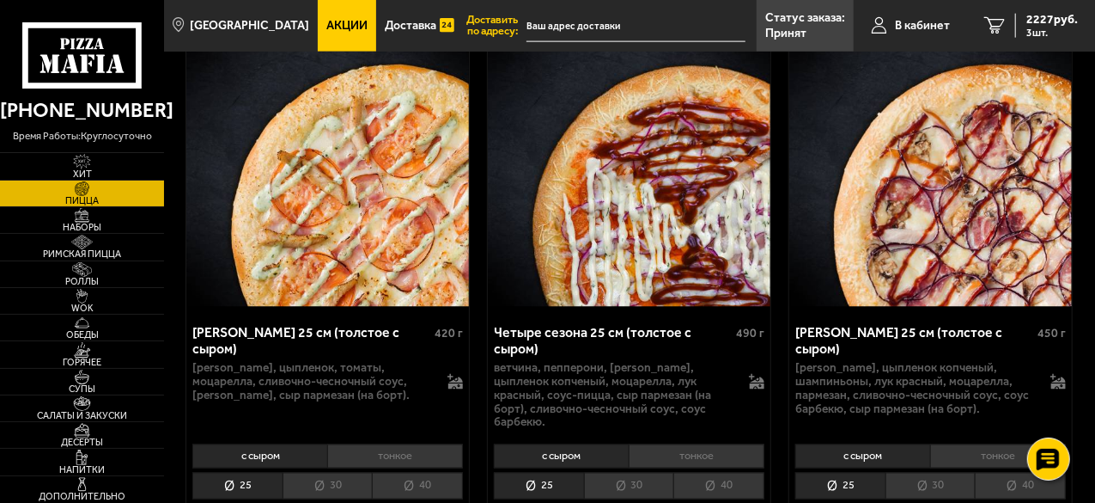
scroll to position [4640, 0]
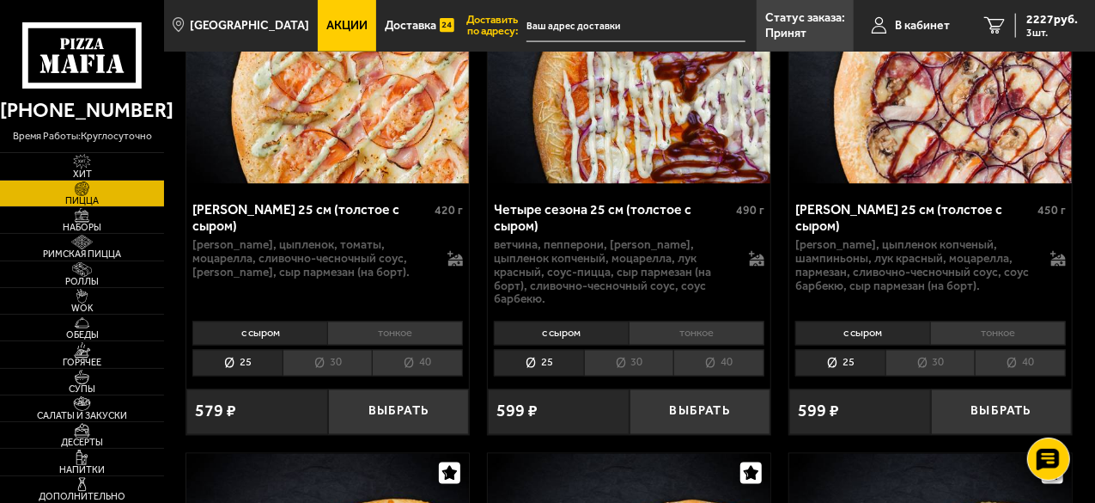
click at [980, 321] on li "тонкое" at bounding box center [998, 333] width 136 height 24
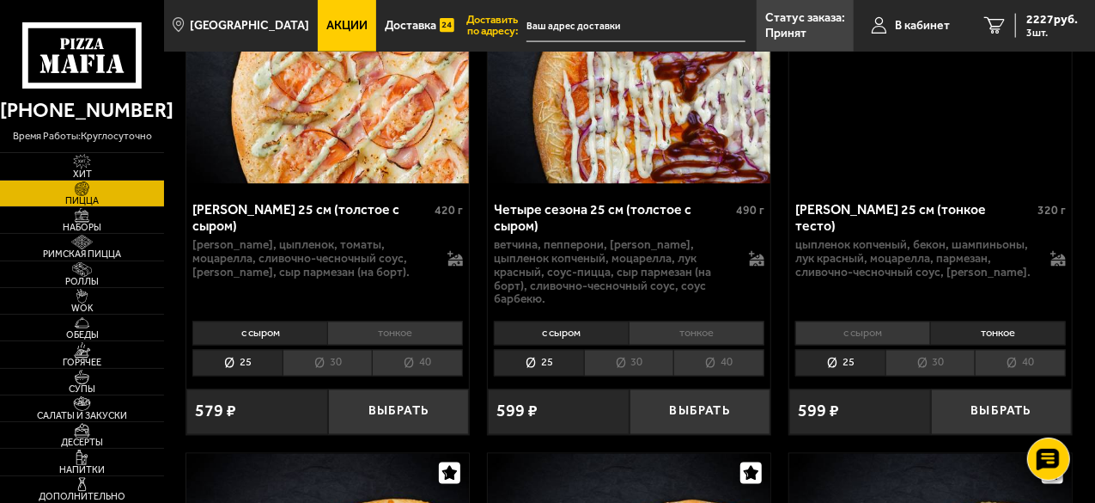
click at [950, 350] on li "30" at bounding box center [931, 363] width 90 height 27
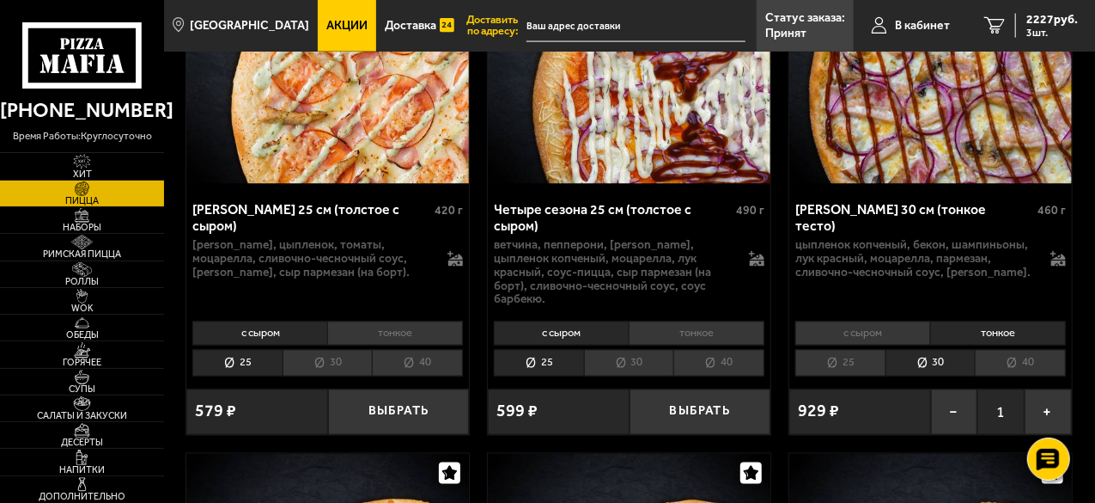
click at [1016, 350] on li "40" at bounding box center [1020, 363] width 91 height 27
click at [991, 389] on button "Выбрать" at bounding box center [1002, 412] width 142 height 46
click at [1052, 14] on span "3426 руб." at bounding box center [1053, 20] width 52 height 12
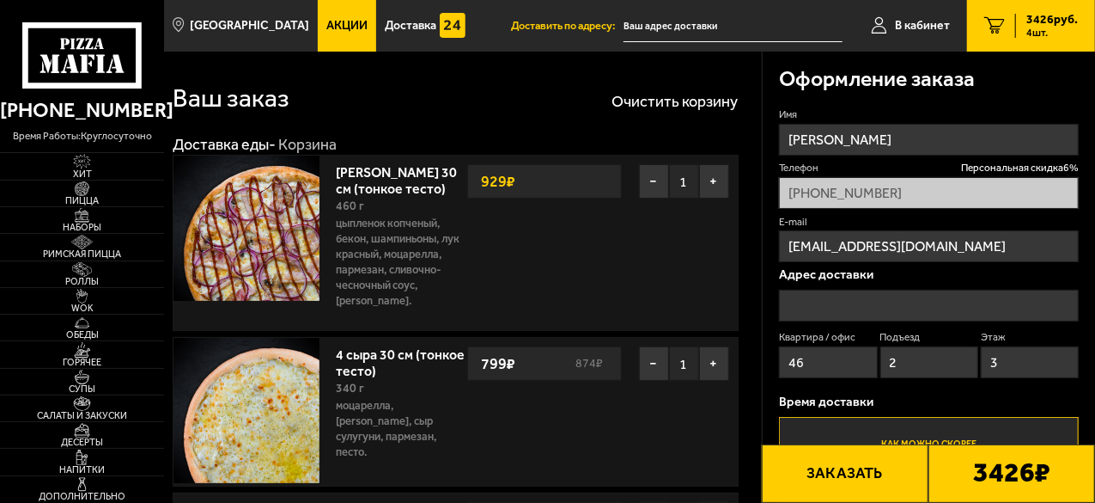
type input "[STREET_ADDRESS]"
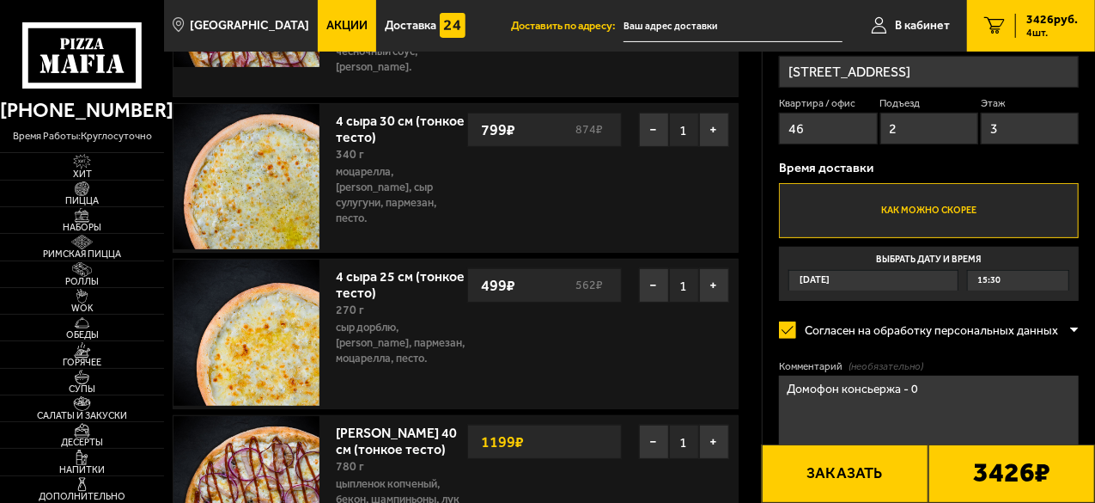
scroll to position [258, 0]
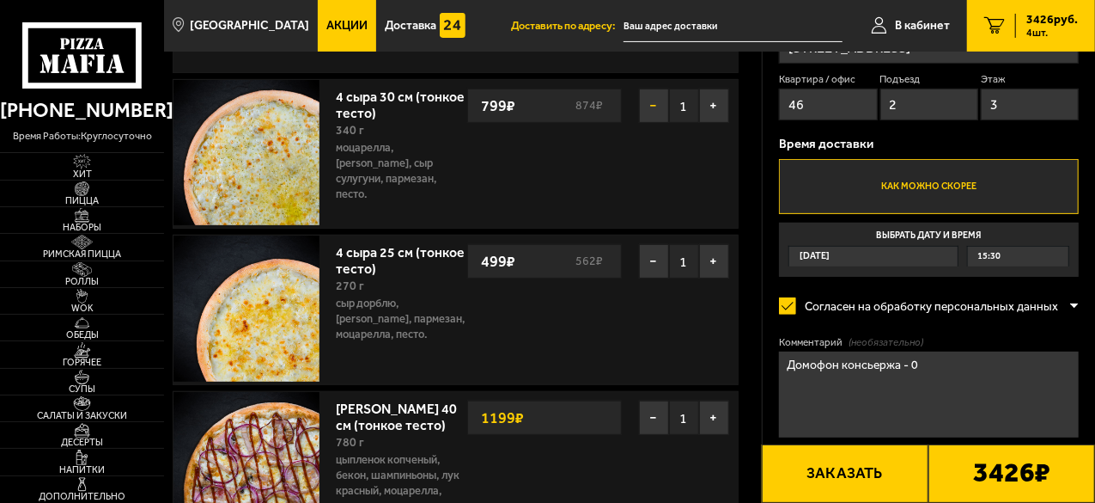
click at [648, 104] on button "−" at bounding box center [654, 105] width 30 height 34
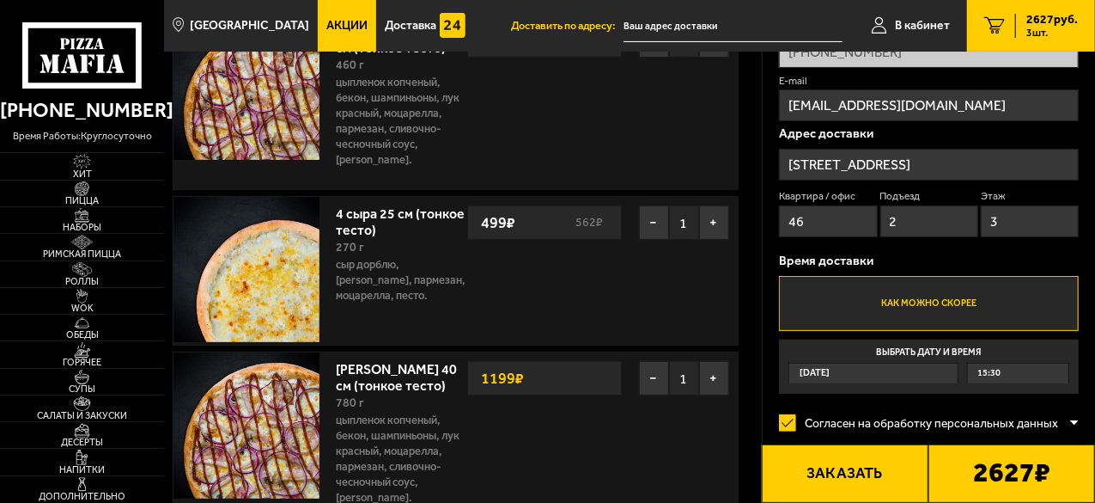
scroll to position [0, 0]
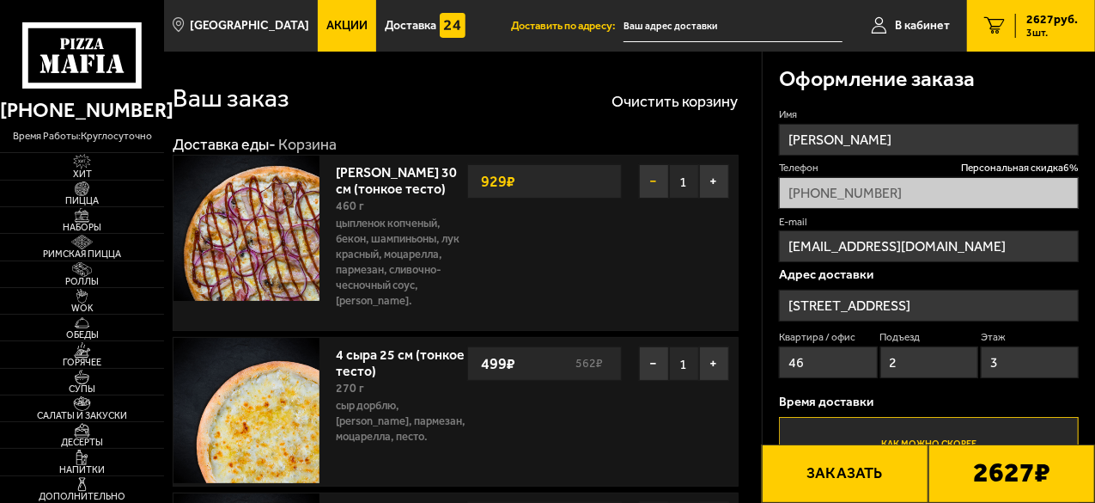
click at [652, 190] on button "−" at bounding box center [654, 181] width 30 height 34
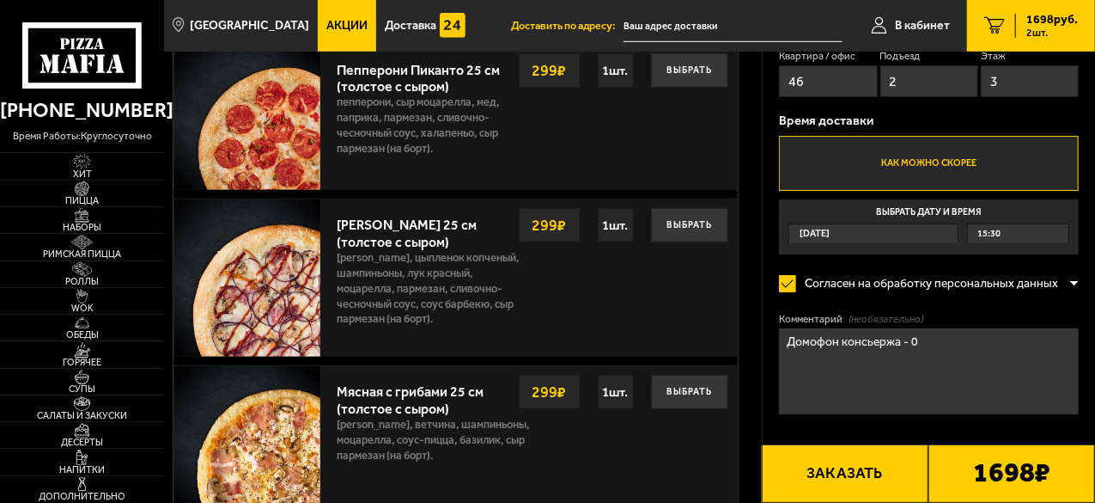
scroll to position [601, 0]
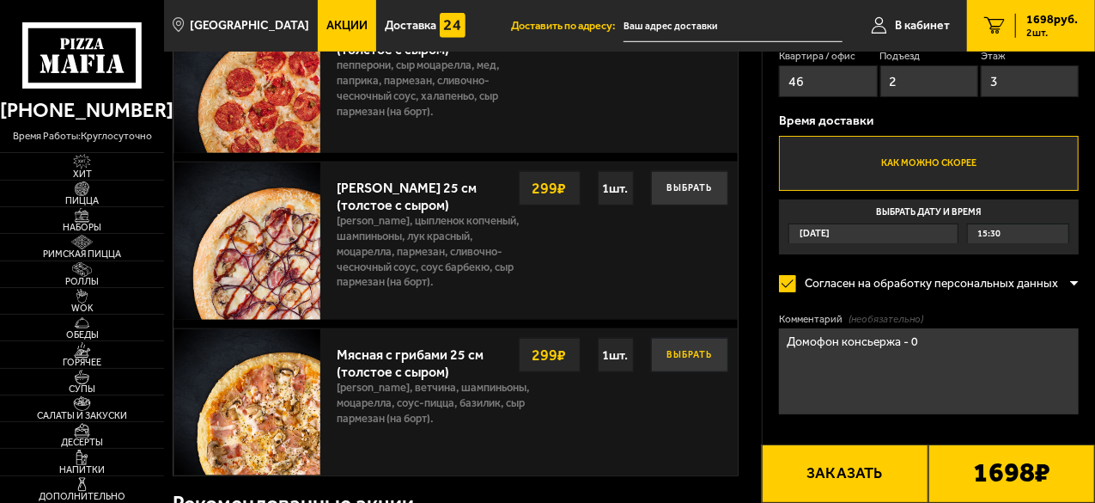
click at [675, 350] on button "Выбрать" at bounding box center [689, 355] width 77 height 34
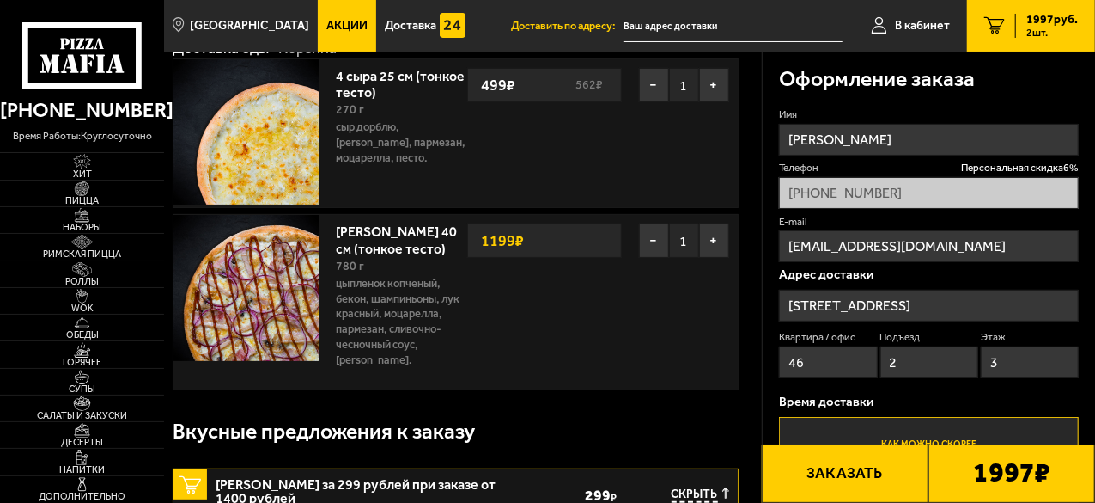
scroll to position [0, 0]
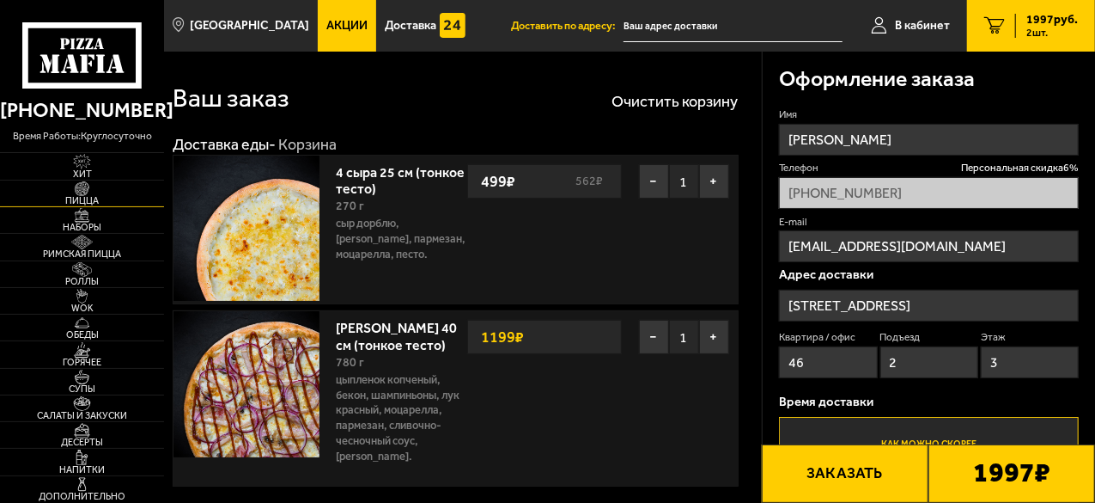
click at [88, 198] on span "Пицца" at bounding box center [82, 200] width 164 height 9
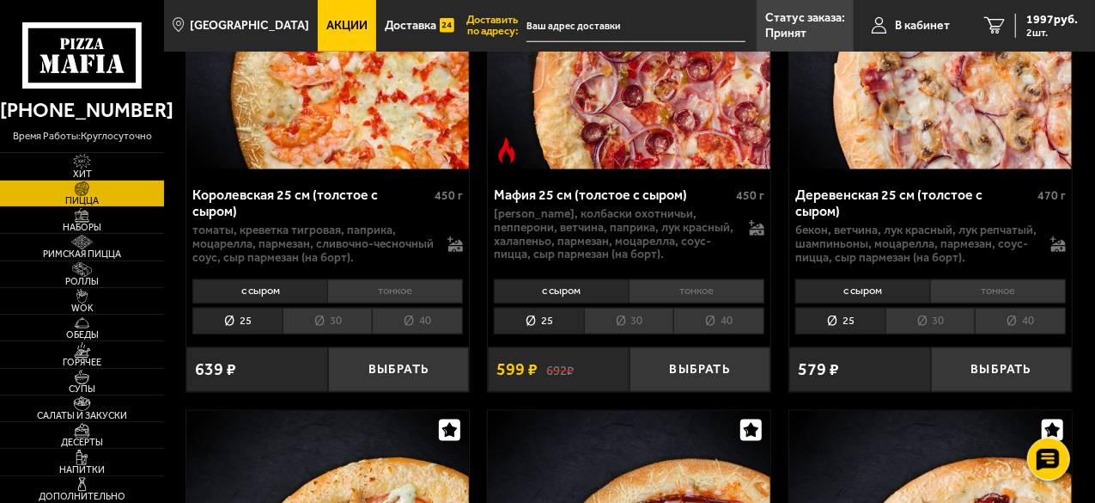
scroll to position [4554, 0]
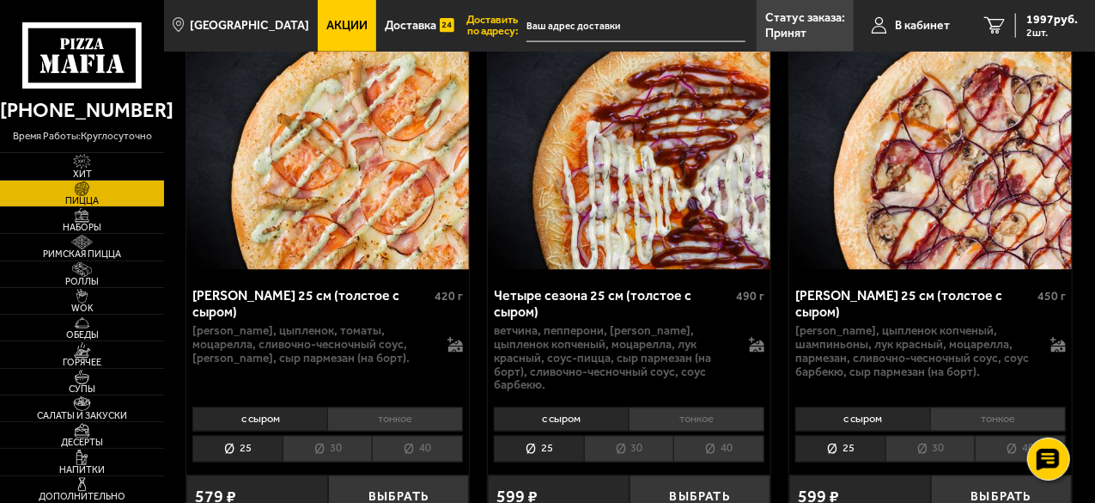
click at [986, 407] on li "тонкое" at bounding box center [998, 419] width 136 height 24
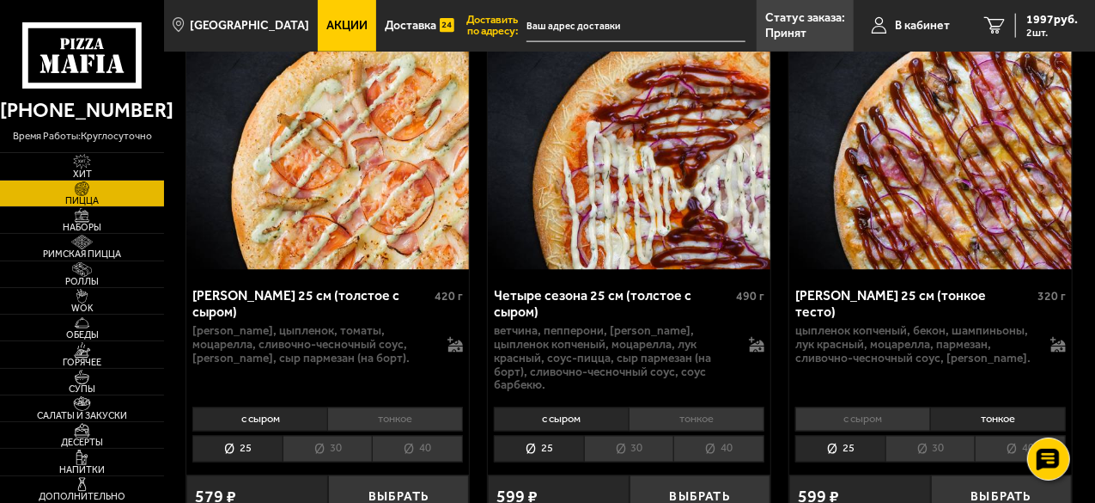
click at [916, 436] on li "30" at bounding box center [931, 449] width 90 height 27
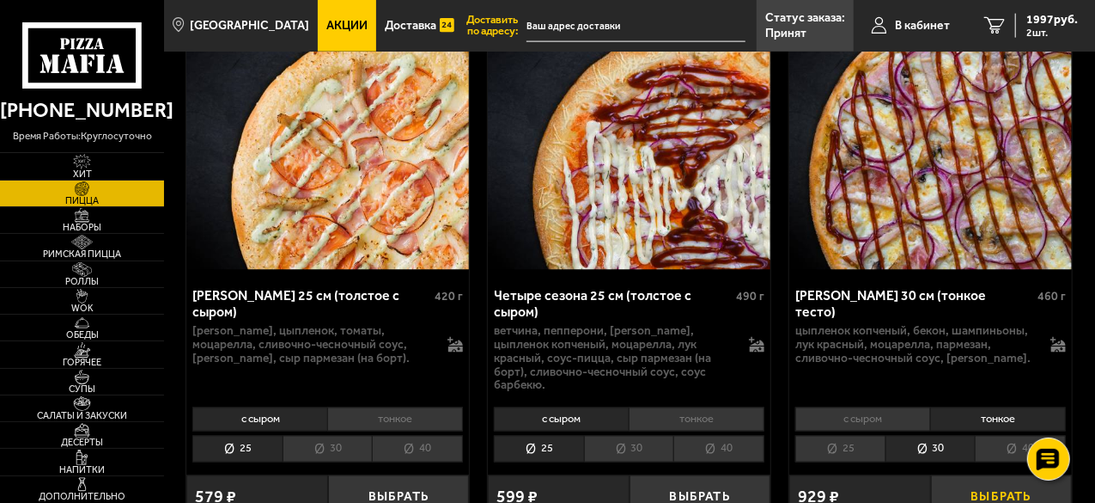
click at [984, 475] on button "Выбрать" at bounding box center [1002, 498] width 142 height 46
click at [1039, 15] on span "2627 руб." at bounding box center [1053, 20] width 52 height 12
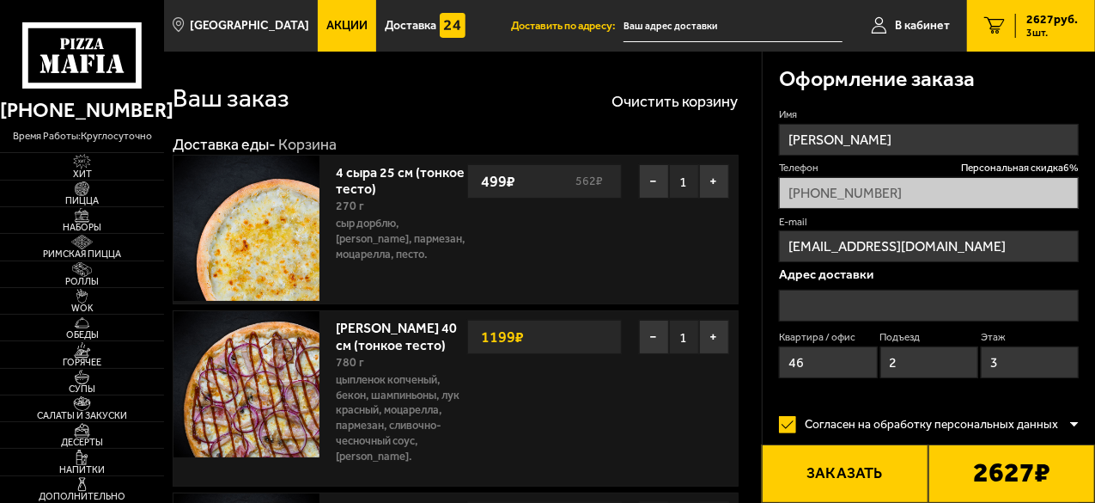
type input "[STREET_ADDRESS]"
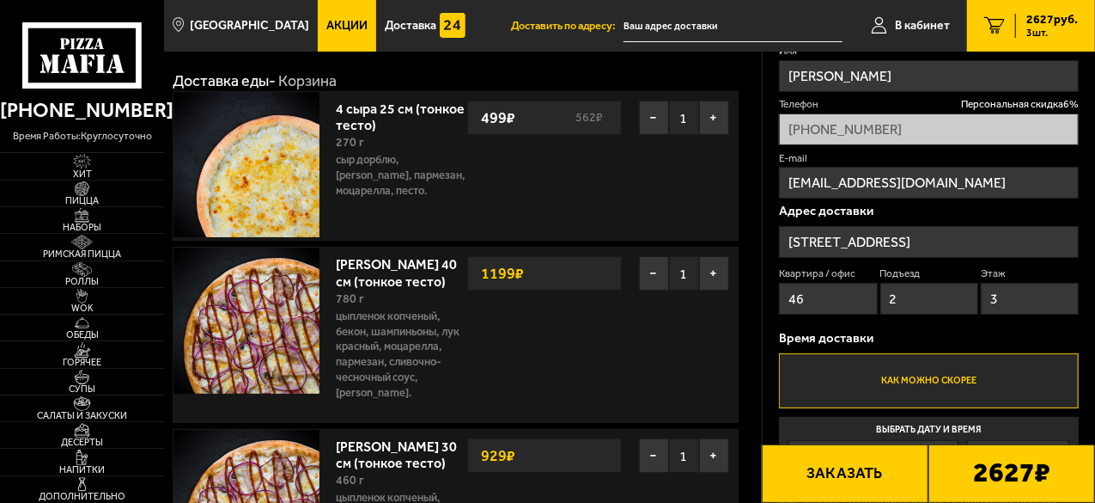
scroll to position [86, 0]
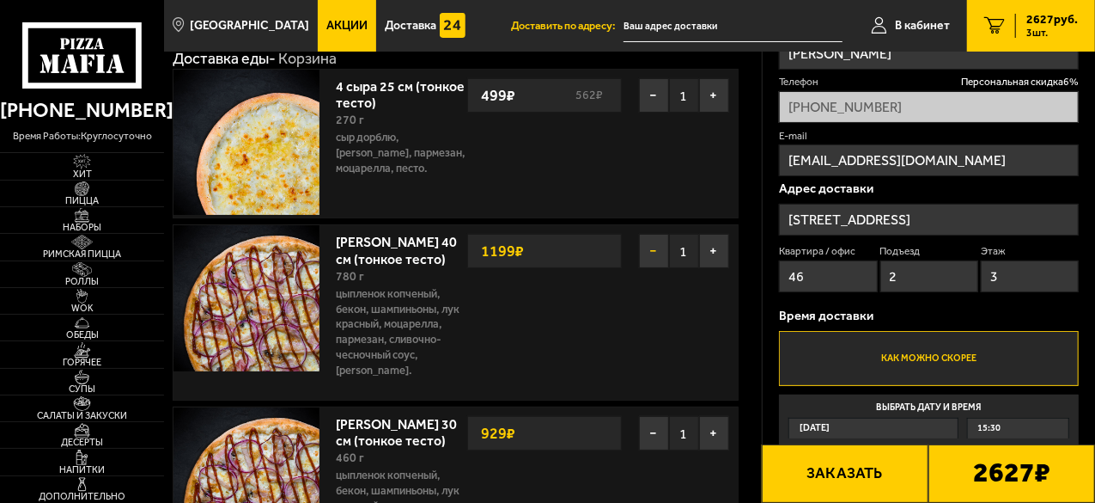
click at [653, 248] on button "−" at bounding box center [654, 251] width 30 height 34
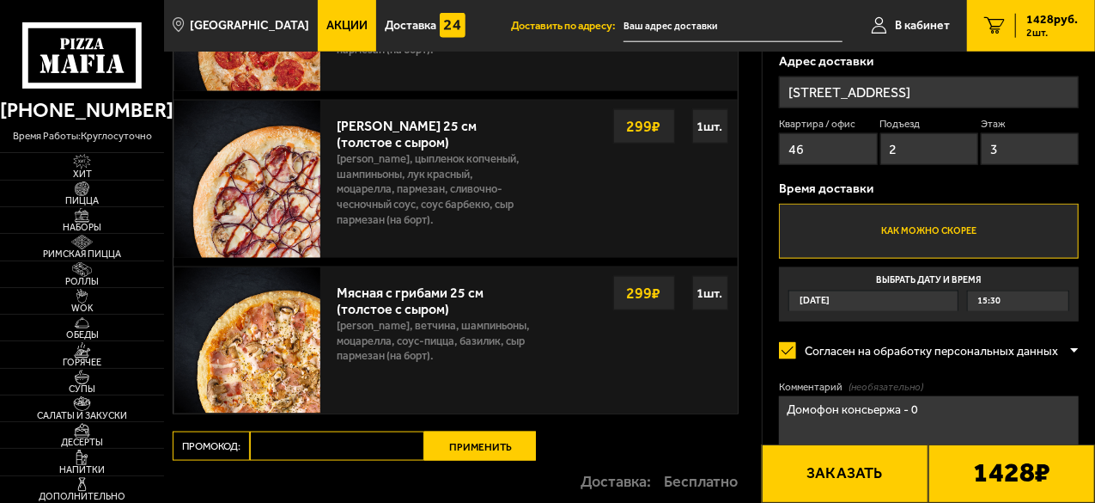
scroll to position [859, 0]
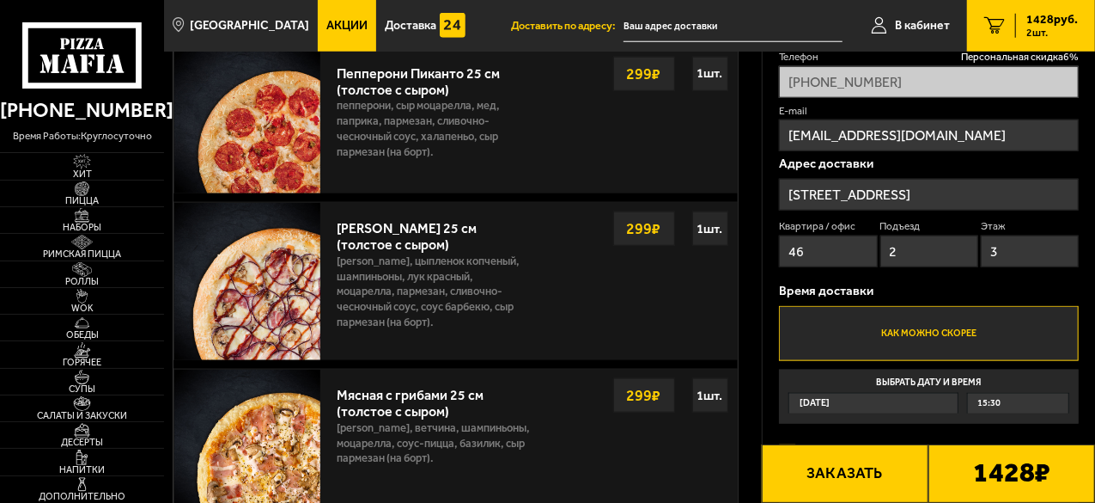
click at [1010, 408] on div "15:30" at bounding box center [1018, 404] width 101 height 20
click at [0, 0] on input "Выбрать дату и время [DATE] 15:30" at bounding box center [0, 0] width 0 height 0
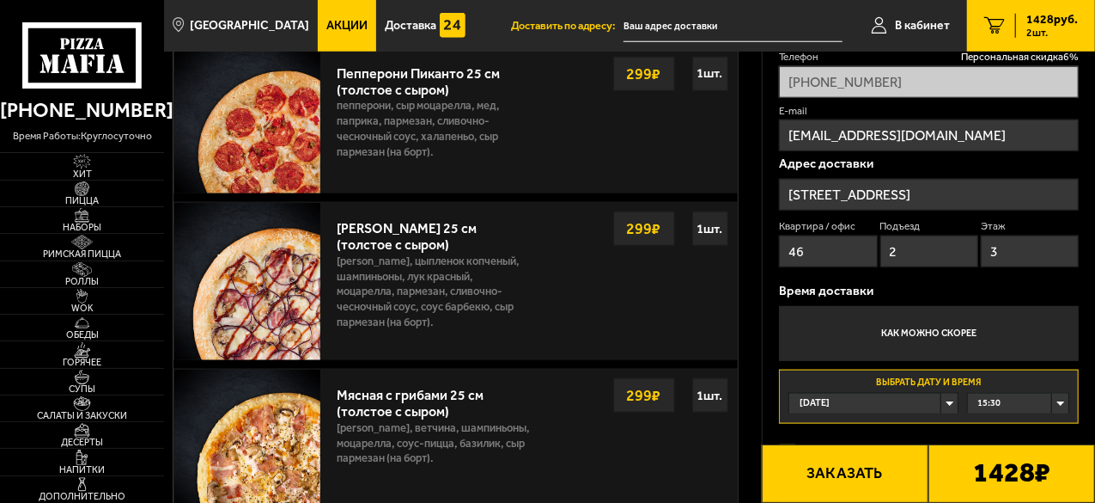
click at [983, 400] on span "15:30" at bounding box center [989, 404] width 23 height 20
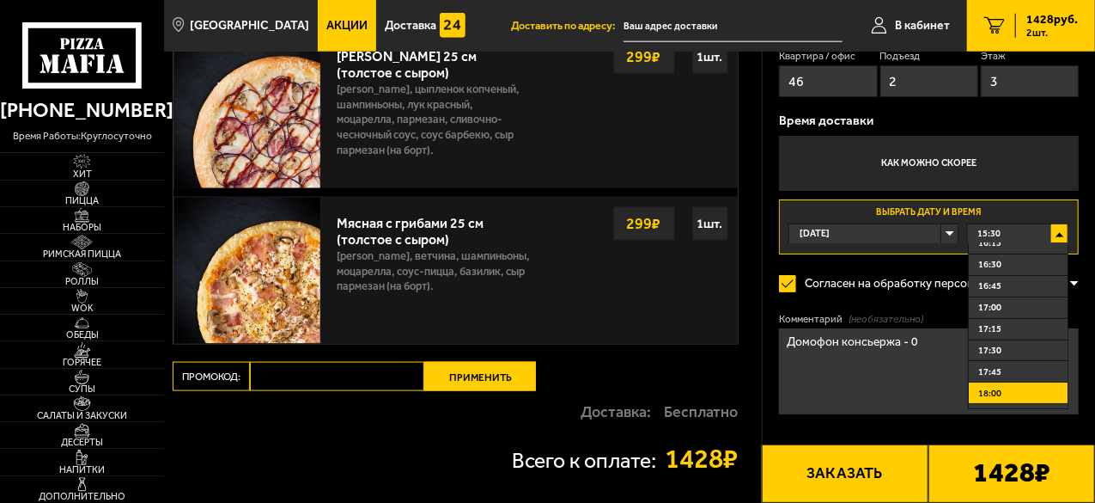
scroll to position [172, 0]
click at [998, 363] on span "18:45" at bounding box center [990, 359] width 23 height 13
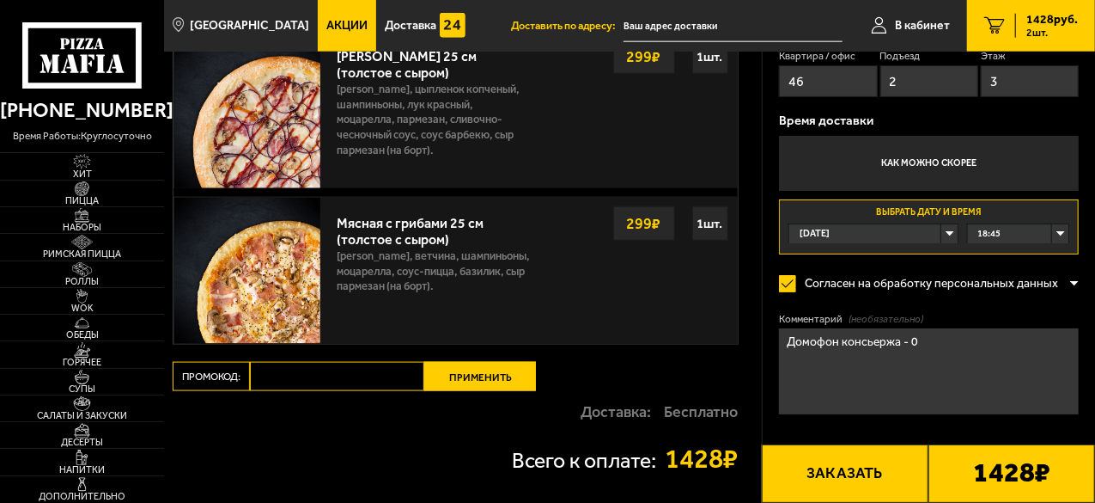
click at [1067, 234] on div "18:45" at bounding box center [1018, 234] width 101 height 20
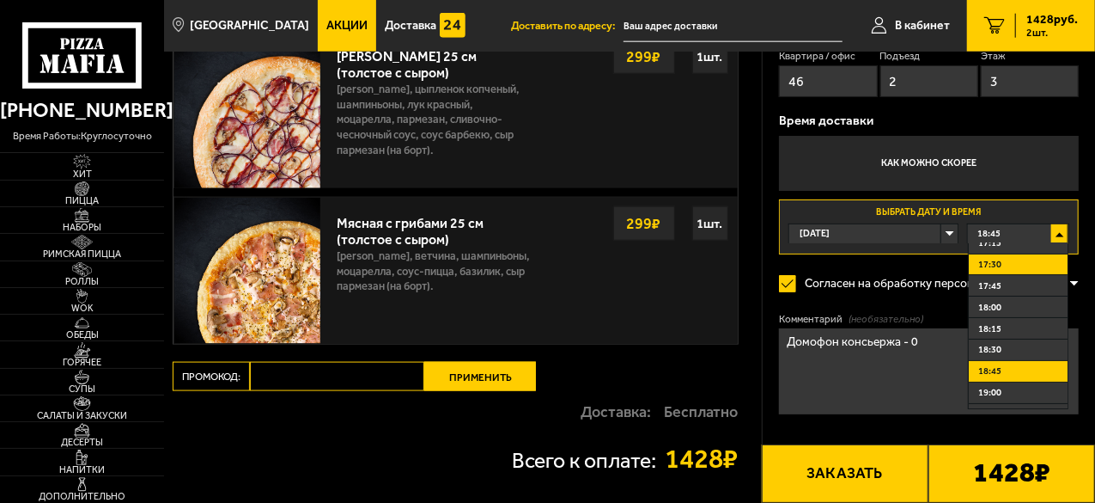
scroll to position [258, 0]
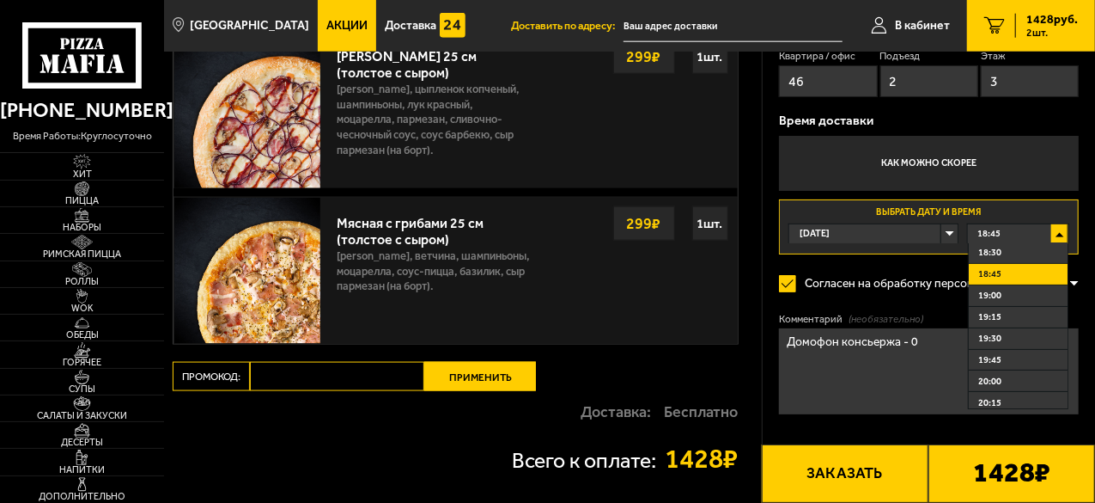
click at [998, 294] on span "19:00" at bounding box center [990, 295] width 23 height 13
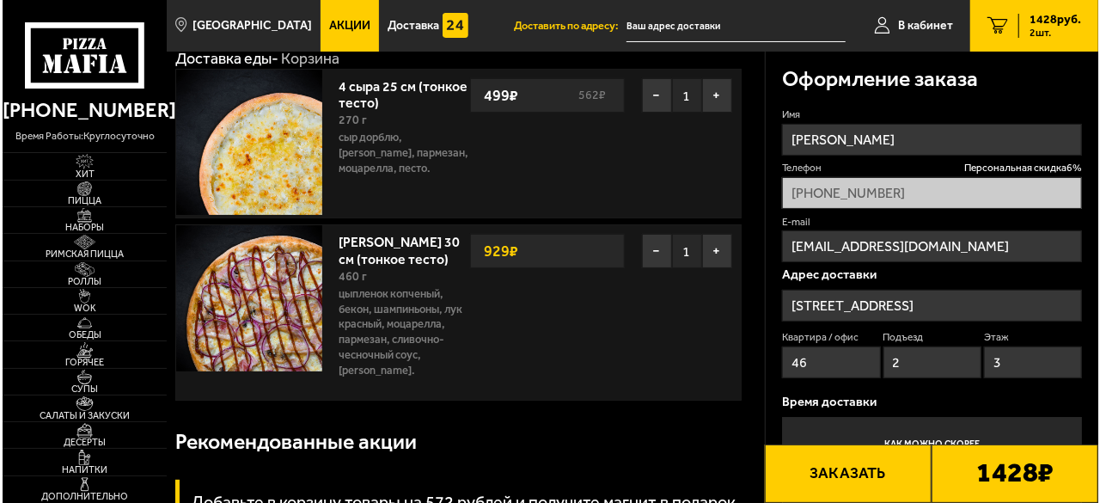
scroll to position [344, 0]
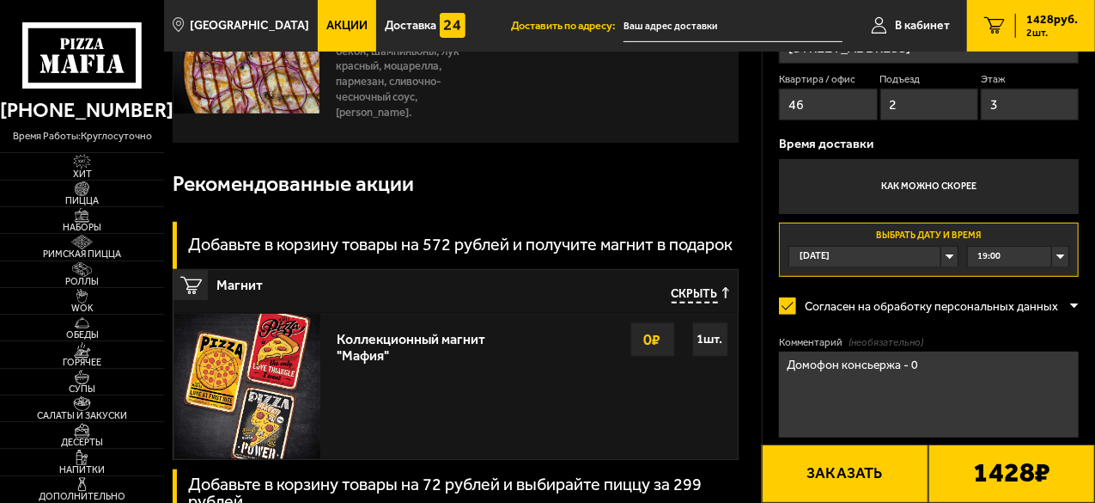
click at [860, 464] on button "Заказать" at bounding box center [845, 473] width 167 height 58
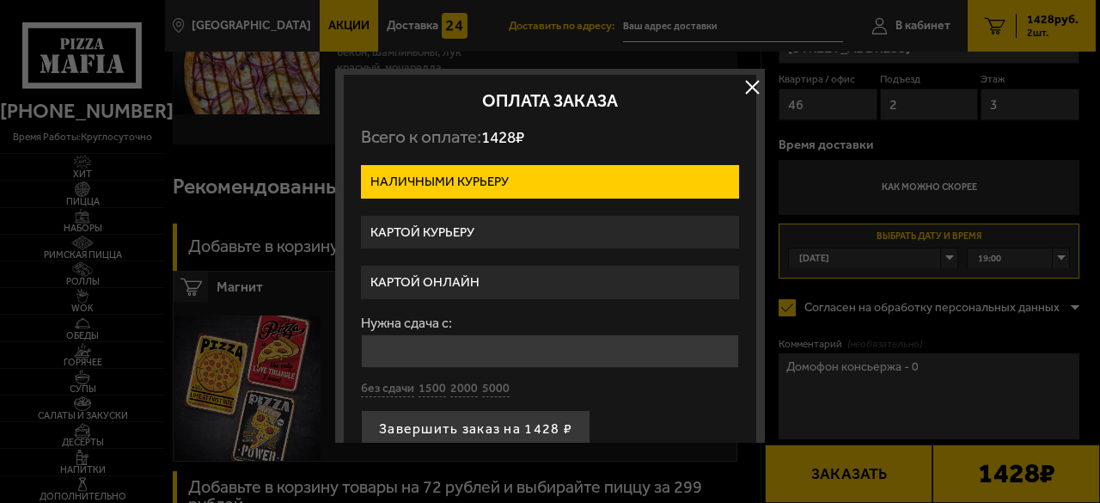
click at [443, 218] on label "Картой курьеру" at bounding box center [550, 233] width 378 height 34
click at [0, 0] on input "Картой курьеру" at bounding box center [0, 0] width 0 height 0
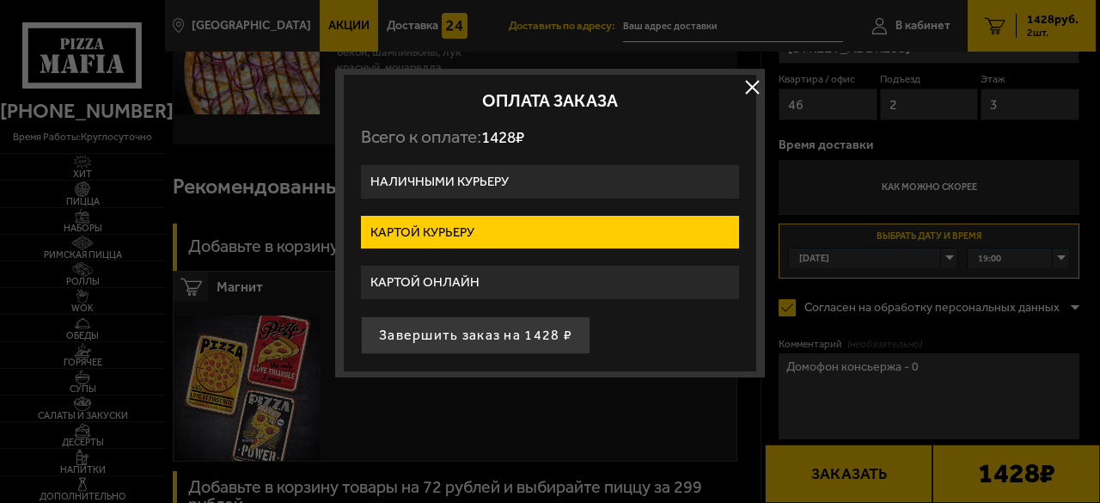
click at [477, 335] on button "Завершить заказ на 1428 ₽" at bounding box center [475, 335] width 229 height 38
